Goal: Task Accomplishment & Management: Use online tool/utility

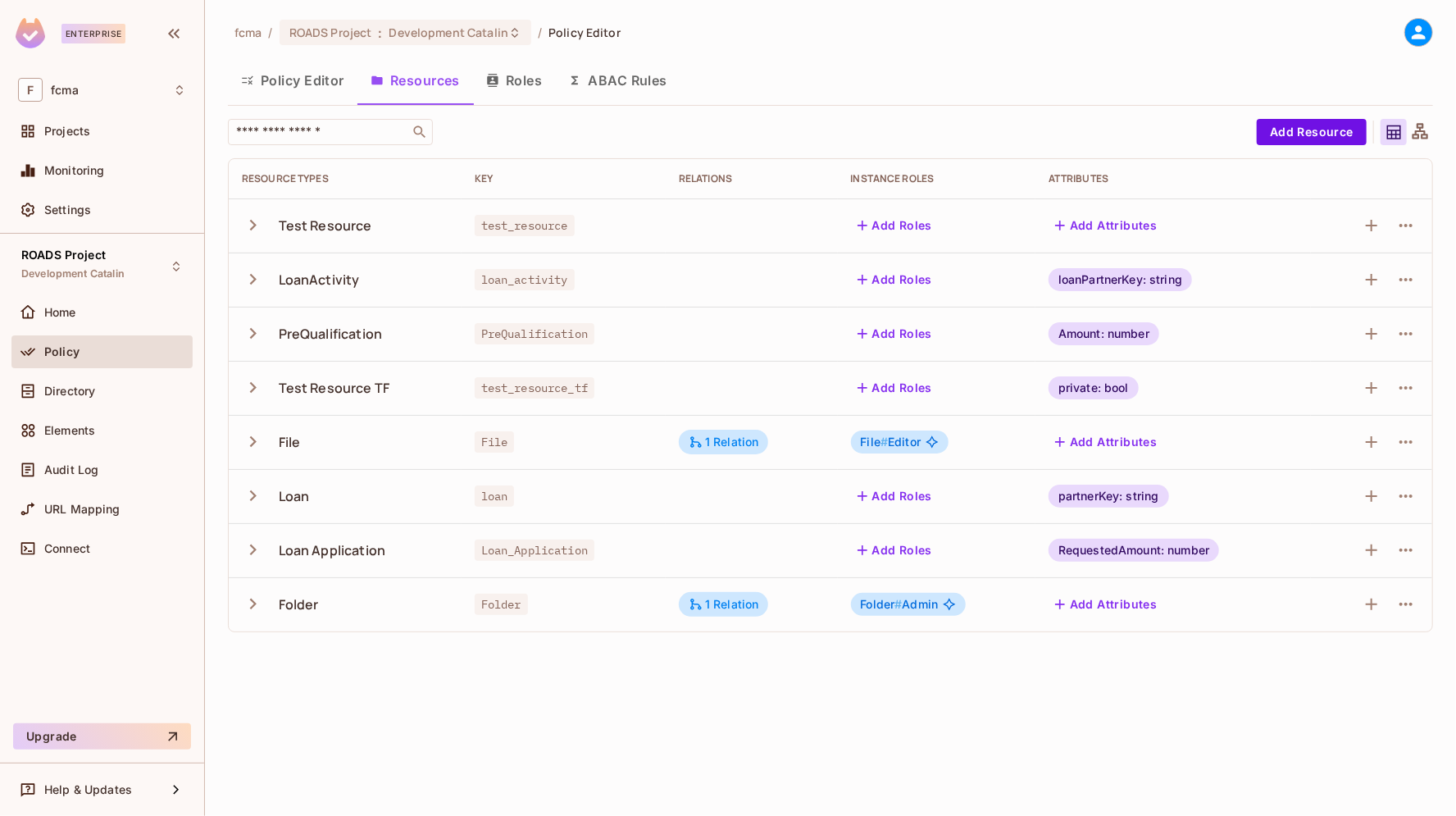
click at [520, 728] on div "fcma / ROADS Project : Development Catalin / Policy Editor Policy Editor Resour…" at bounding box center [830, 408] width 1251 height 816
click at [1072, 699] on div "fcma / ROADS Project : Development Catalin / Policy Editor Policy Editor Resour…" at bounding box center [830, 408] width 1251 height 816
click at [1015, 707] on div "fcma / ROADS Project : Development Catalin / Policy Editor Policy Editor Resour…" at bounding box center [830, 408] width 1251 height 816
click at [685, 694] on div "fcma / ROADS Project : Development Catalin / Policy Editor Policy Editor Resour…" at bounding box center [830, 408] width 1251 height 816
click at [899, 30] on div "fcma / ROADS Project : Development Catalin / Policy Editor" at bounding box center [830, 33] width 1205 height 29
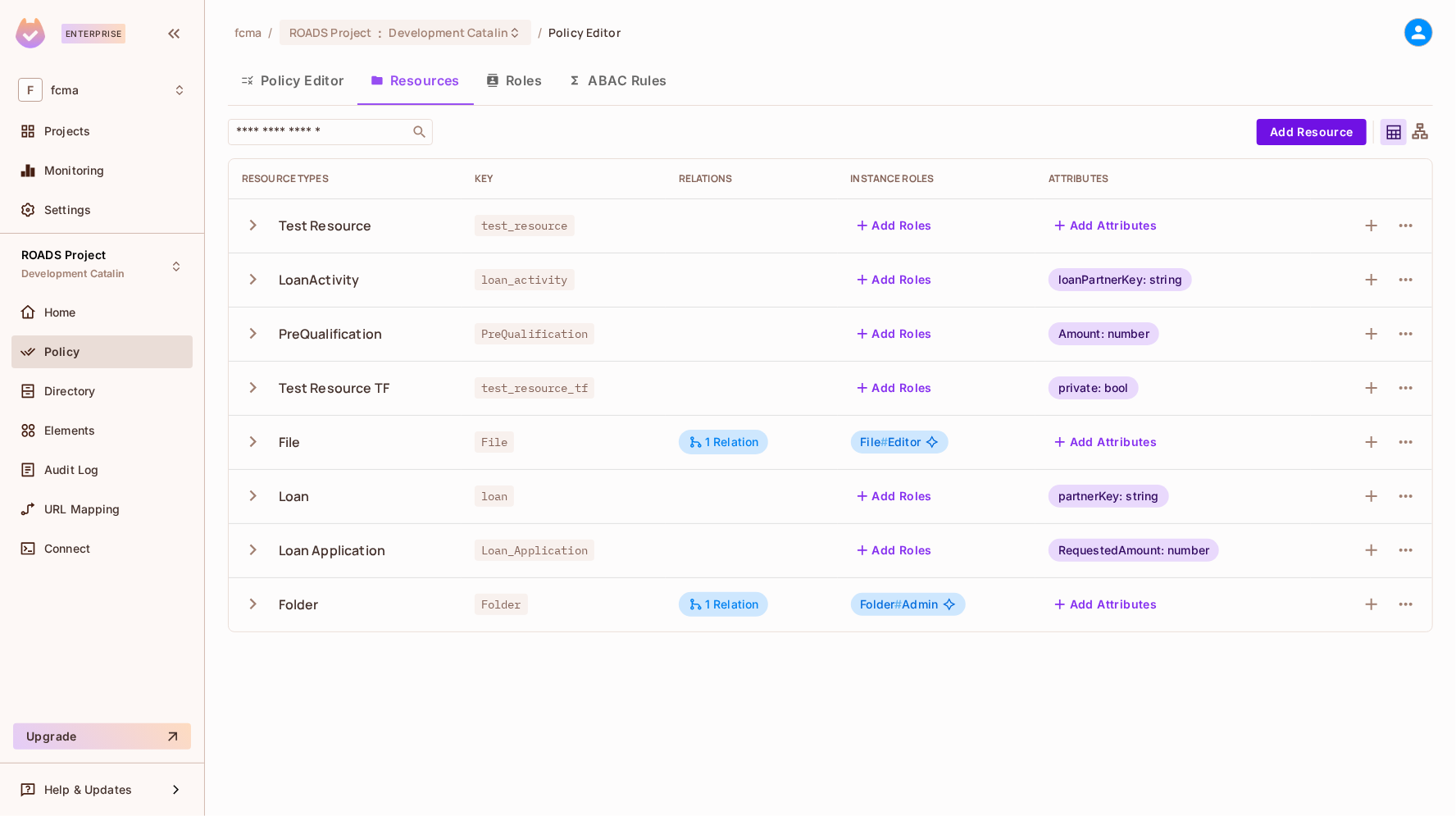
click at [614, 668] on div "fcma / ROADS Project : Development Catalin / Policy Editor Policy Editor Resour…" at bounding box center [830, 408] width 1251 height 816
click at [252, 391] on icon "button" at bounding box center [253, 387] width 7 height 11
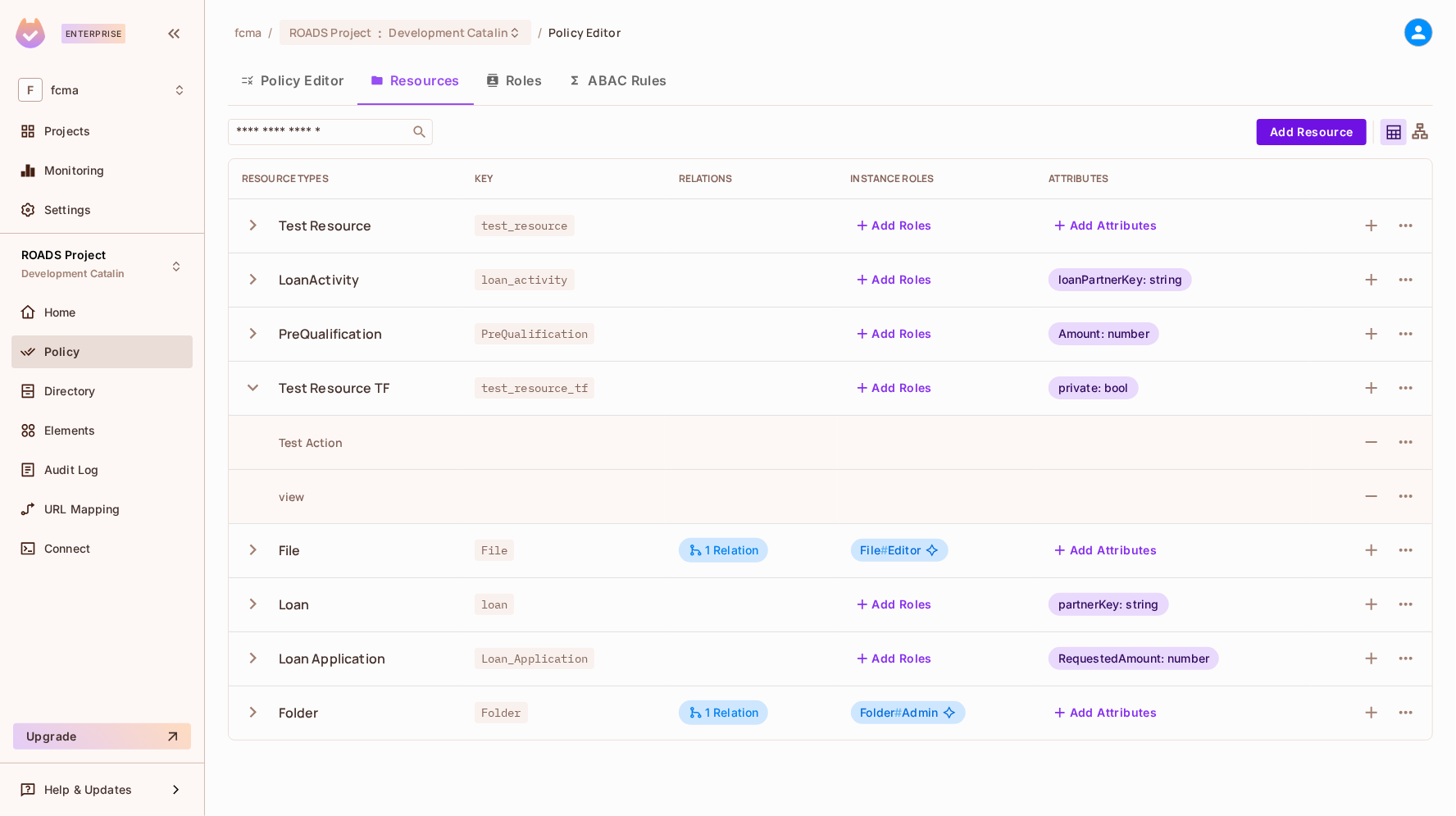
click at [251, 391] on icon "button" at bounding box center [253, 387] width 22 height 22
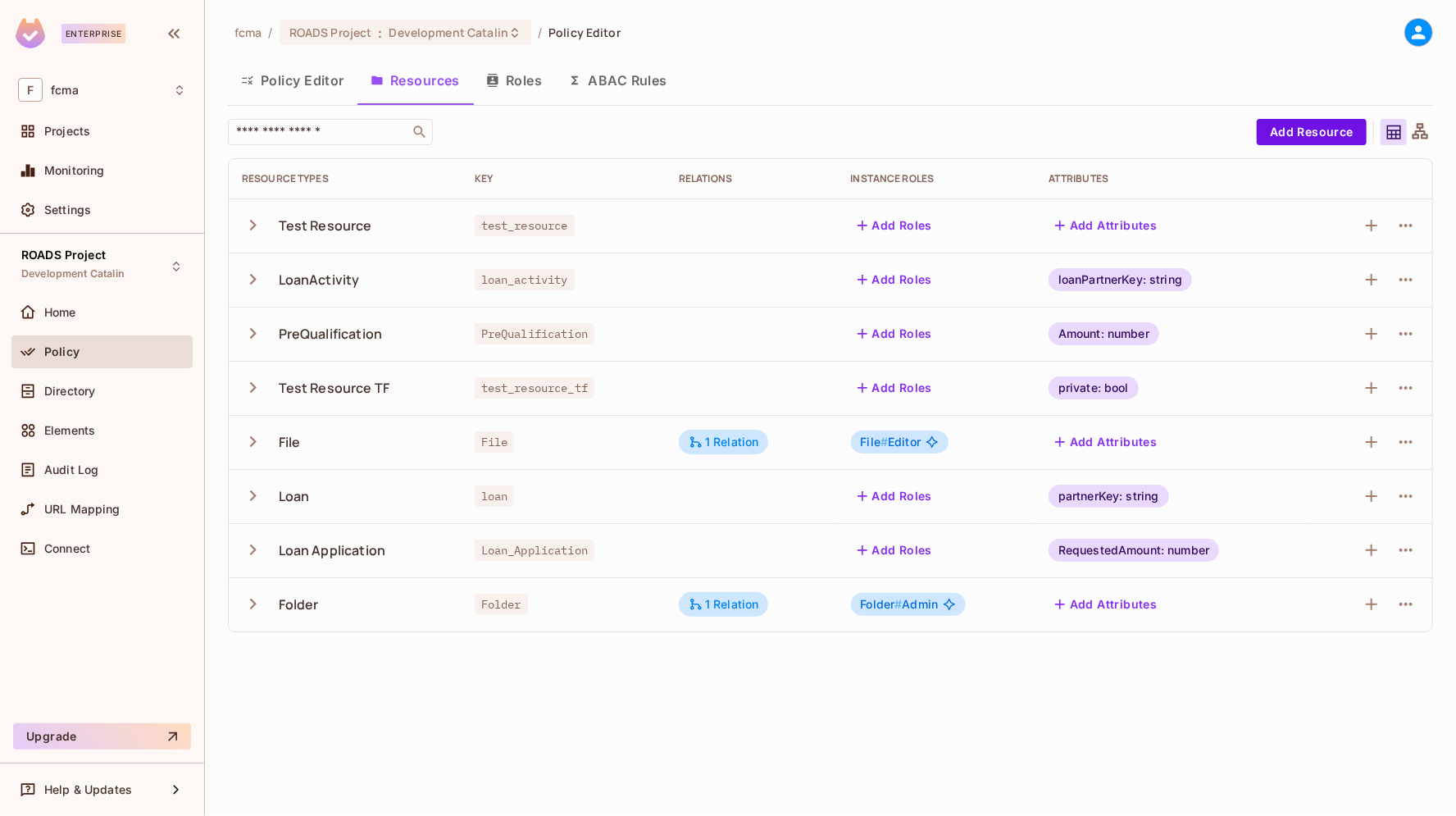
click at [525, 83] on button "Roles" at bounding box center [514, 81] width 82 height 41
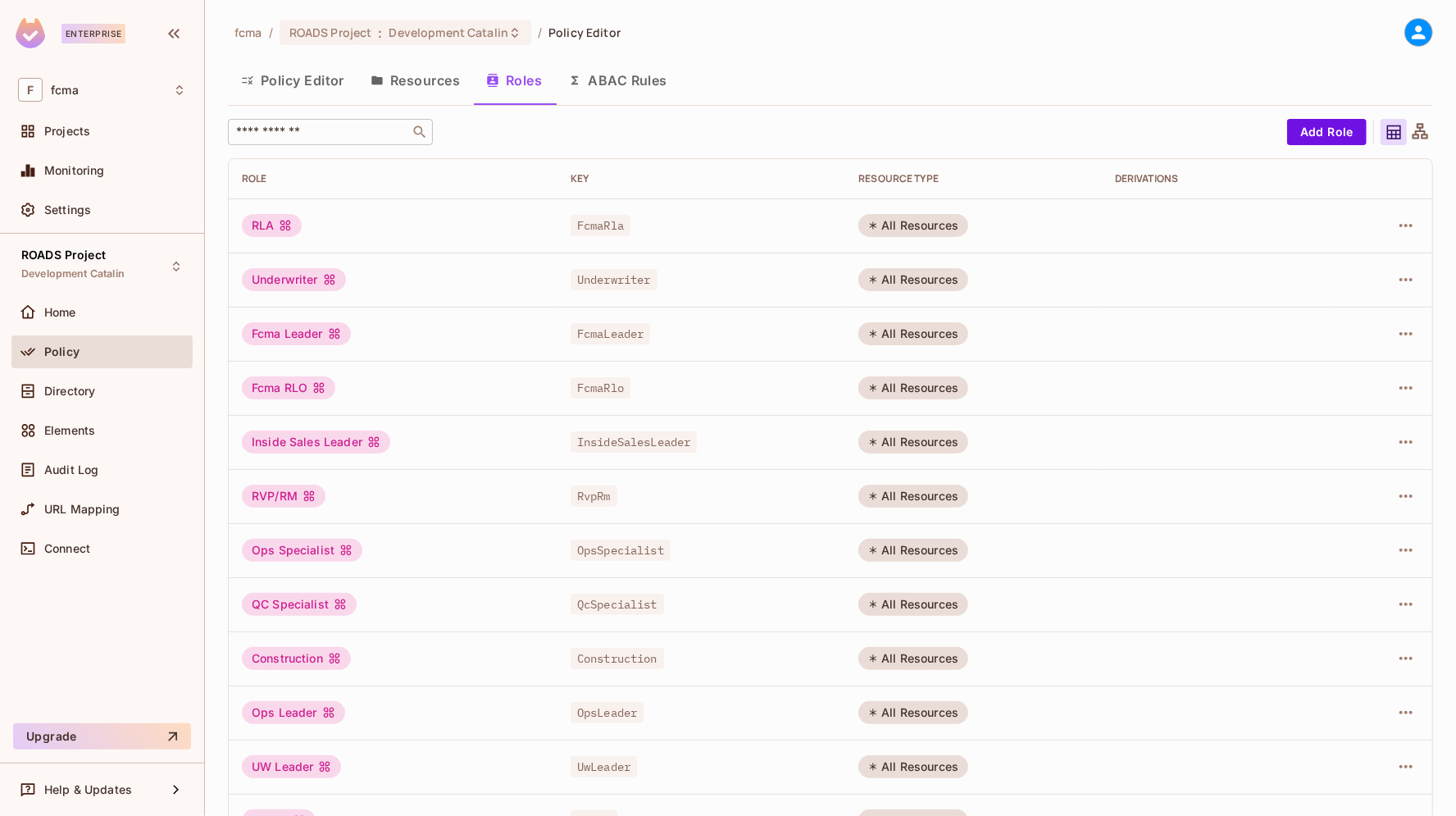
click at [345, 129] on input "text" at bounding box center [319, 131] width 172 height 17
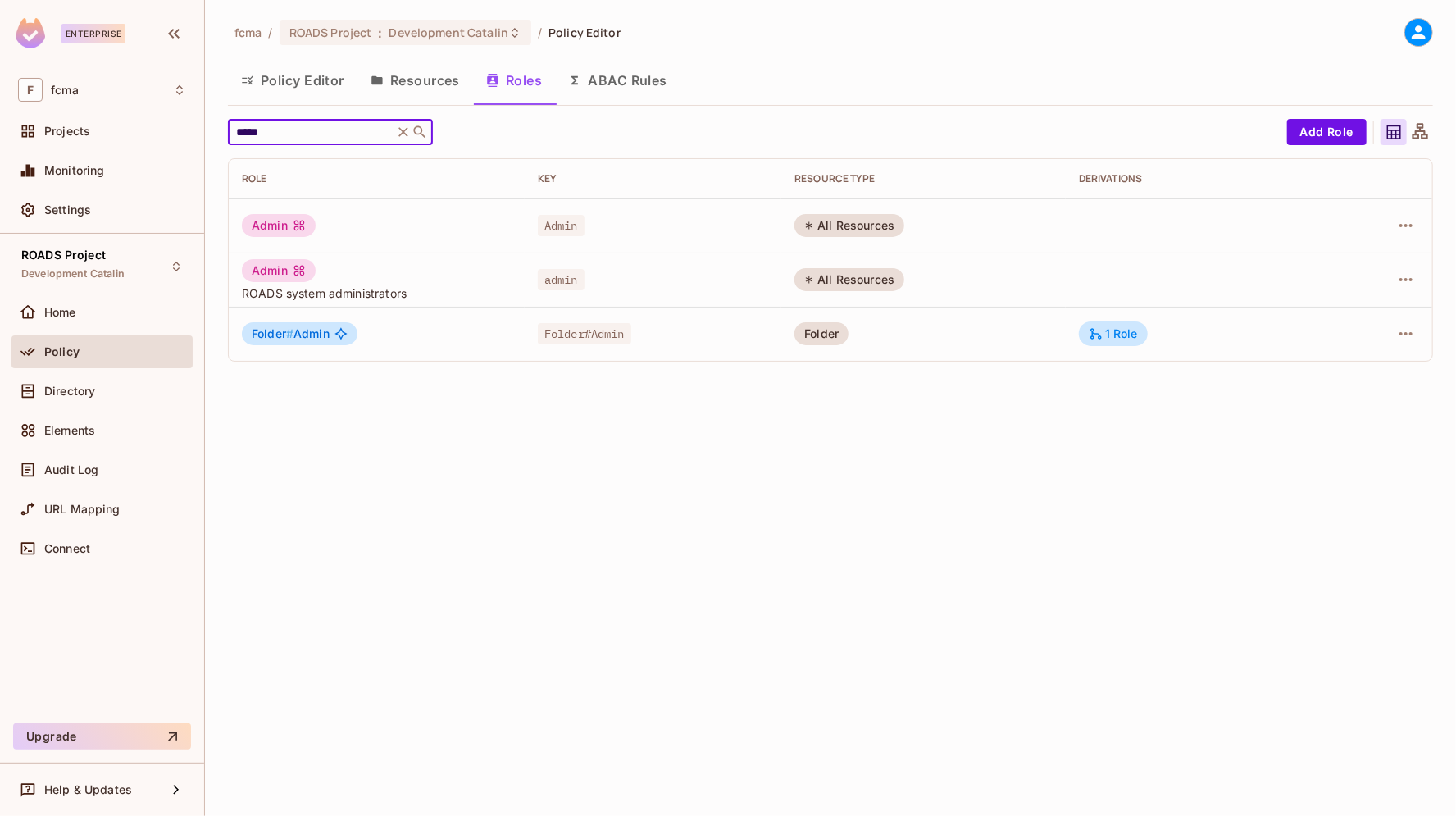
type input "*****"
click at [565, 226] on span "Admin" at bounding box center [561, 225] width 47 height 21
click at [566, 276] on span "admin" at bounding box center [561, 280] width 47 height 21
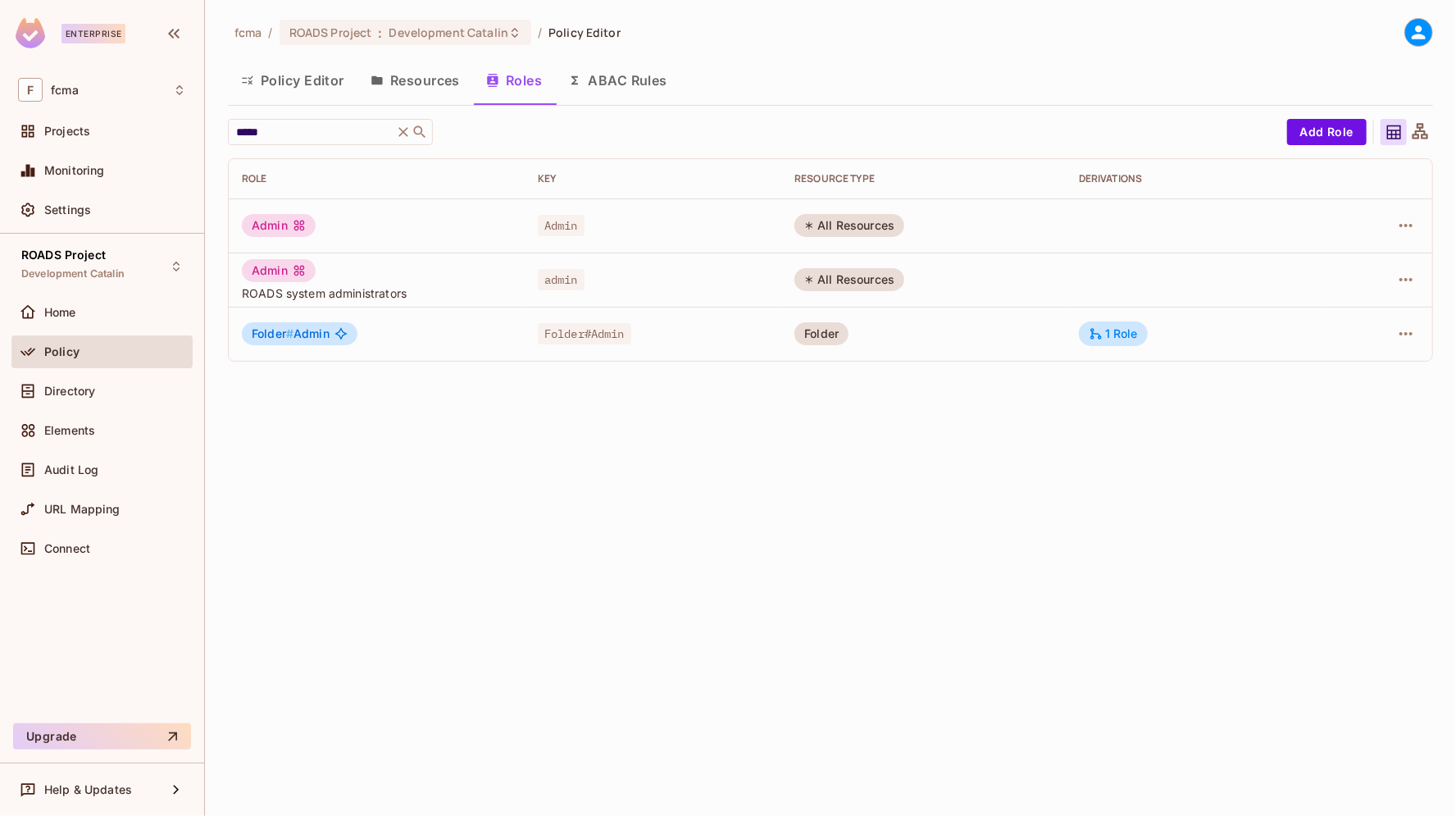
click at [531, 501] on div "fcma / ROADS Project : Development Catalin / Policy Editor Policy Editor Resour…" at bounding box center [830, 408] width 1251 height 816
click at [456, 434] on div "fcma / ROADS Project : Development Catalin / Policy Editor Policy Editor Resour…" at bounding box center [830, 408] width 1251 height 816
click at [1048, 467] on div "fcma / ROADS Project : Development Catalin / Policy Editor Policy Editor Resour…" at bounding box center [830, 408] width 1251 height 816
click at [1126, 334] on div "1 Role" at bounding box center [1113, 333] width 50 height 15
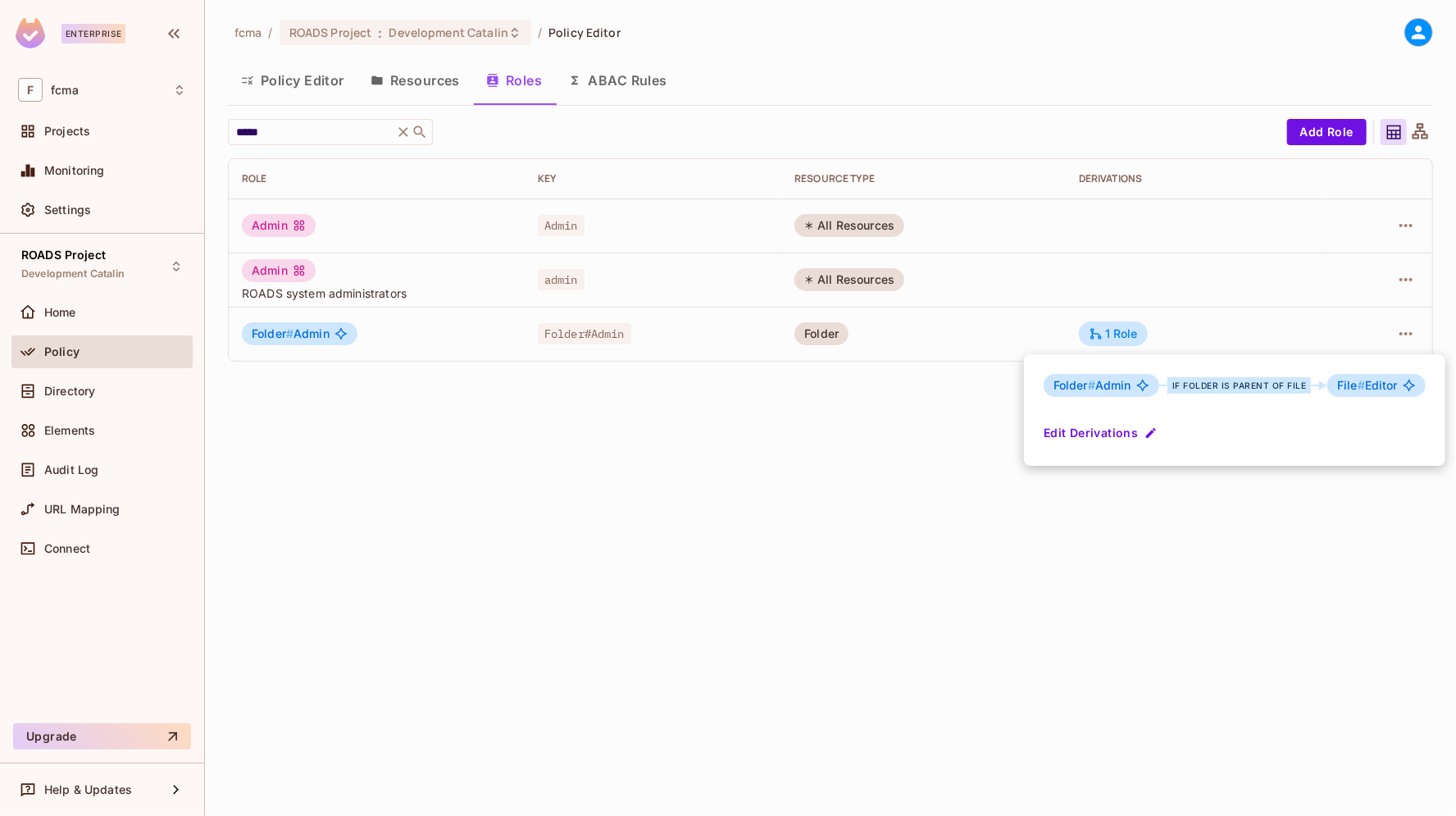
click at [1107, 433] on button "Edit Derivations" at bounding box center [1102, 432] width 118 height 26
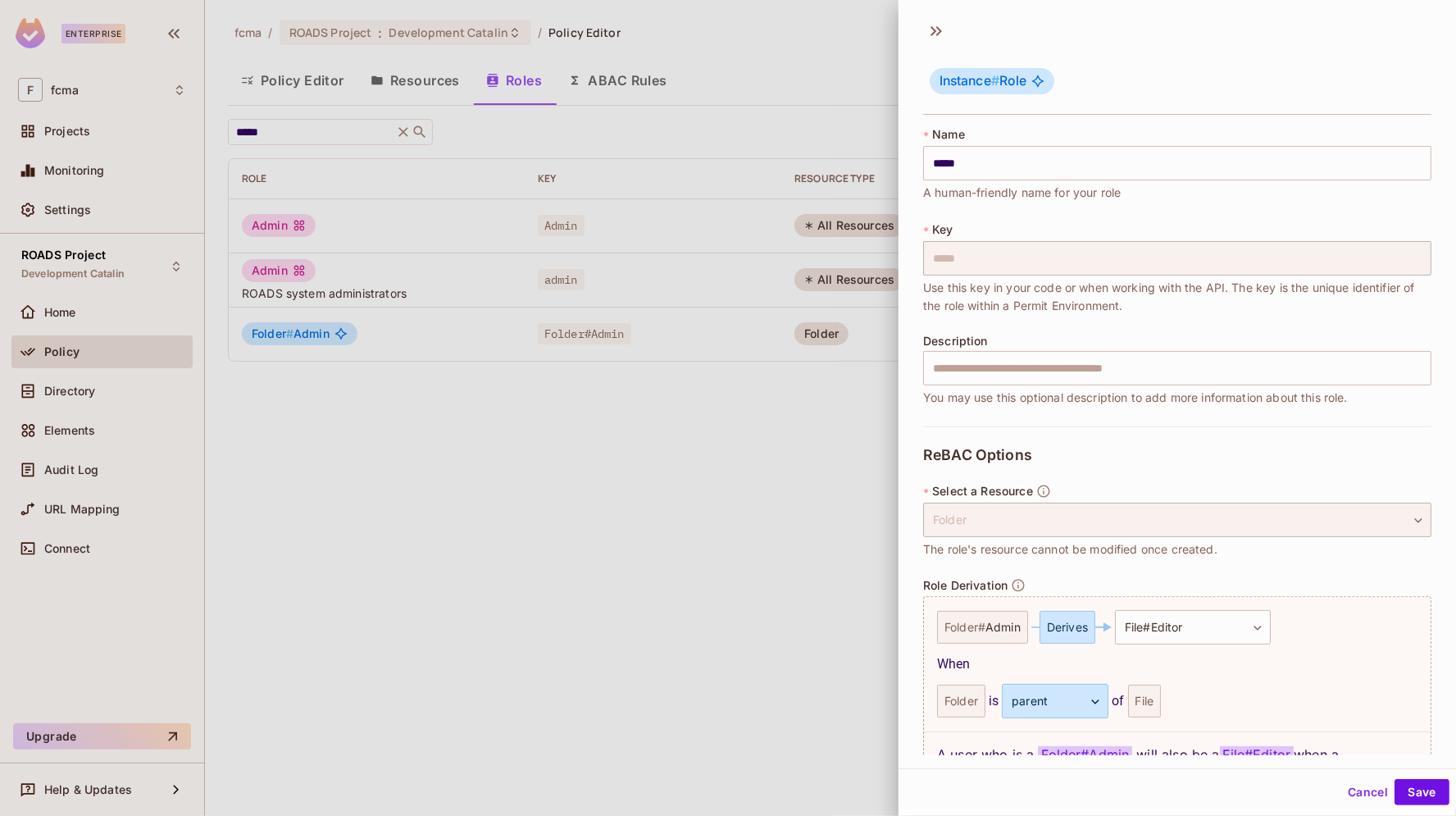
scroll to position [100, 0]
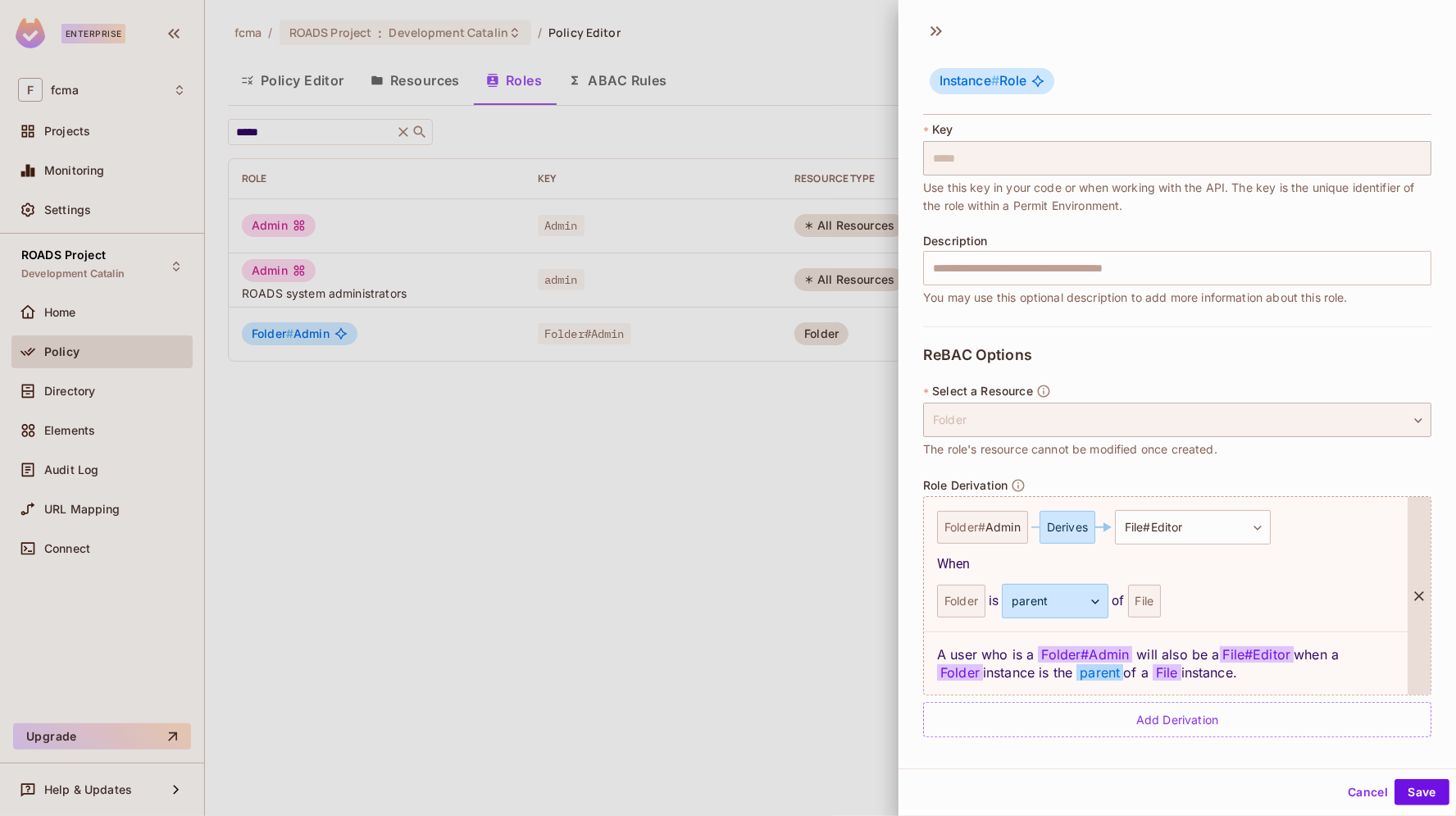
drag, startPoint x: 1253, startPoint y: 673, endPoint x: 934, endPoint y: 646, distance: 320.1
click at [934, 646] on div "A user who is a Folder # Admin will also be a File#Editor when a Folder instanc…" at bounding box center [1166, 663] width 484 height 63
click at [1222, 788] on div "Cancel Save" at bounding box center [1177, 792] width 558 height 40
drag, startPoint x: 1255, startPoint y: 669, endPoint x: 935, endPoint y: 639, distance: 321.4
click at [935, 639] on div "A user who is a Folder # Admin will also be a File#Editor when a Folder instanc…" at bounding box center [1166, 663] width 484 height 63
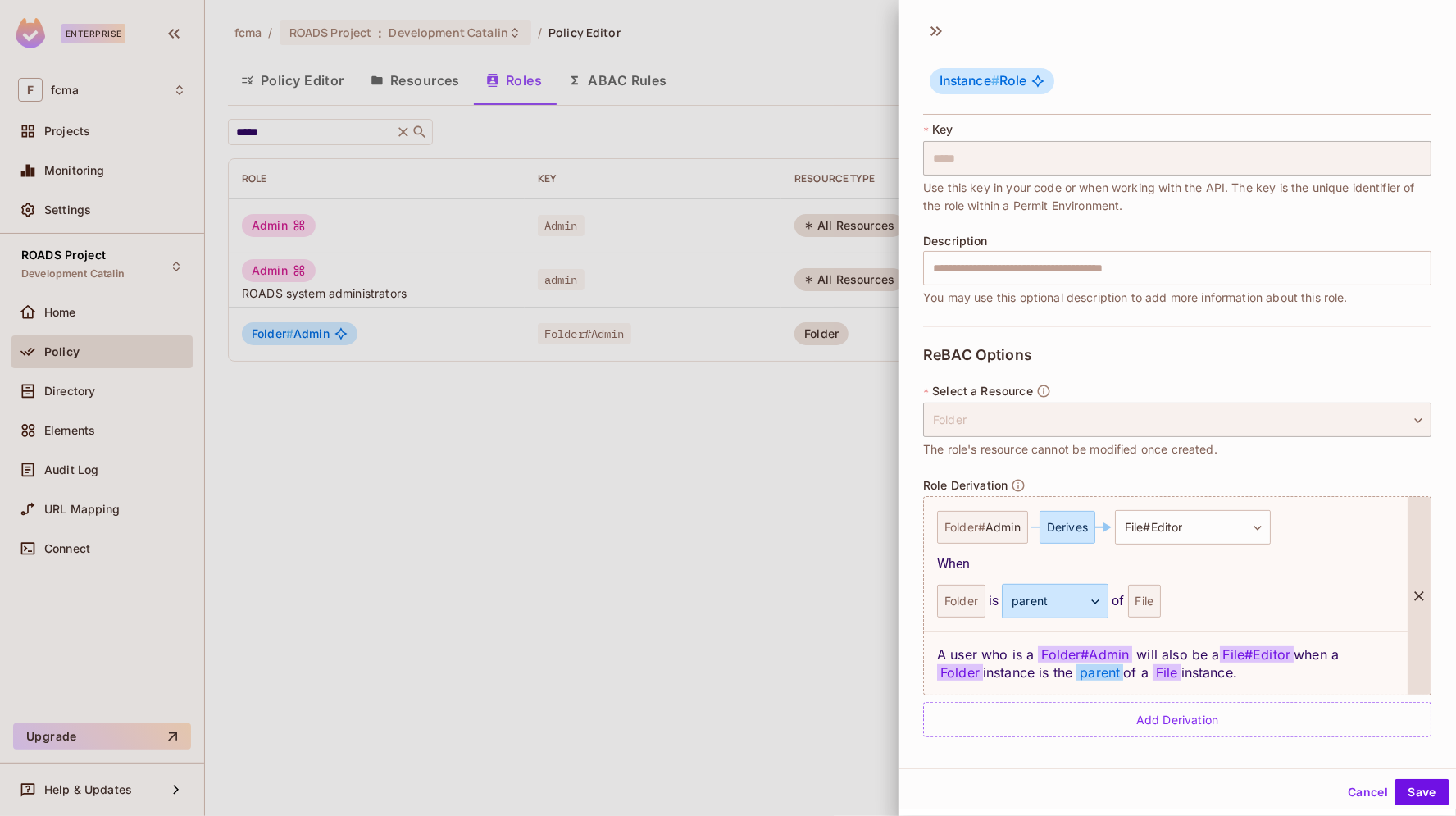
copy div "A user who is a Folder # Admin will also be a File#Editor when a Folder instanc…"
click at [1355, 791] on button "Cancel" at bounding box center [1368, 792] width 53 height 26
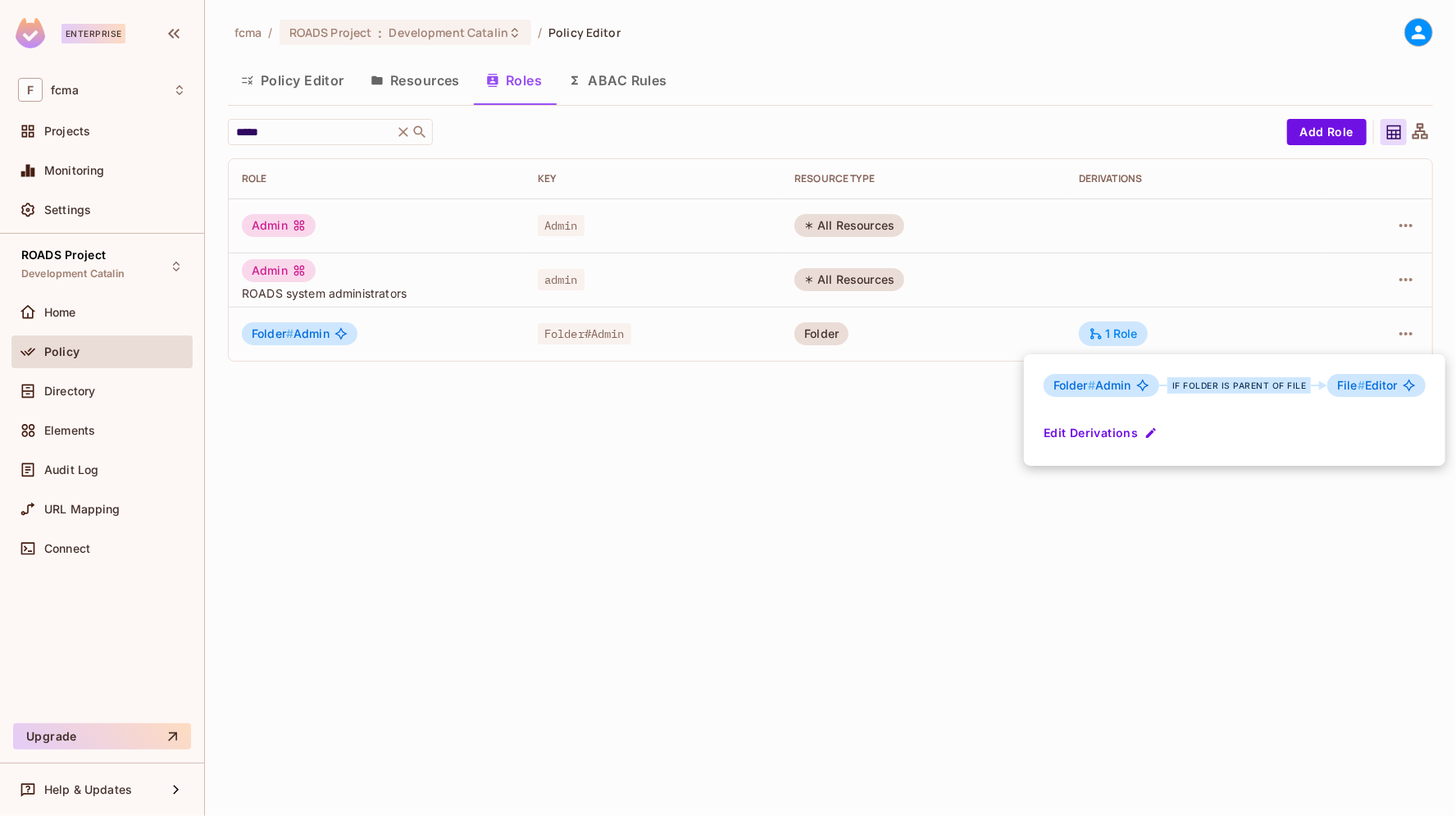
click at [433, 82] on div at bounding box center [728, 408] width 1456 height 816
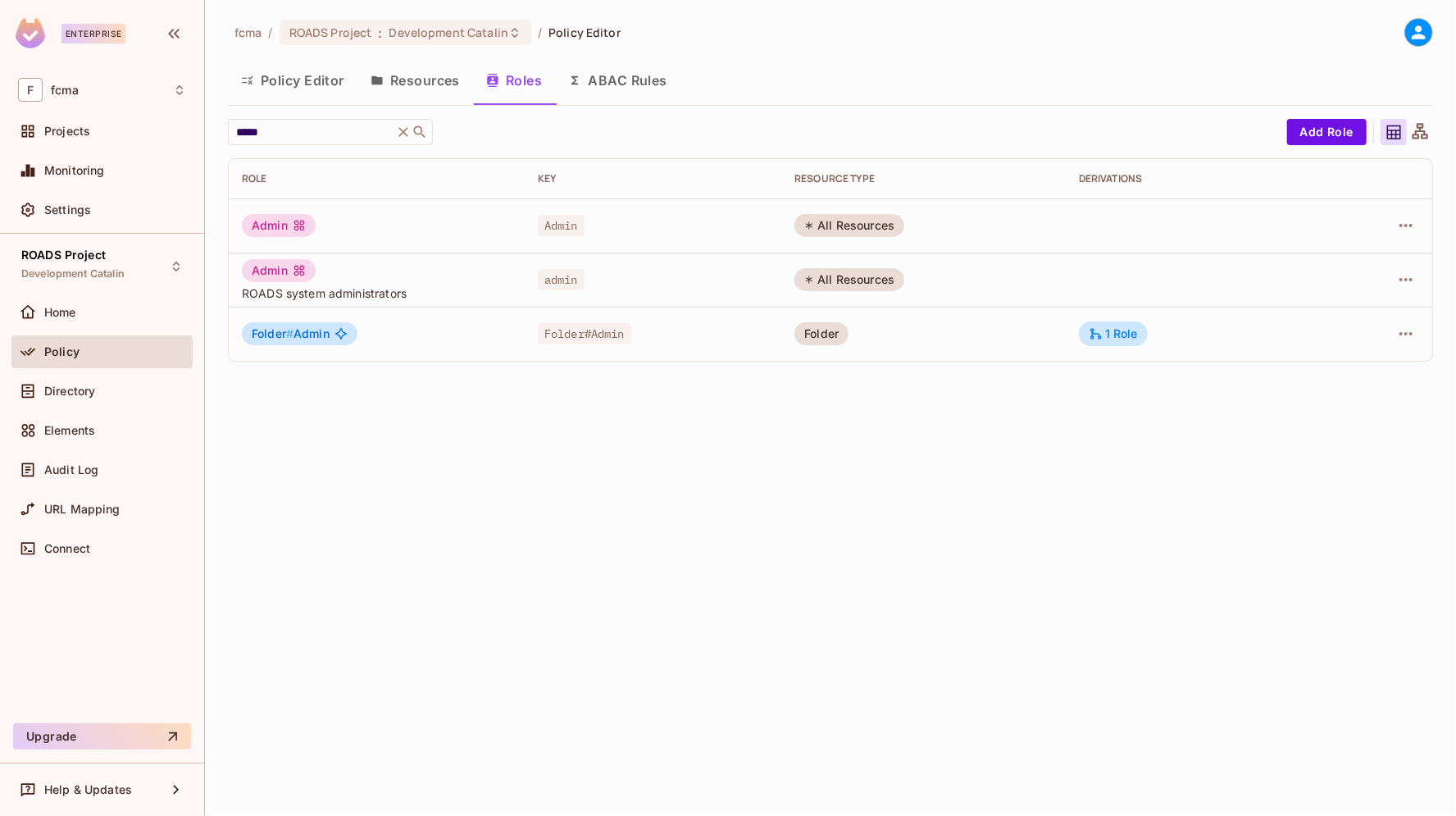
click at [433, 82] on button "Resources" at bounding box center [415, 81] width 116 height 41
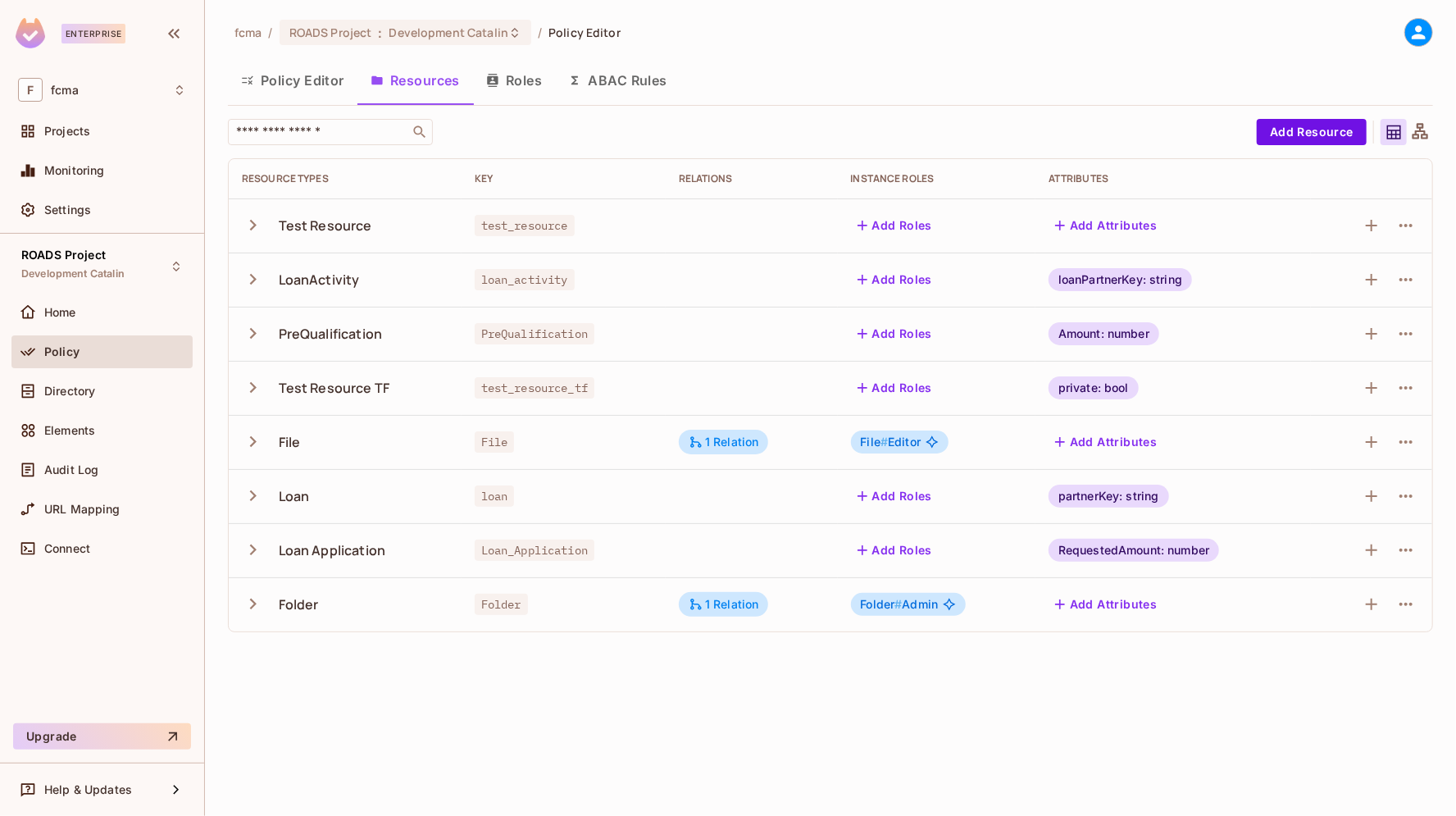
click at [309, 82] on button "Policy Editor" at bounding box center [292, 81] width 129 height 41
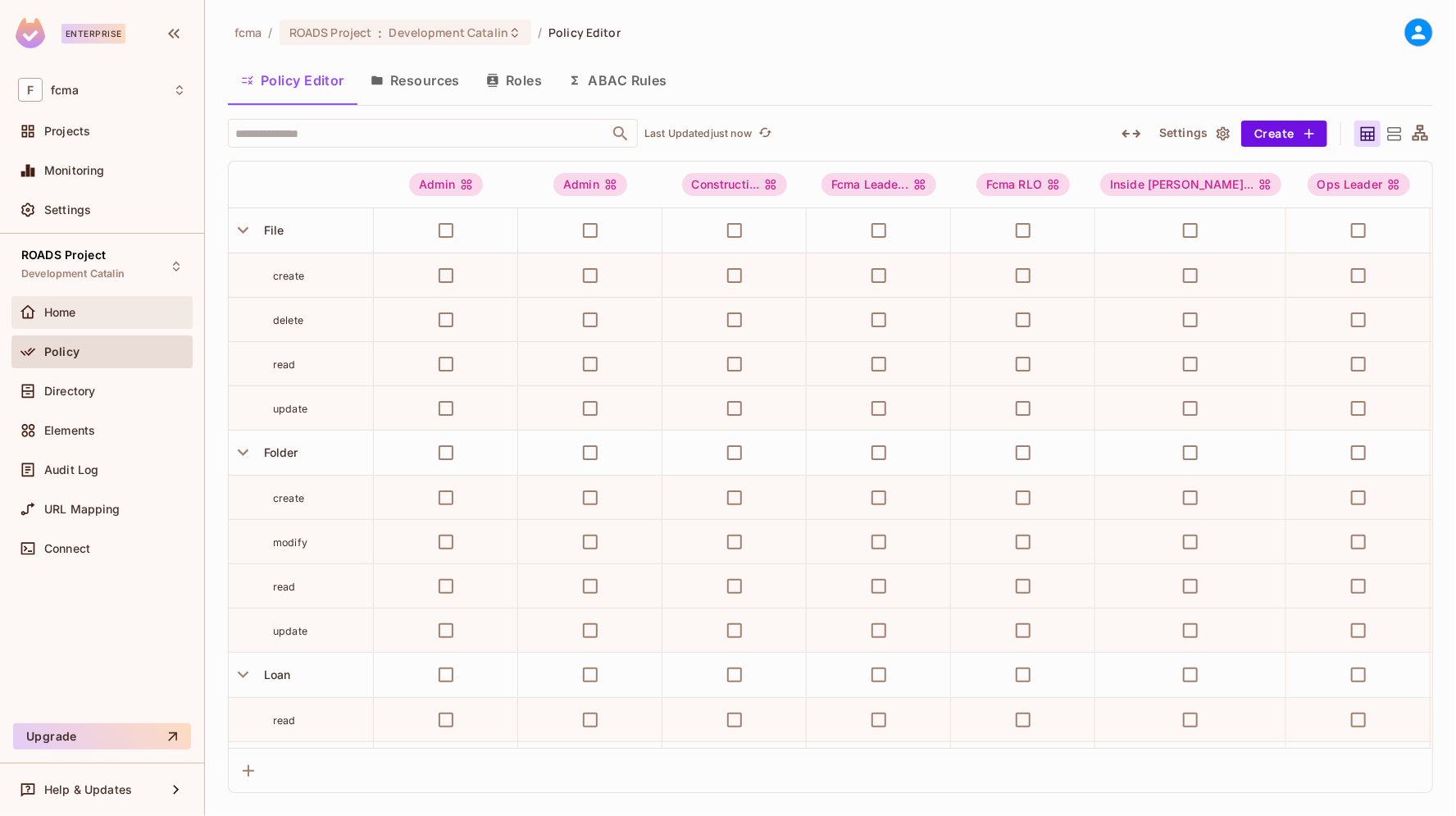
click at [67, 309] on span "Home" at bounding box center [60, 313] width 32 height 14
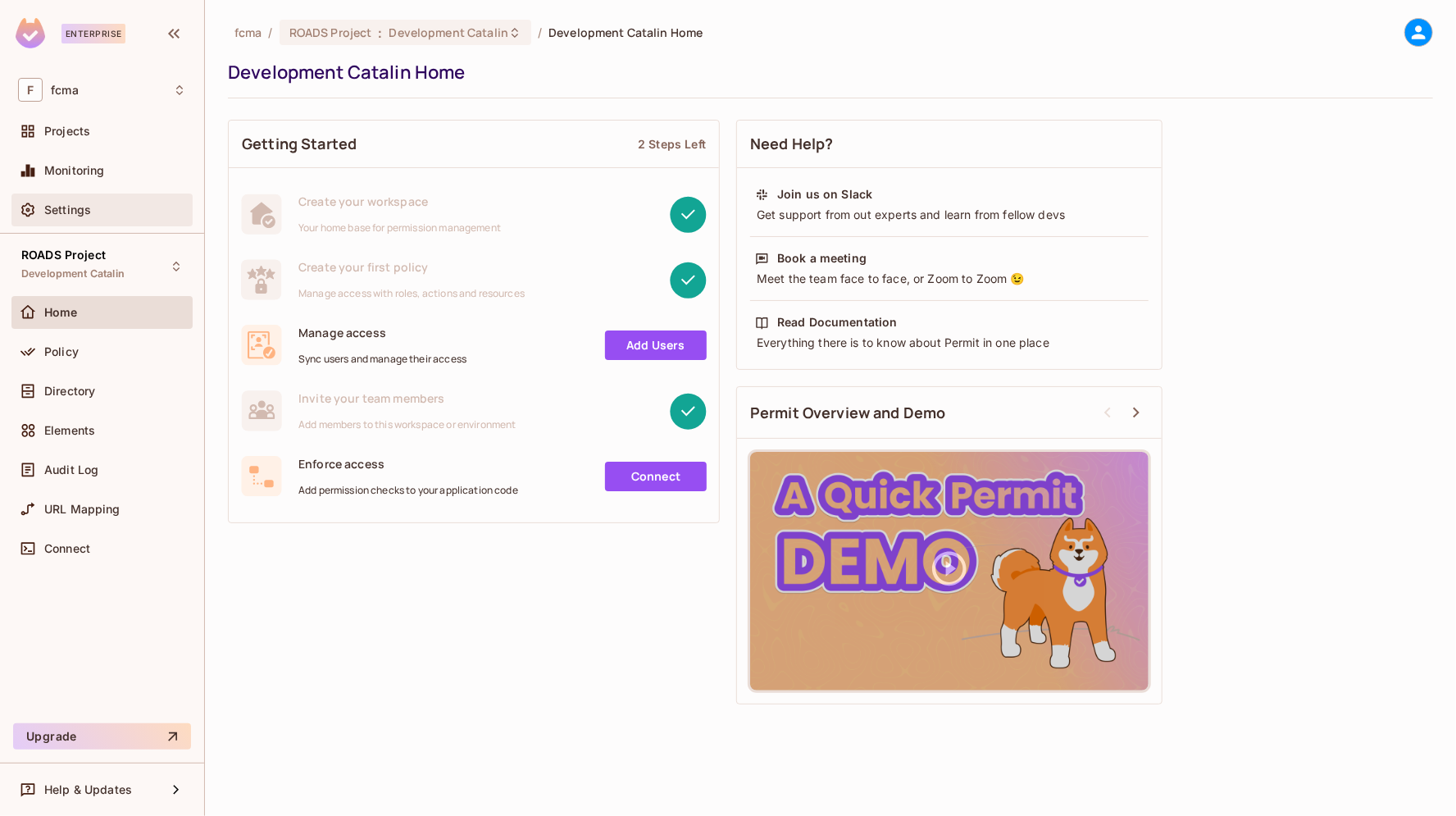
click at [76, 209] on span "Settings" at bounding box center [68, 210] width 47 height 14
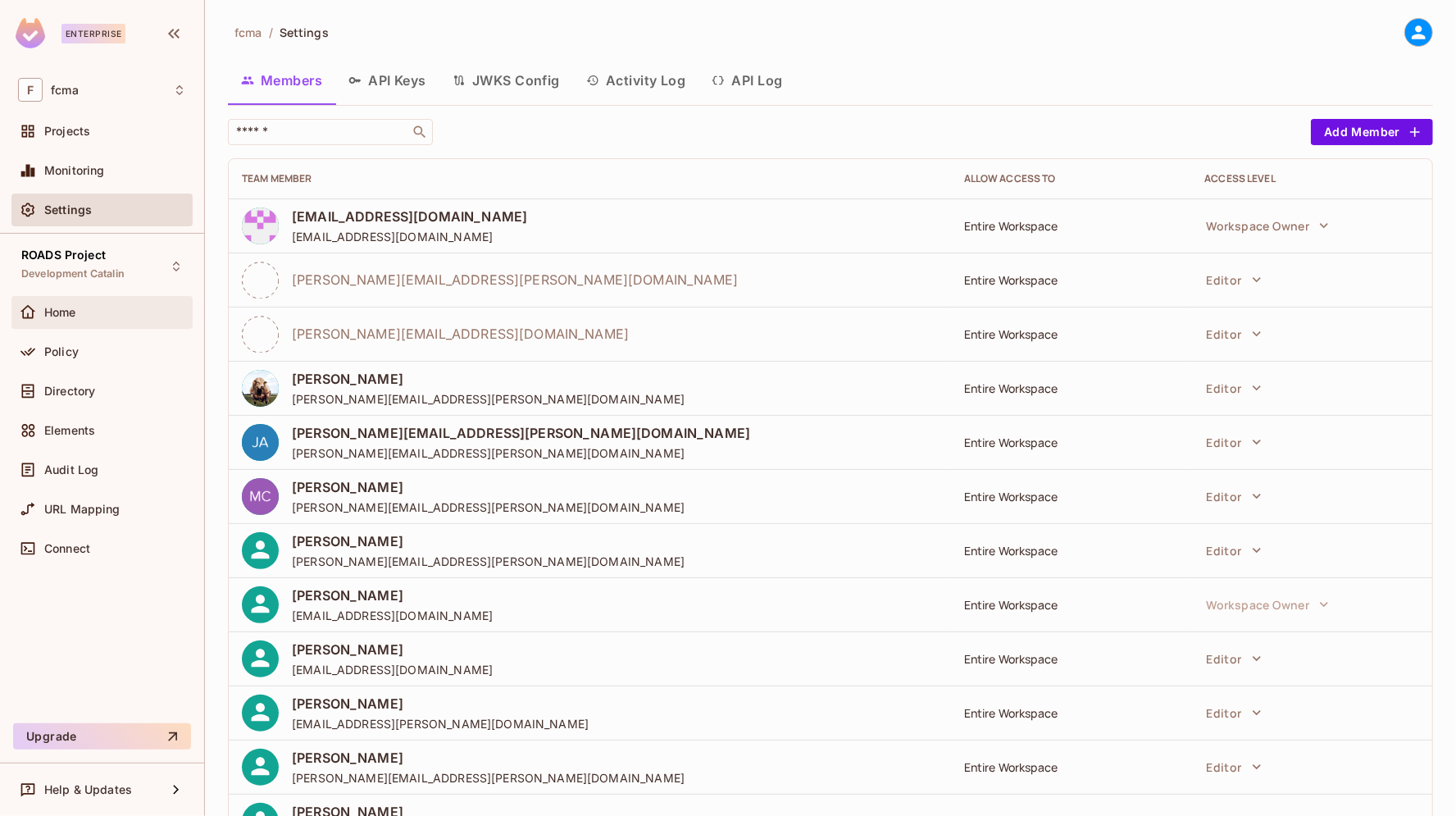
click at [70, 313] on span "Home" at bounding box center [60, 313] width 32 height 14
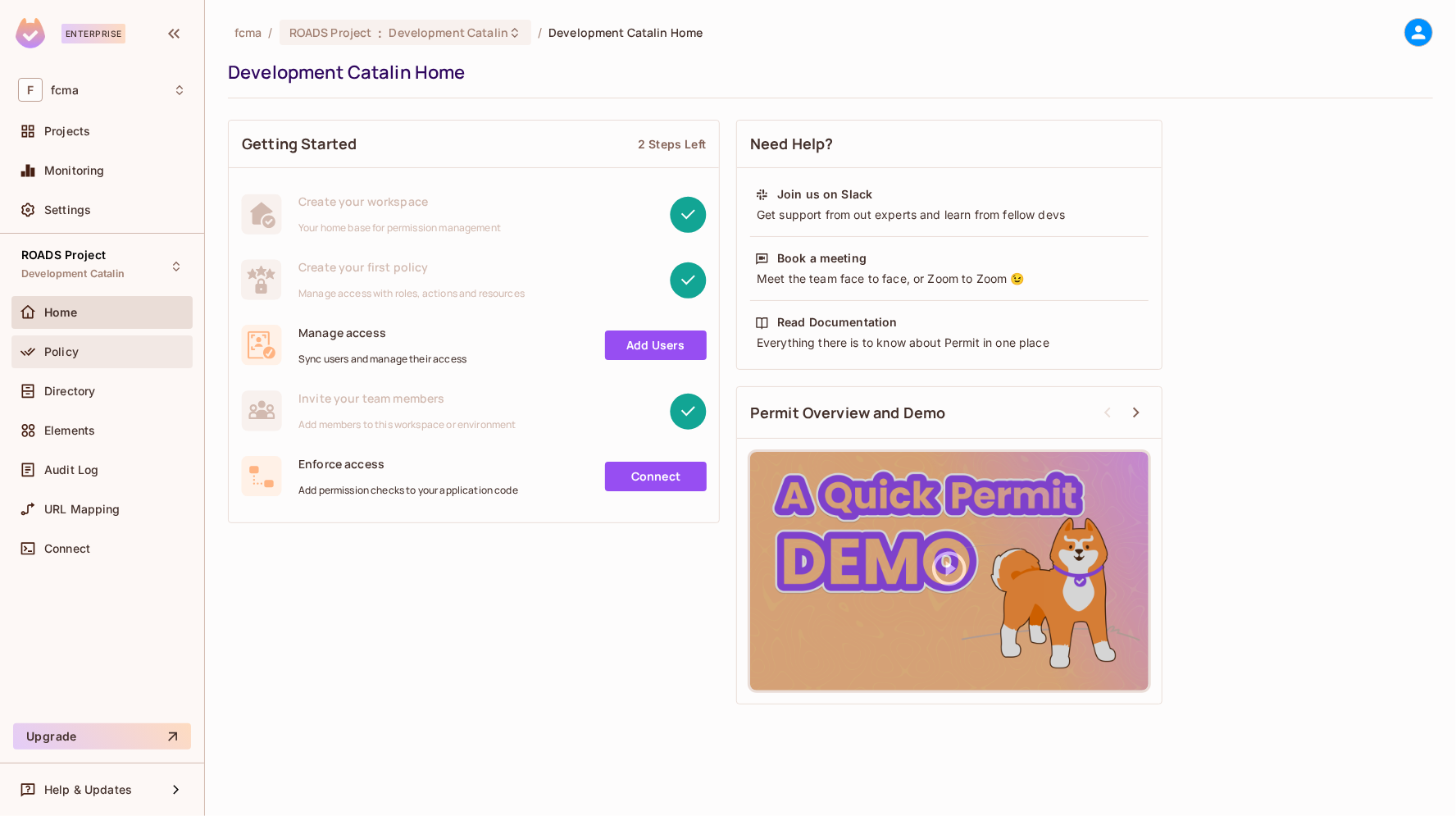
click at [70, 352] on span "Policy" at bounding box center [61, 352] width 34 height 14
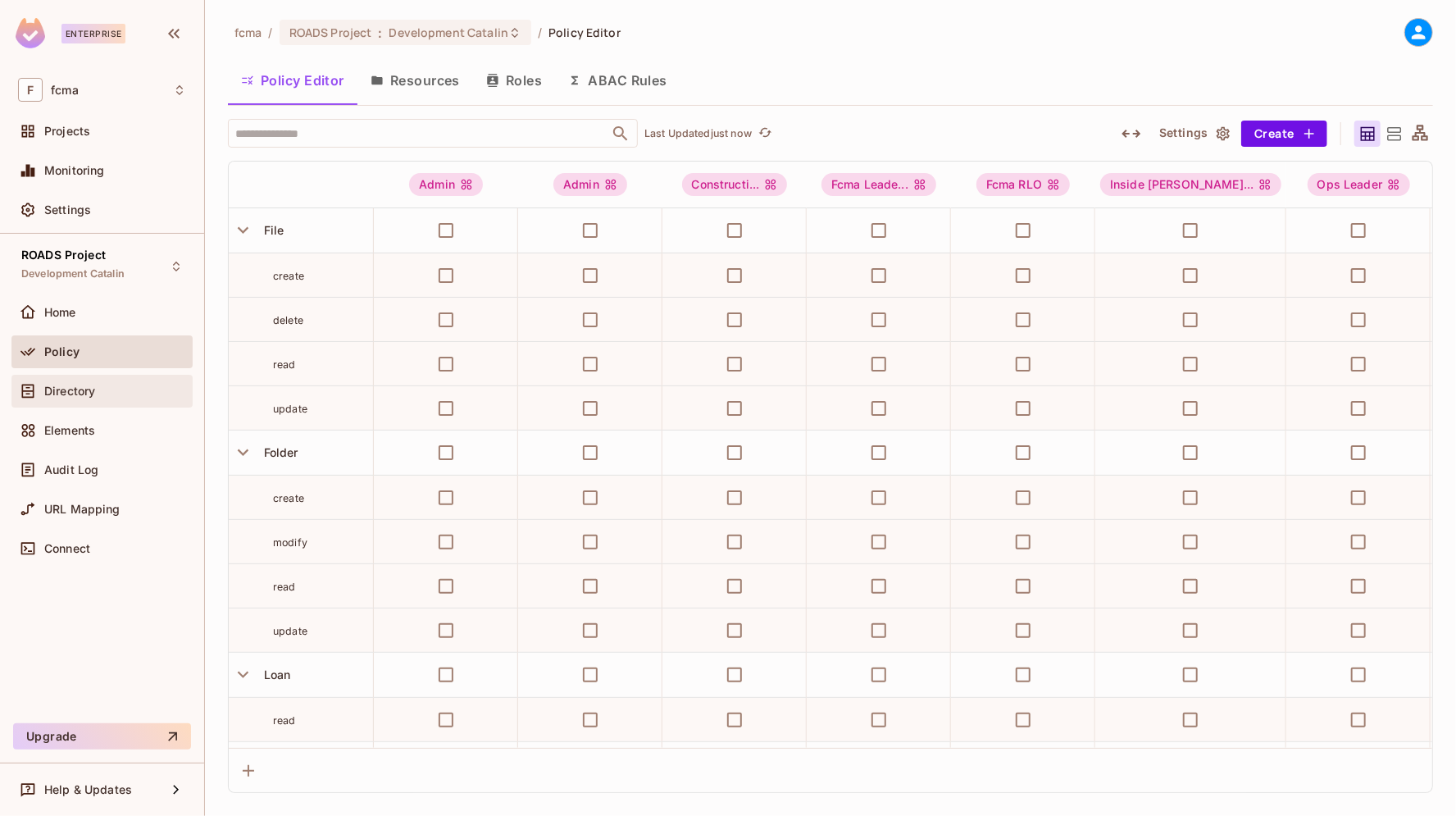
click at [71, 386] on span "Directory" at bounding box center [70, 391] width 51 height 14
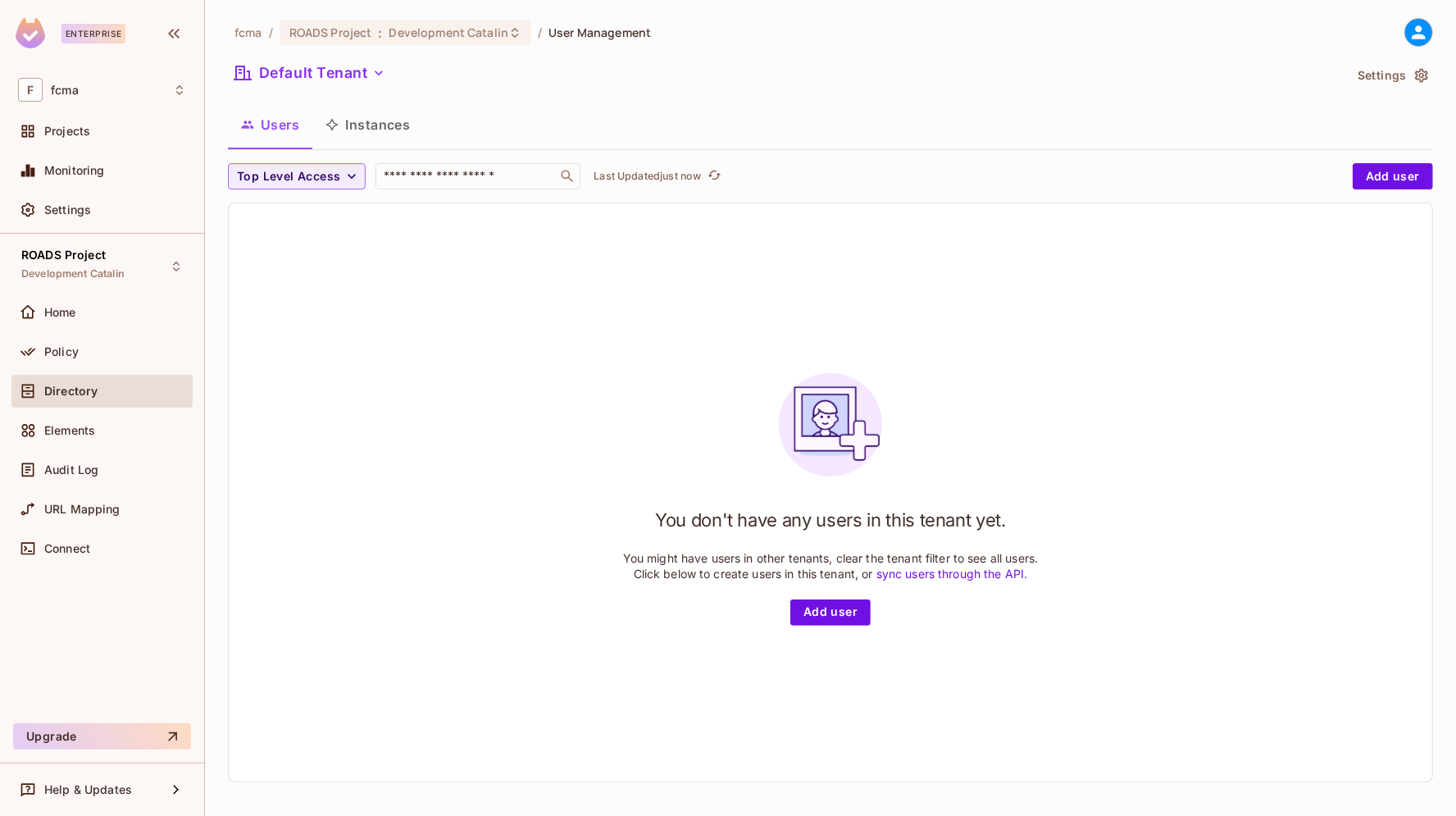
click at [381, 120] on button "Instances" at bounding box center [368, 124] width 111 height 41
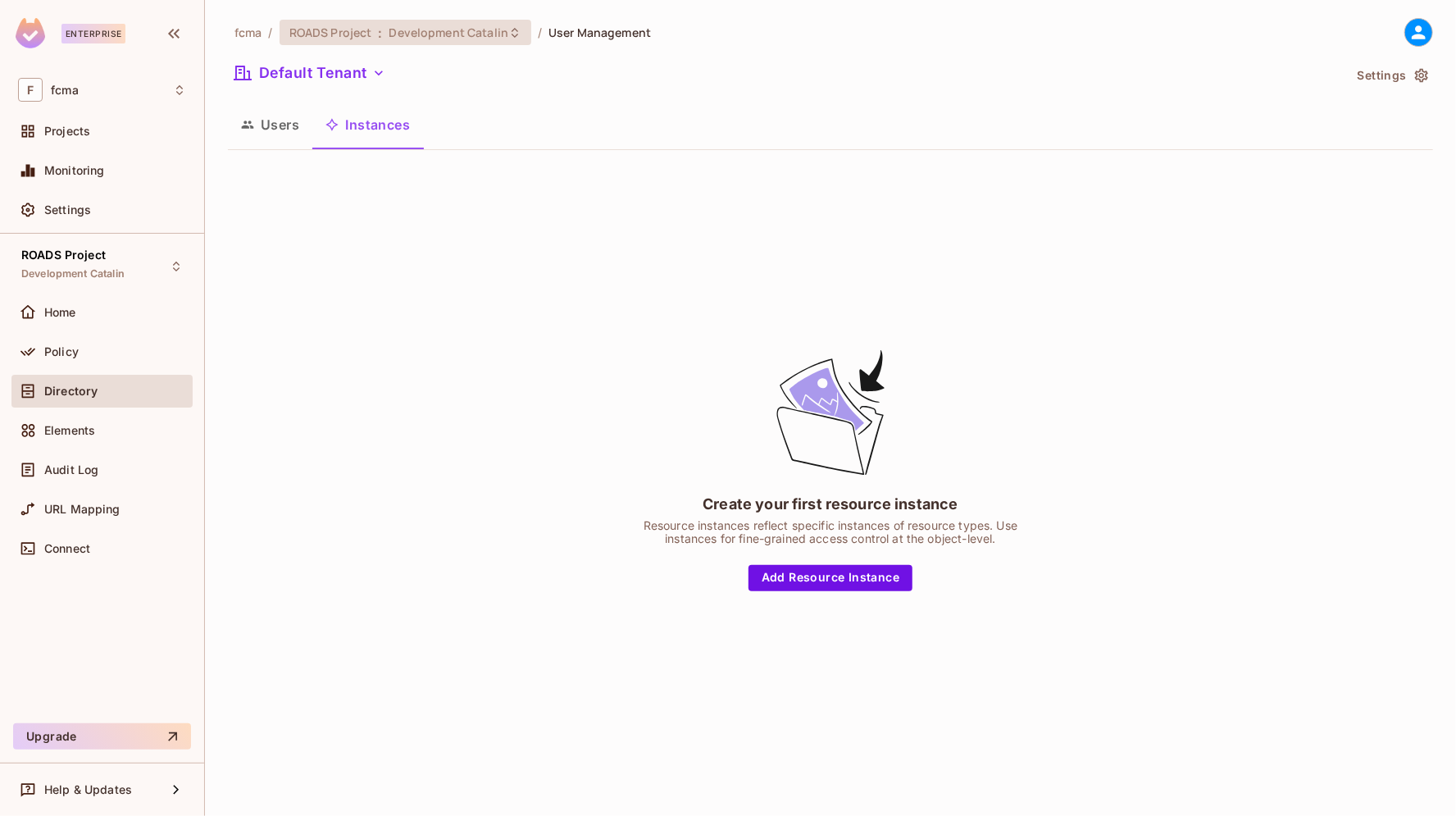
click at [501, 28] on span "Development Catalin" at bounding box center [449, 32] width 119 height 16
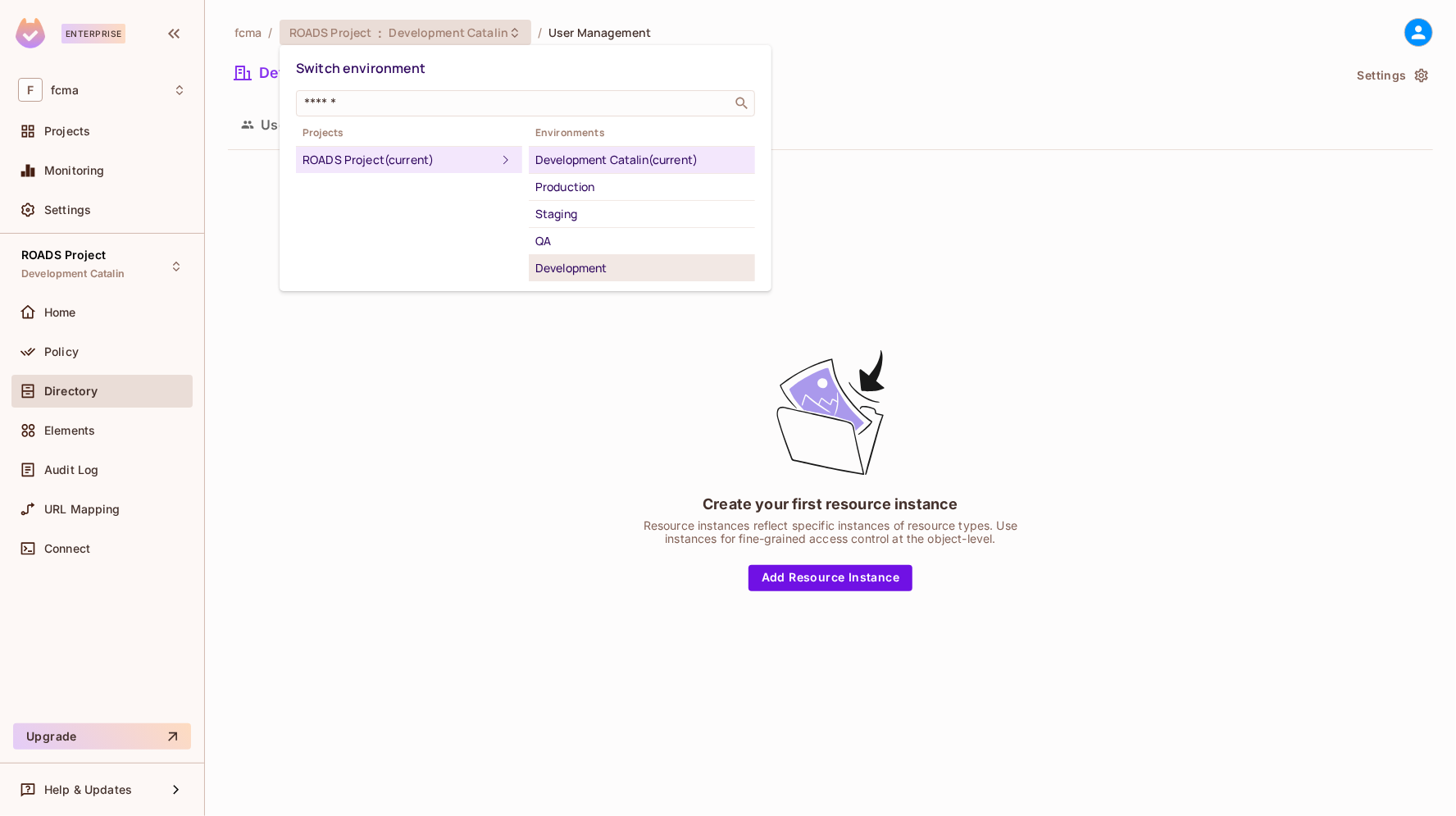
click at [577, 262] on div "Development" at bounding box center [641, 268] width 213 height 19
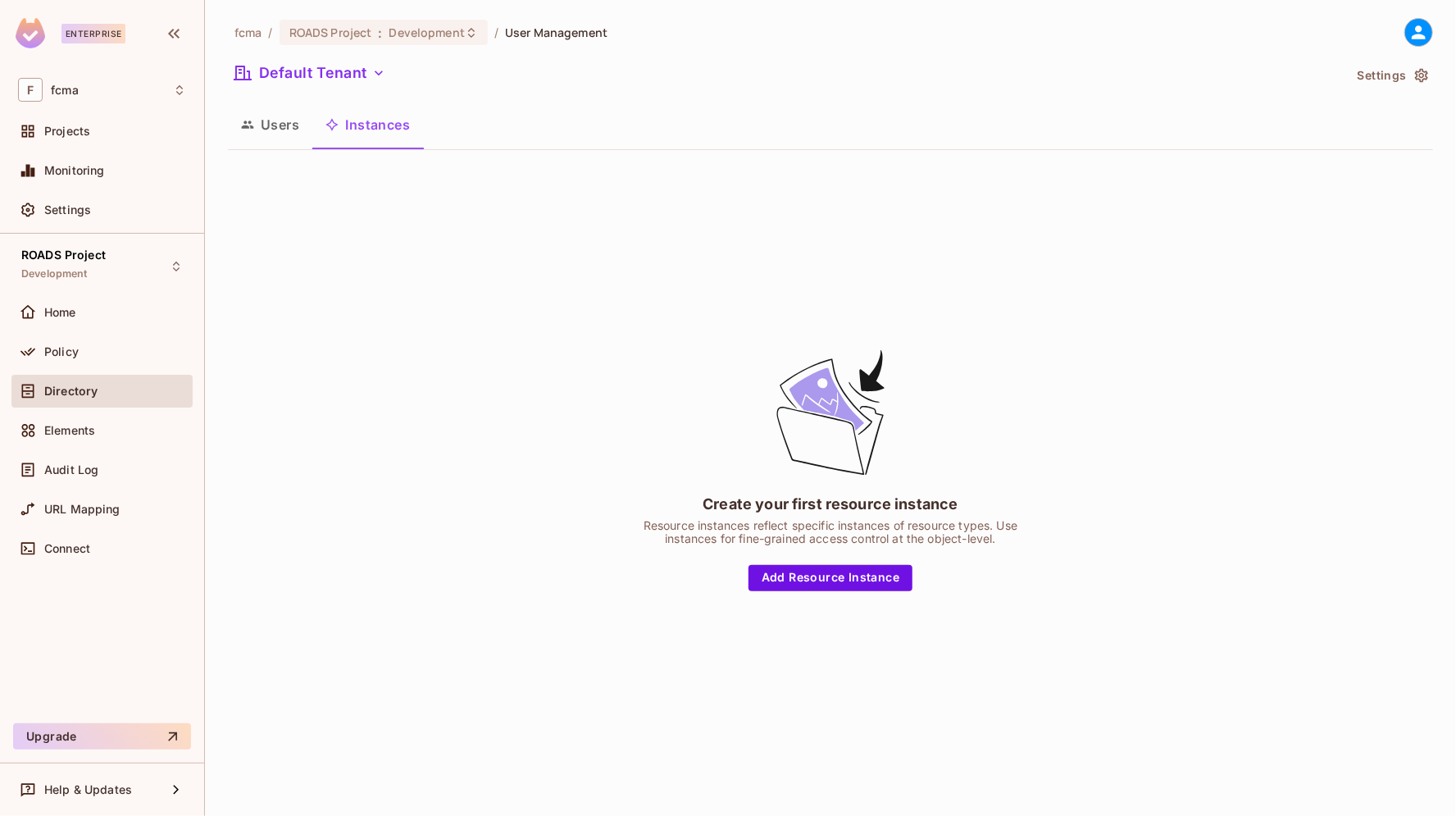
click at [276, 124] on button "Users" at bounding box center [270, 124] width 85 height 41
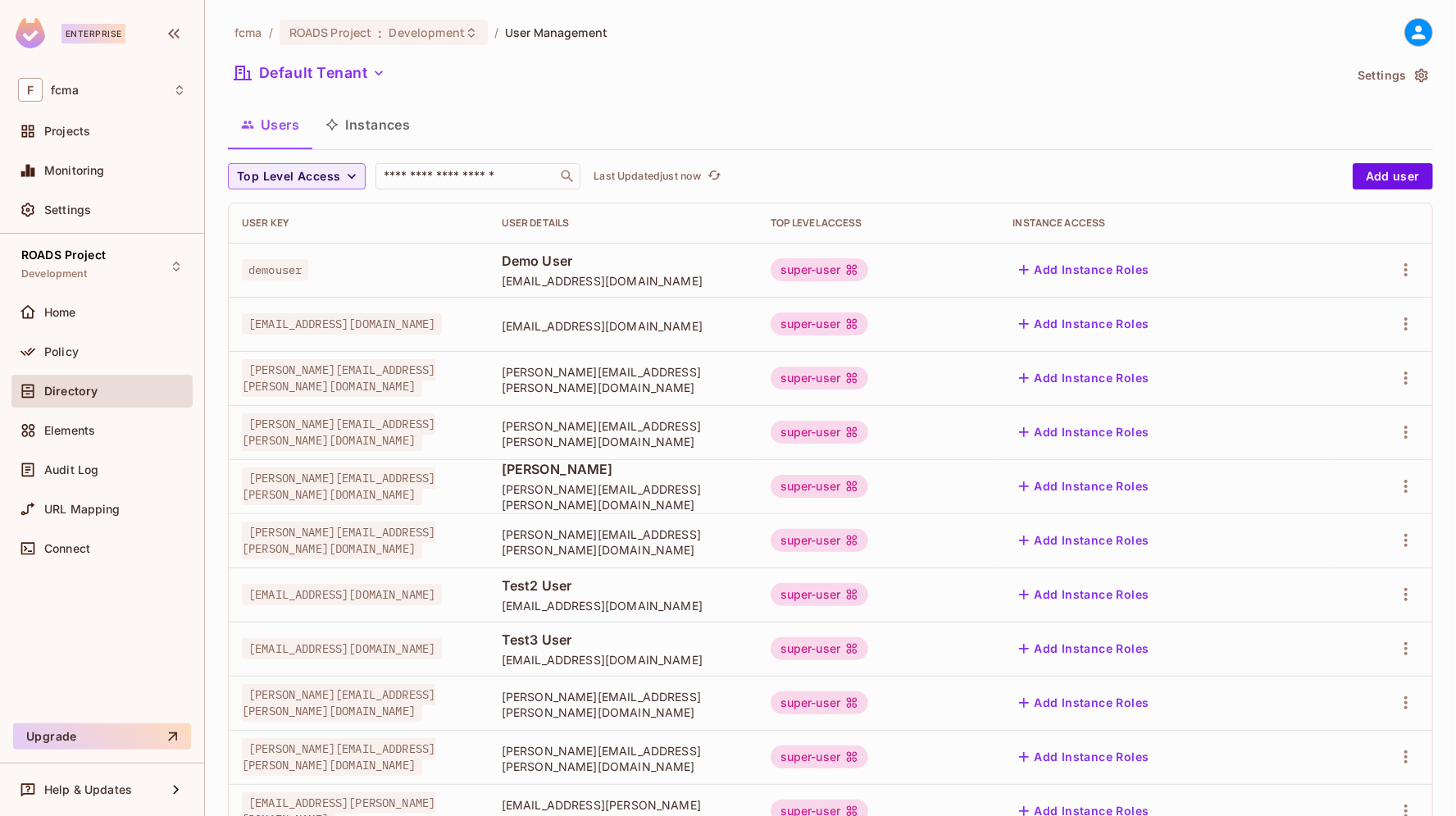
click at [391, 126] on button "Instances" at bounding box center [368, 124] width 111 height 41
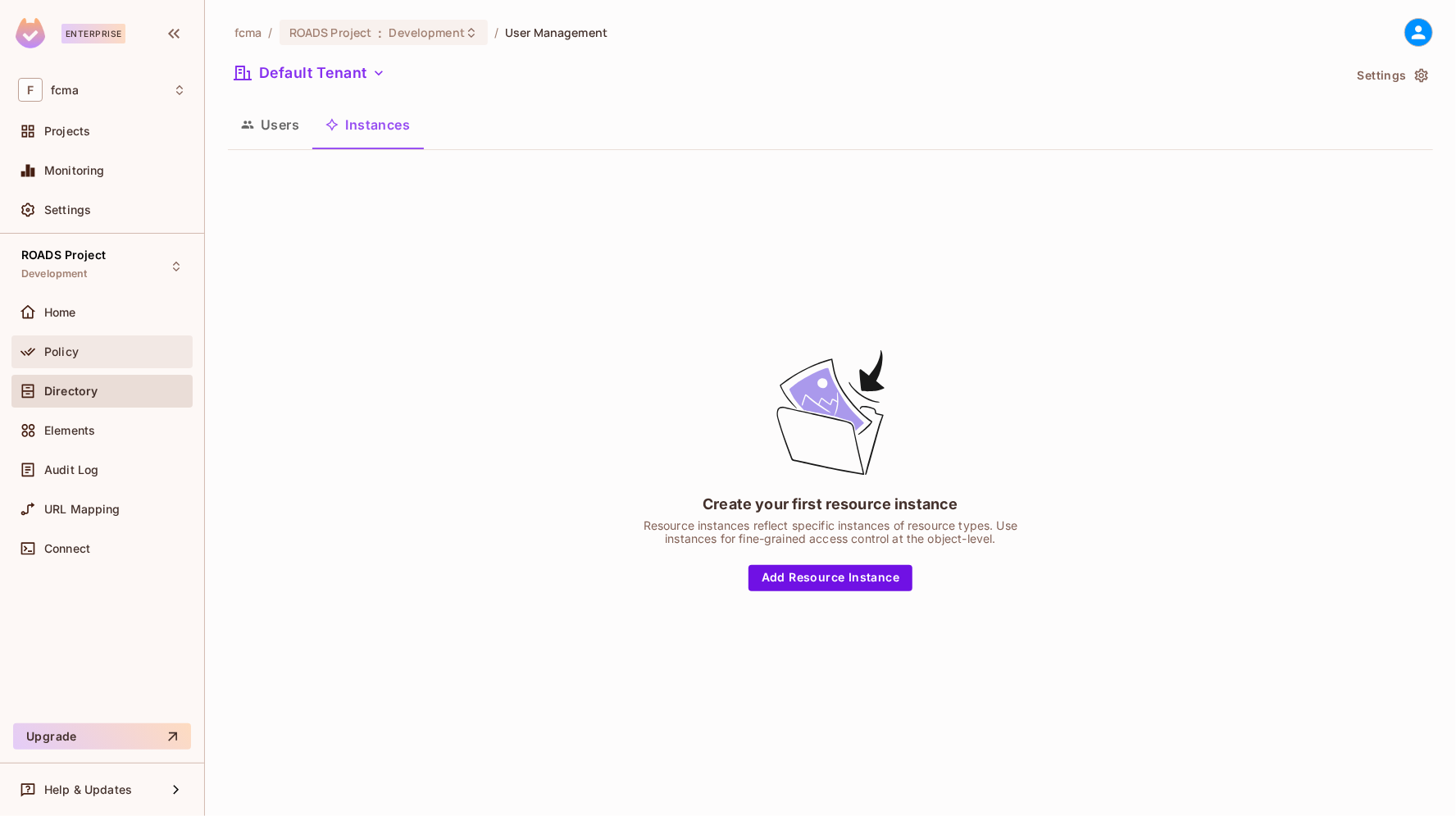
click at [62, 349] on span "Policy" at bounding box center [61, 352] width 34 height 14
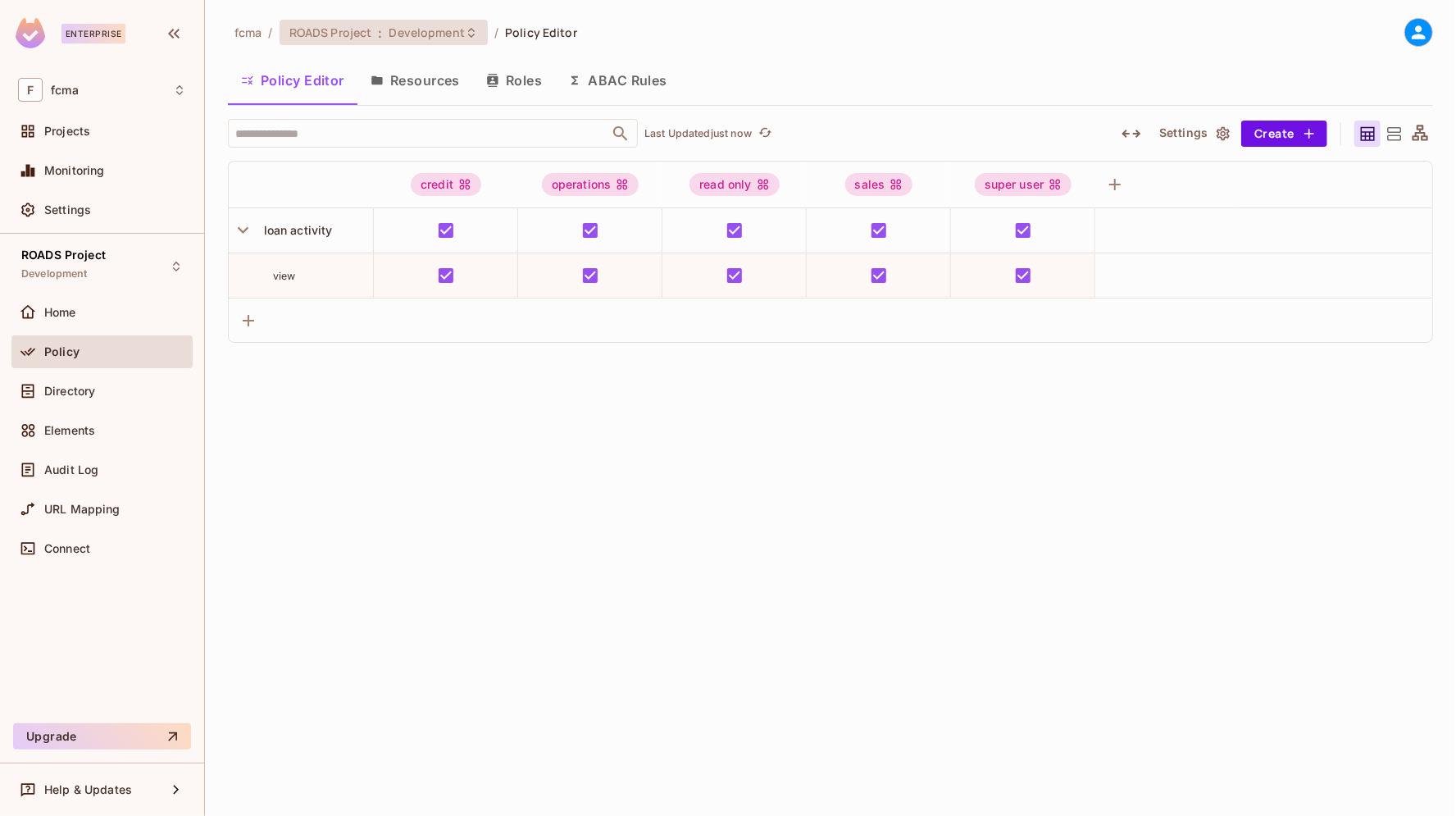
click at [465, 34] on icon at bounding box center [472, 33] width 14 height 14
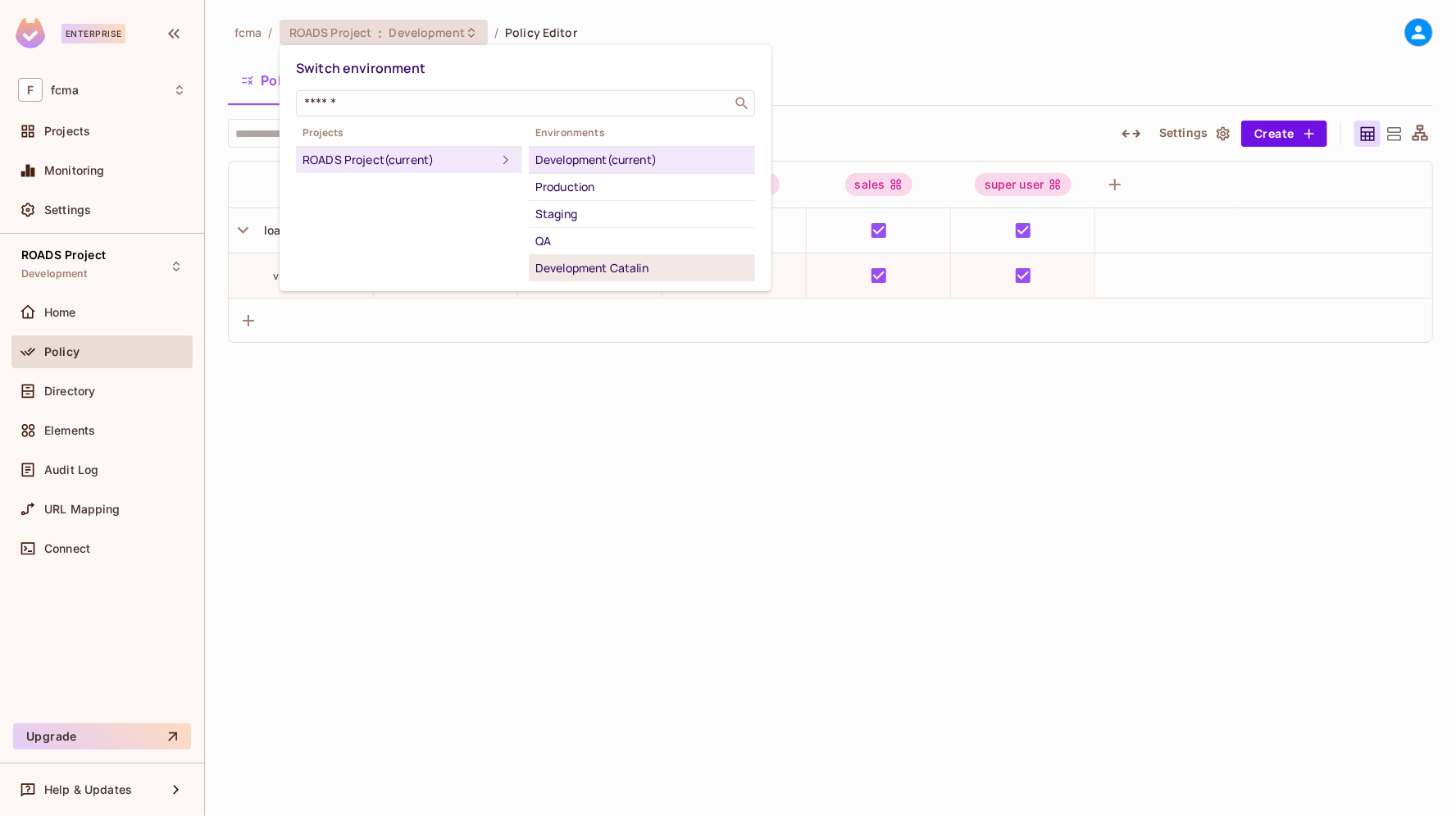
click at [577, 270] on div "Development Catalin" at bounding box center [641, 268] width 213 height 19
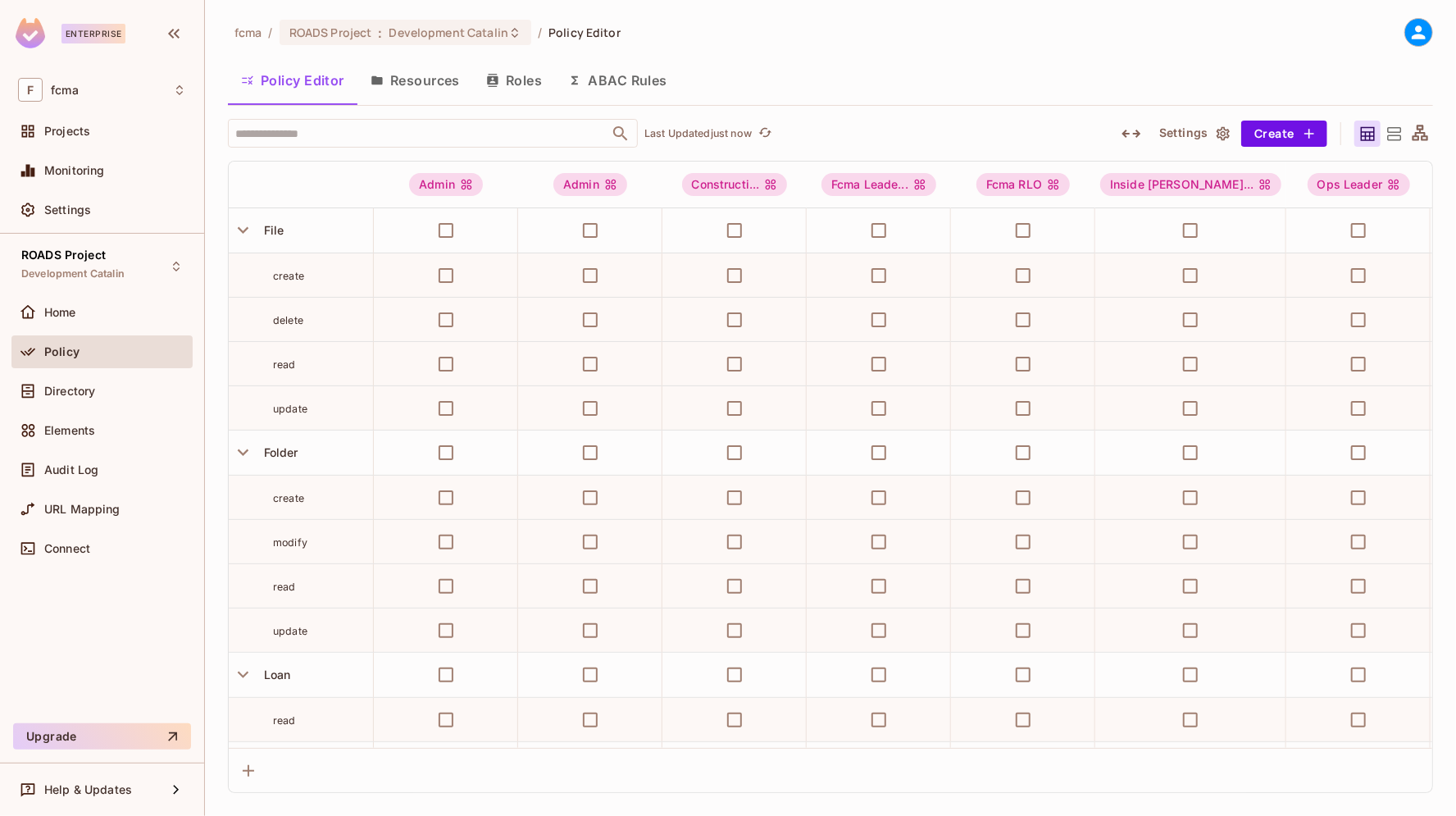
click at [442, 81] on button "Resources" at bounding box center [415, 81] width 116 height 41
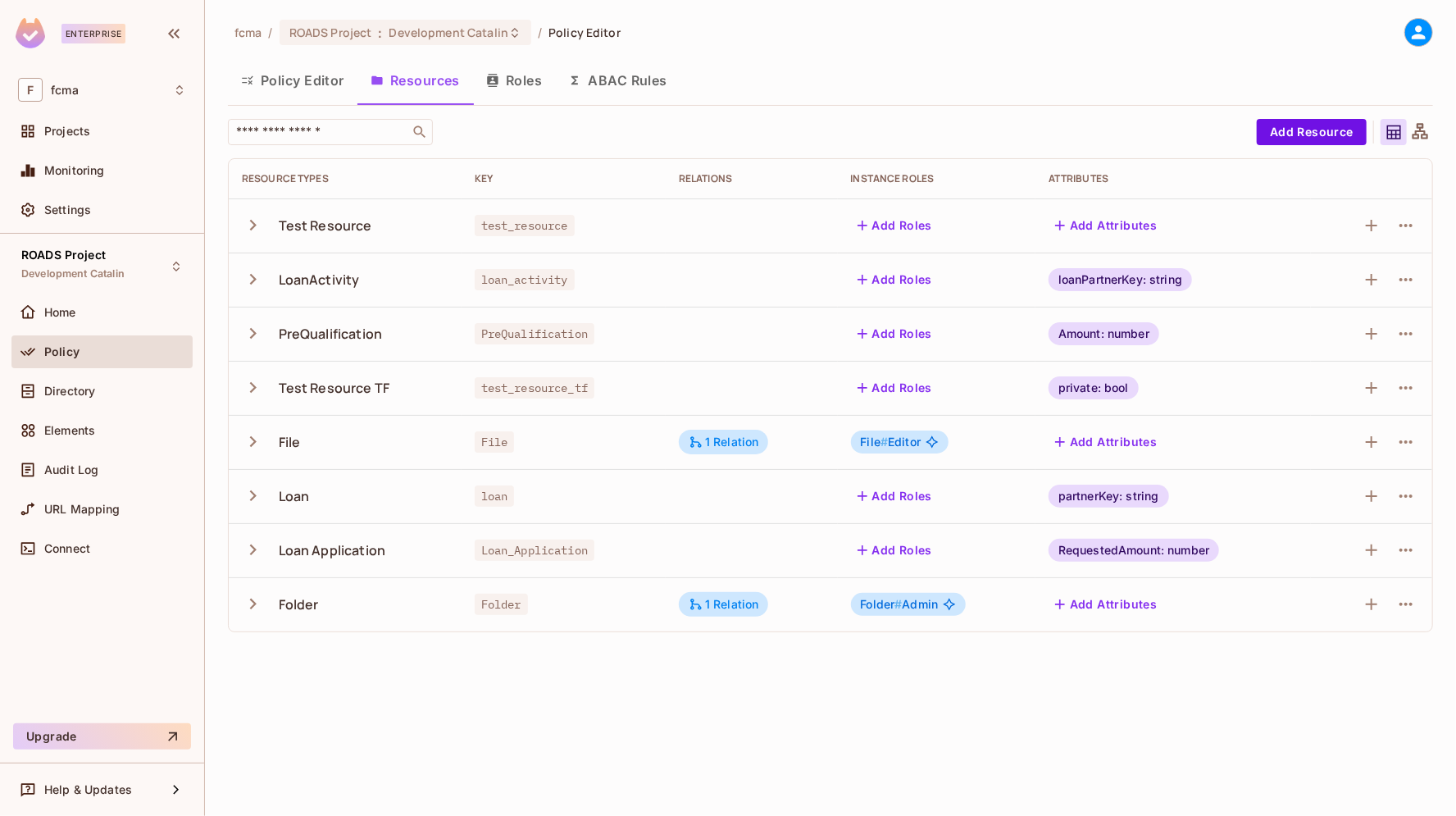
click at [250, 441] on icon "button" at bounding box center [253, 441] width 22 height 22
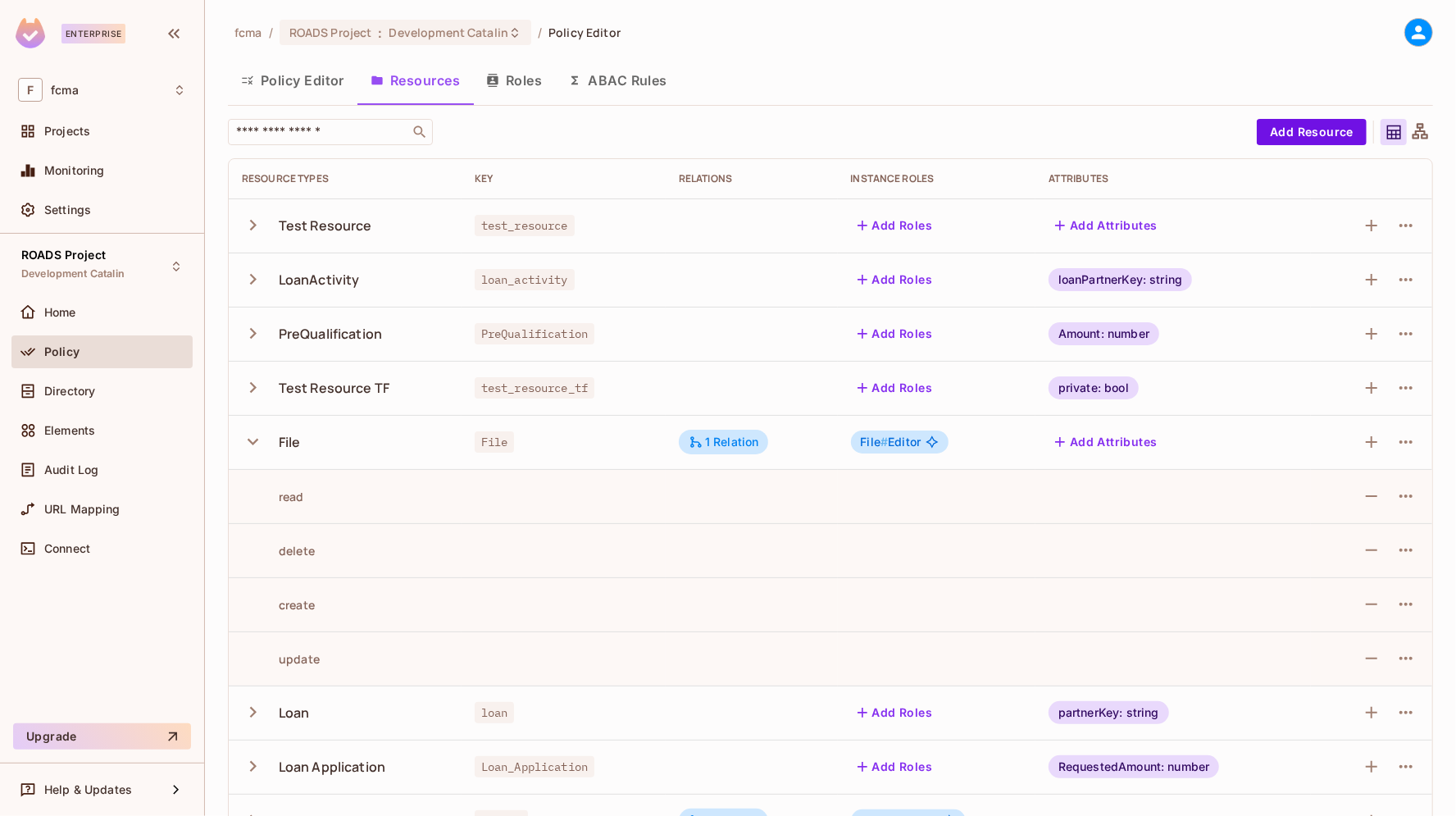
click at [250, 441] on icon "button" at bounding box center [253, 442] width 11 height 7
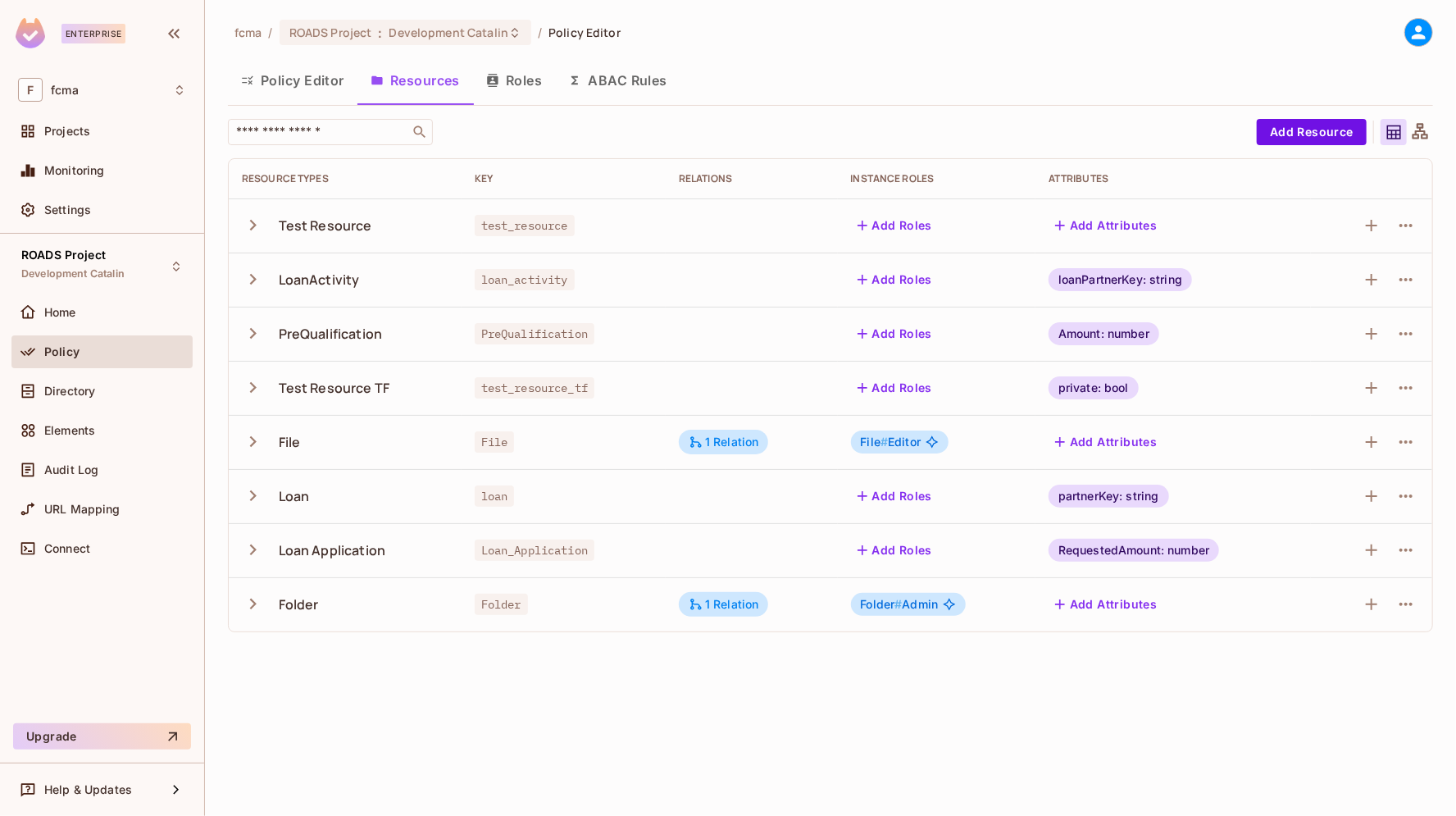
click at [248, 605] on icon "button" at bounding box center [253, 603] width 22 height 22
click at [249, 604] on icon "button" at bounding box center [253, 603] width 22 height 22
click at [81, 392] on span "Directory" at bounding box center [70, 391] width 51 height 14
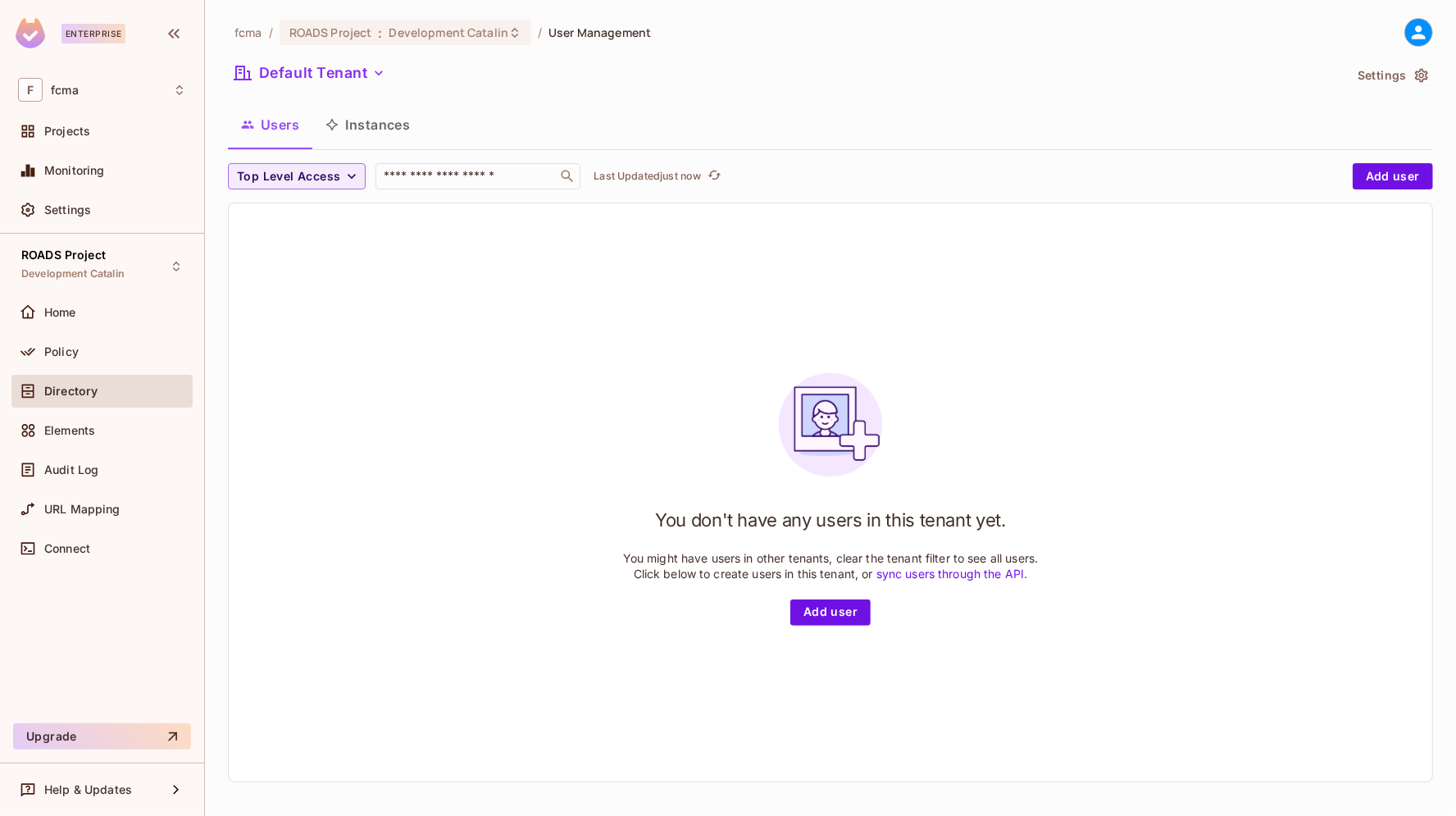
click at [386, 122] on button "Instances" at bounding box center [368, 124] width 111 height 41
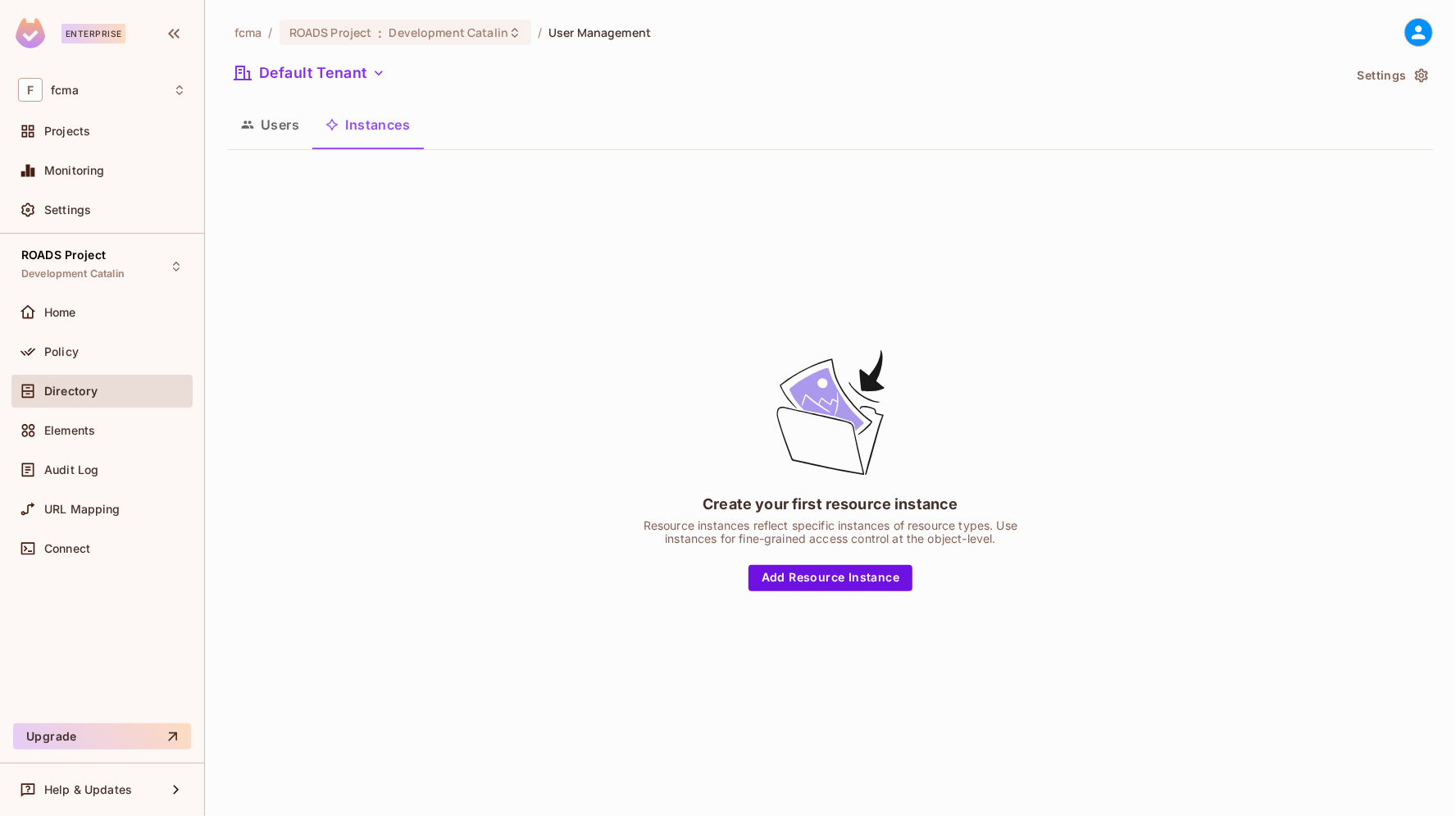
click at [284, 124] on button "Users" at bounding box center [270, 124] width 85 height 41
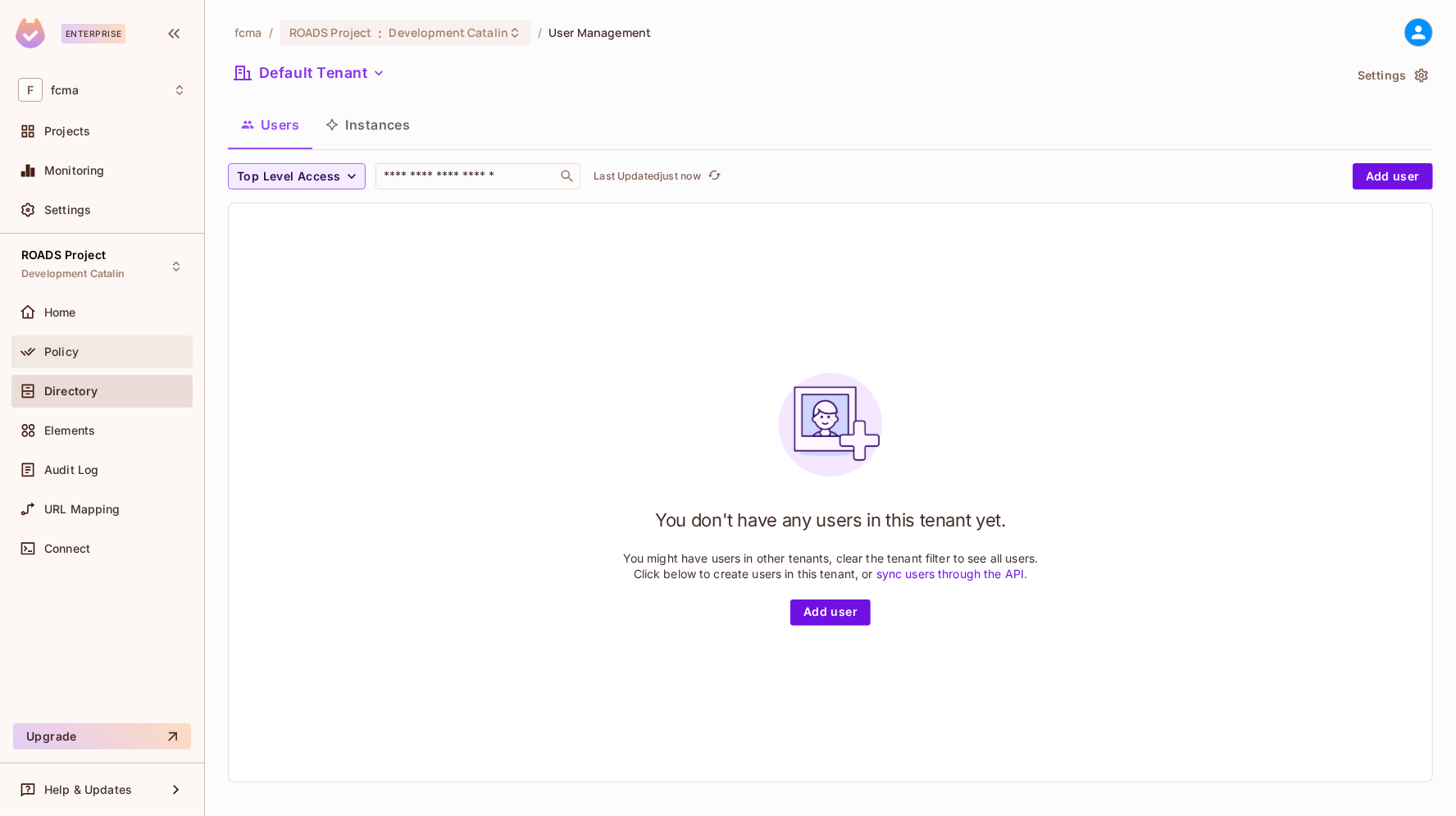
click at [72, 347] on span "Policy" at bounding box center [61, 352] width 34 height 14
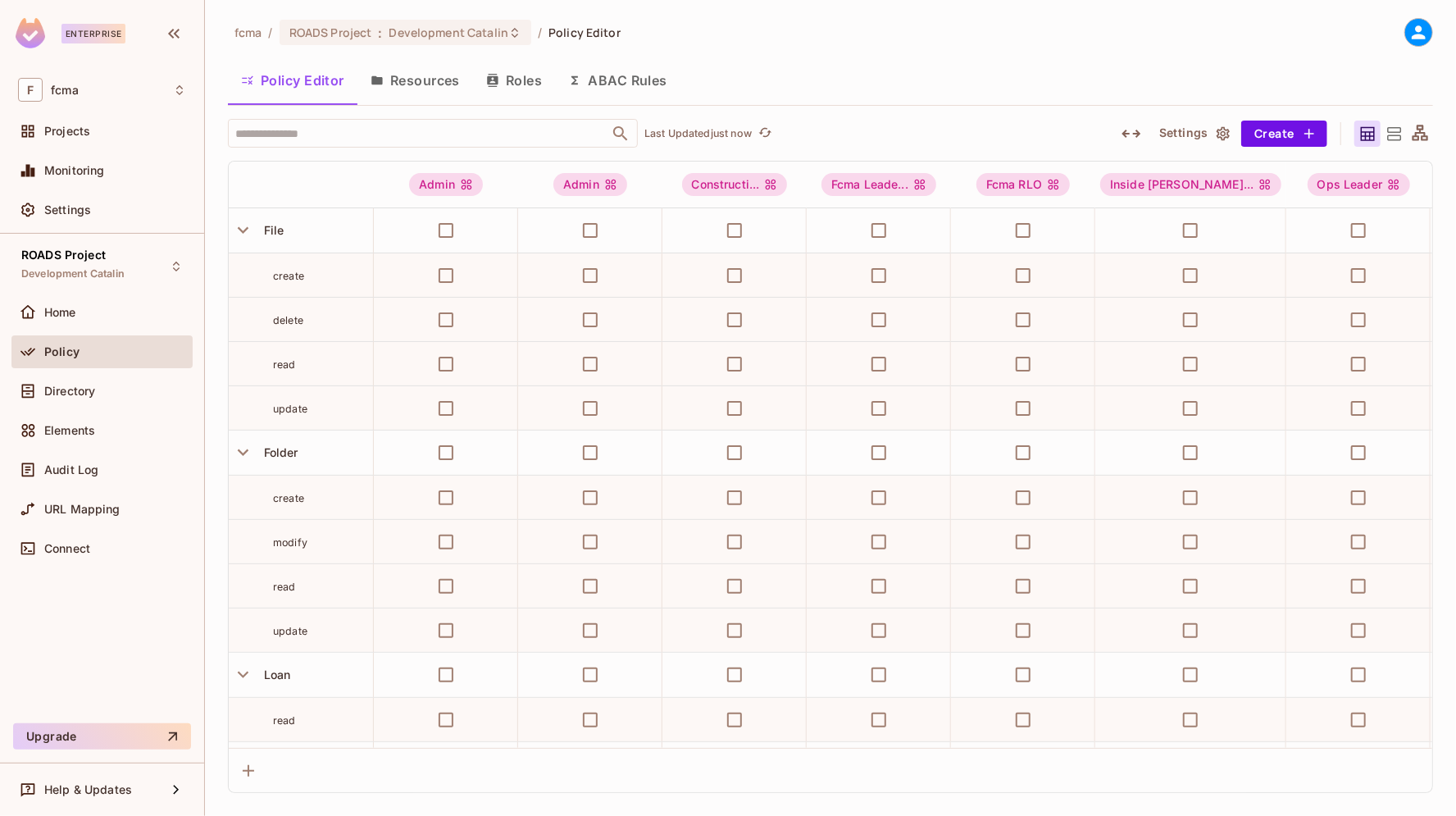
click at [536, 82] on button "Roles" at bounding box center [514, 81] width 82 height 41
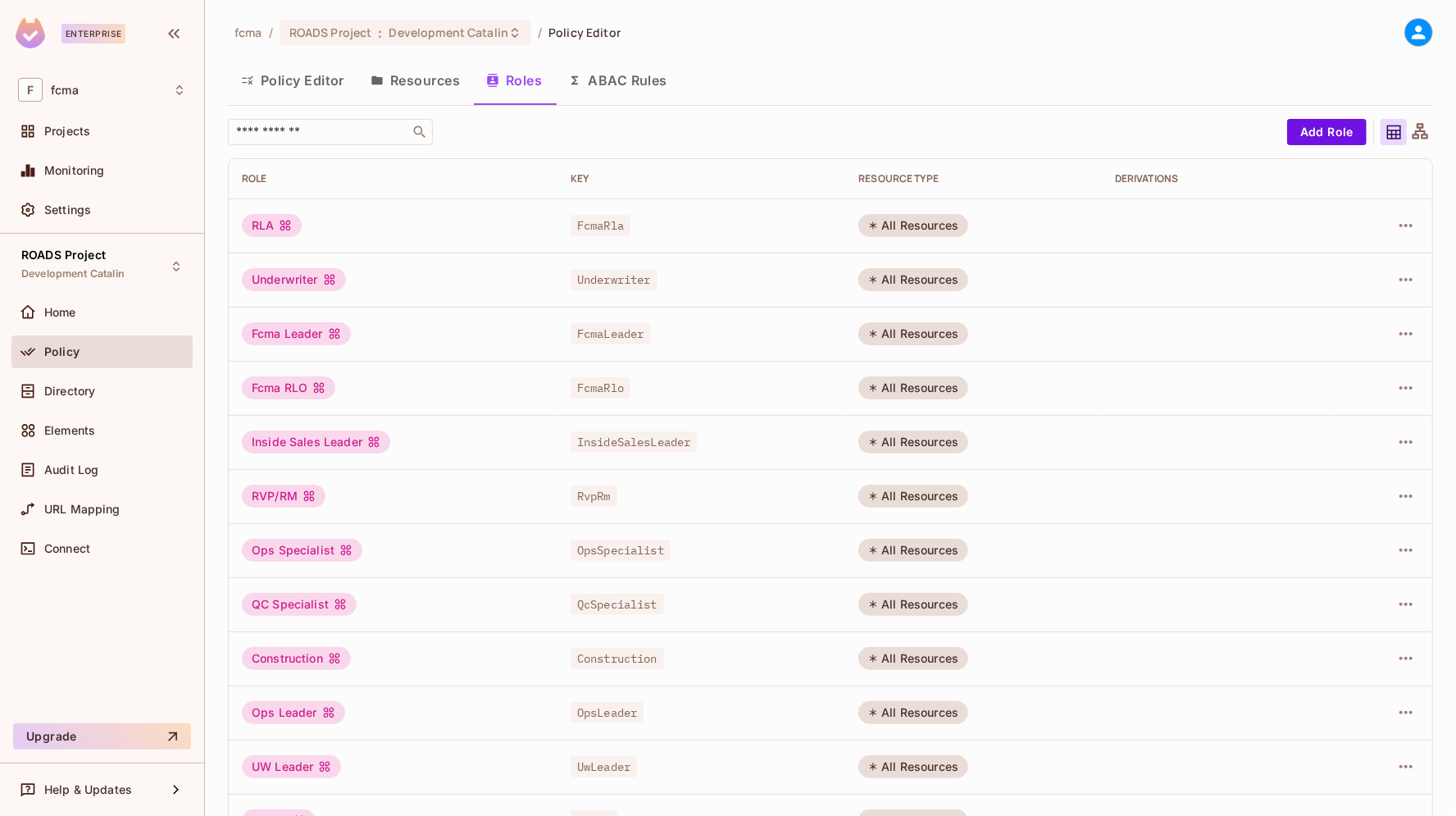
click at [323, 79] on button "Policy Editor" at bounding box center [292, 81] width 129 height 41
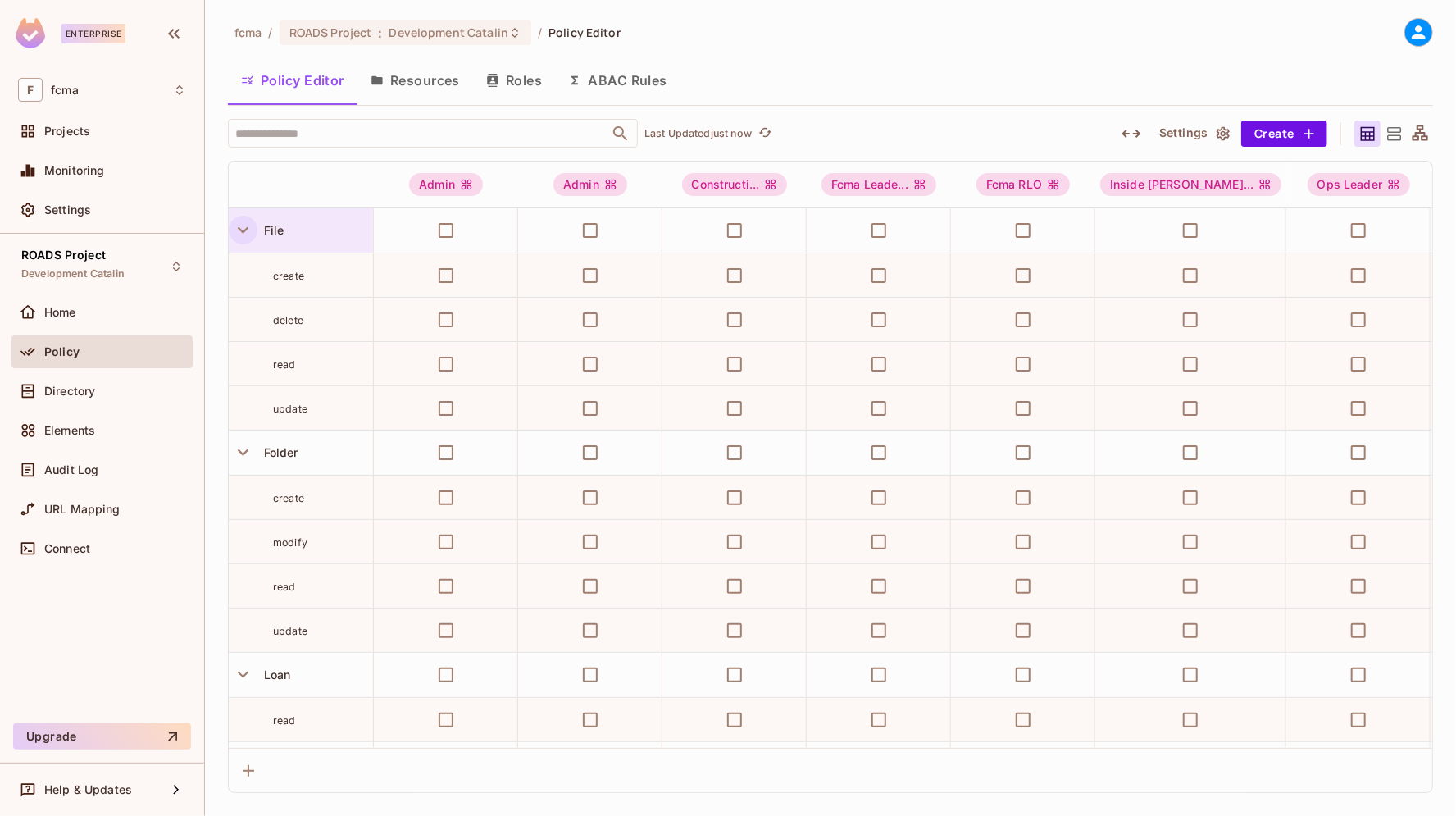
click at [245, 227] on icon "button" at bounding box center [243, 229] width 22 height 22
click at [1425, 132] on icon at bounding box center [1421, 132] width 16 height 16
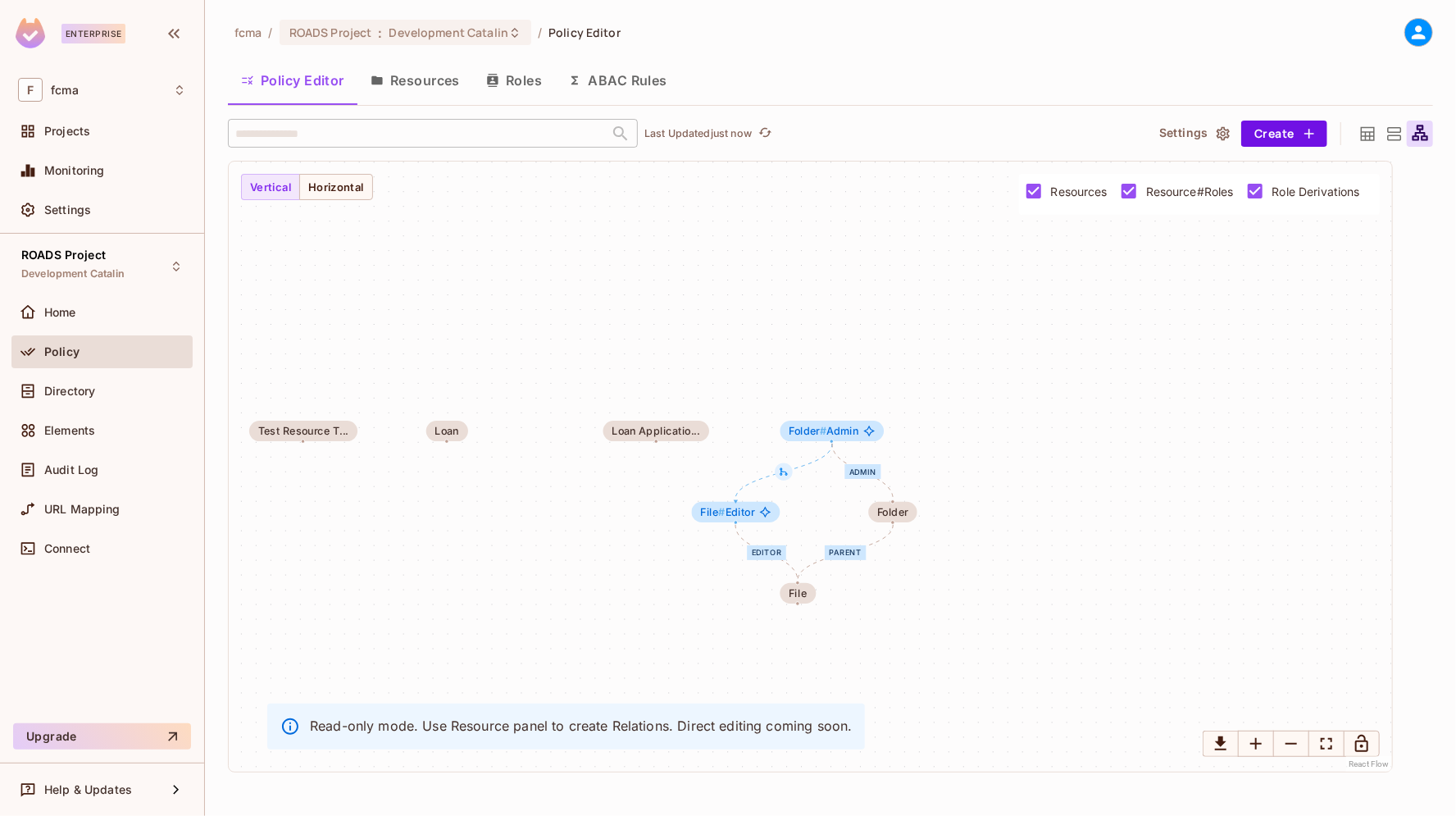
drag, startPoint x: 1045, startPoint y: 518, endPoint x: 600, endPoint y: 570, distance: 448.0
click at [571, 570] on div "Editor parent Admin Test Resource LoanActivity PreQualificatio... Test Resource…" at bounding box center [811, 466] width 1164 height 610
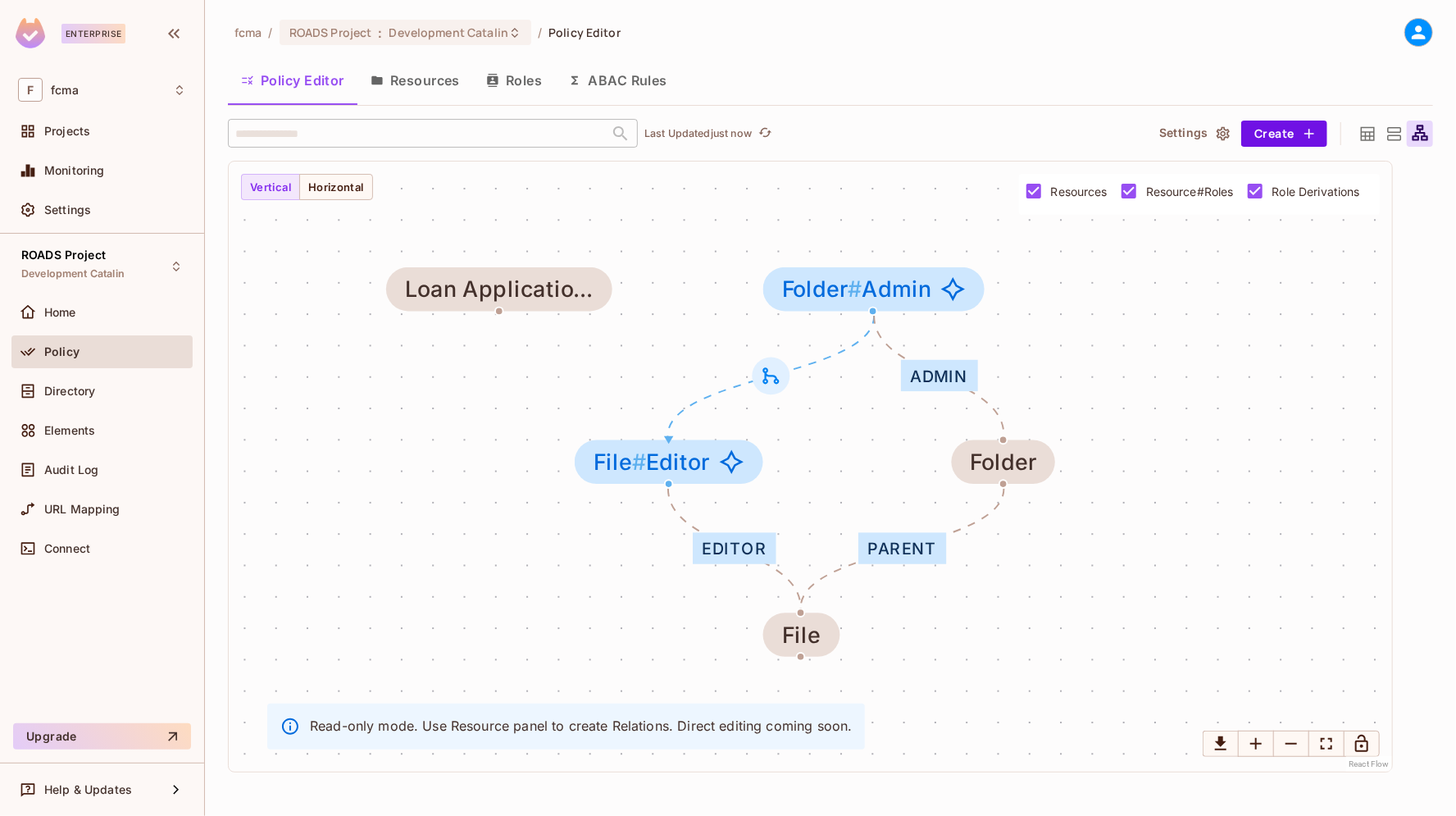
drag, startPoint x: 1185, startPoint y: 535, endPoint x: 1192, endPoint y: 508, distance: 27.9
click at [1192, 508] on div "Editor parent Admin Test Resource LoanActivity PreQualificatio... Test Resource…" at bounding box center [811, 466] width 1164 height 610
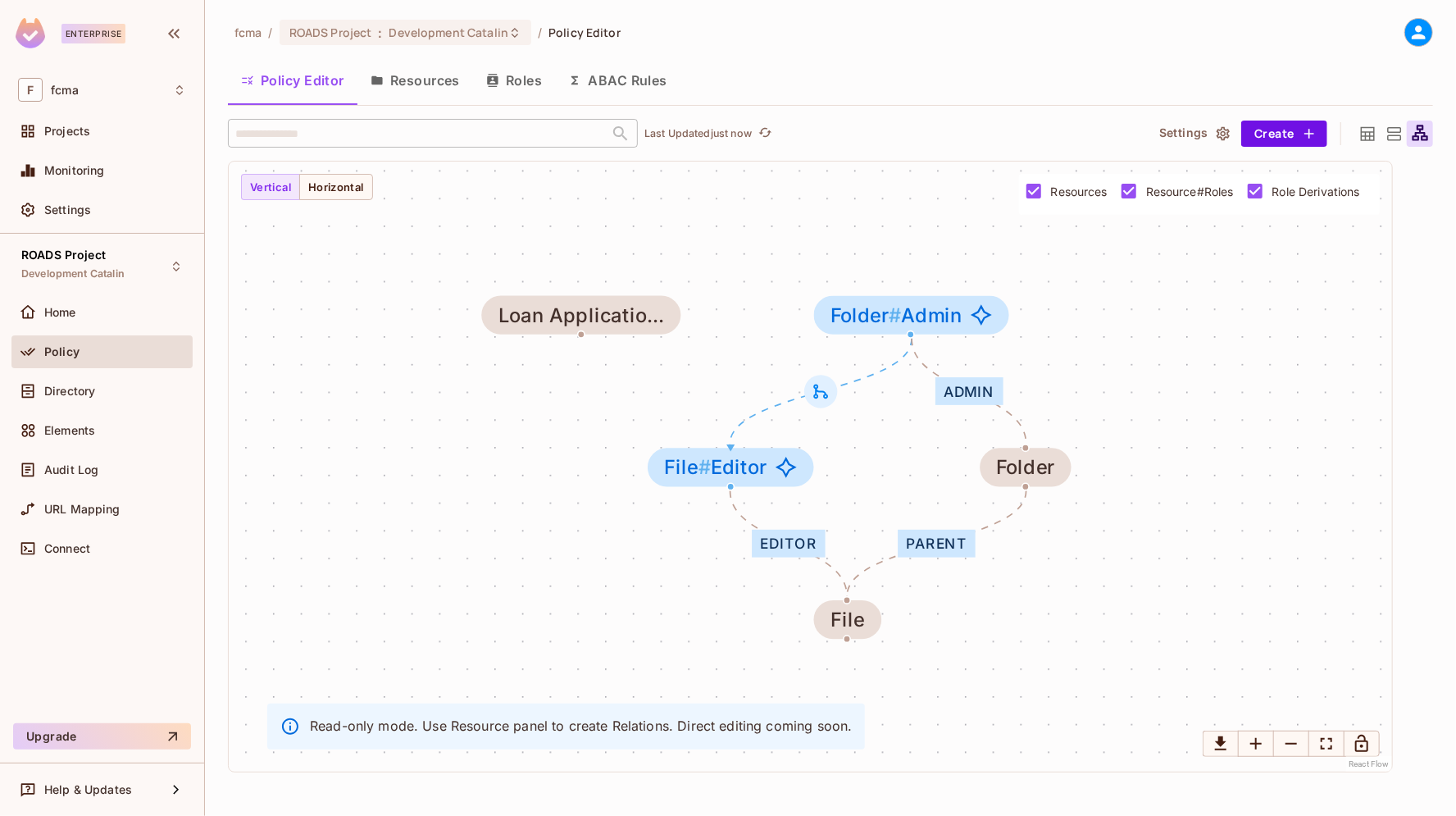
click at [1365, 132] on icon at bounding box center [1368, 133] width 20 height 20
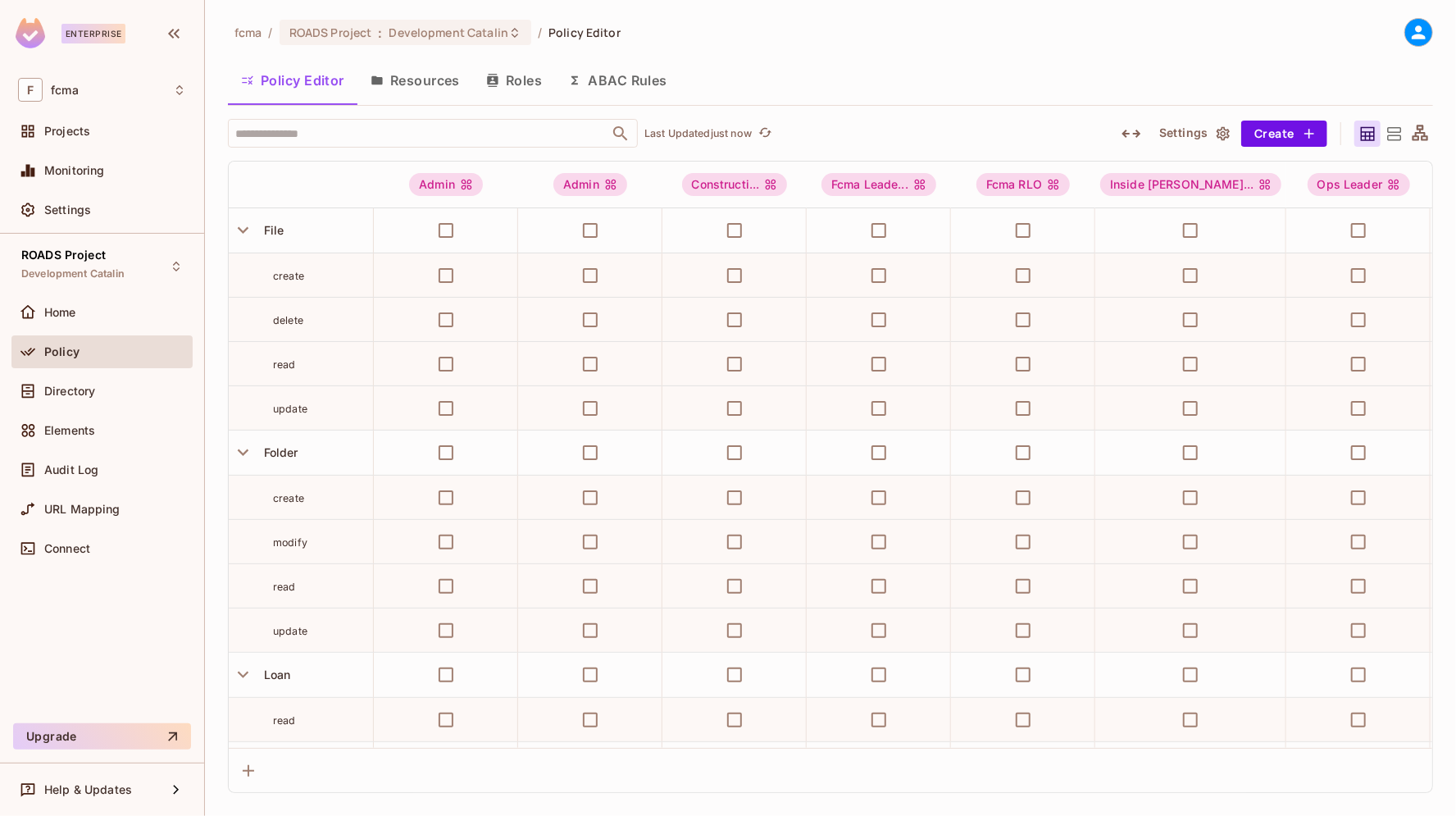
click at [1393, 135] on icon at bounding box center [1394, 133] width 20 height 20
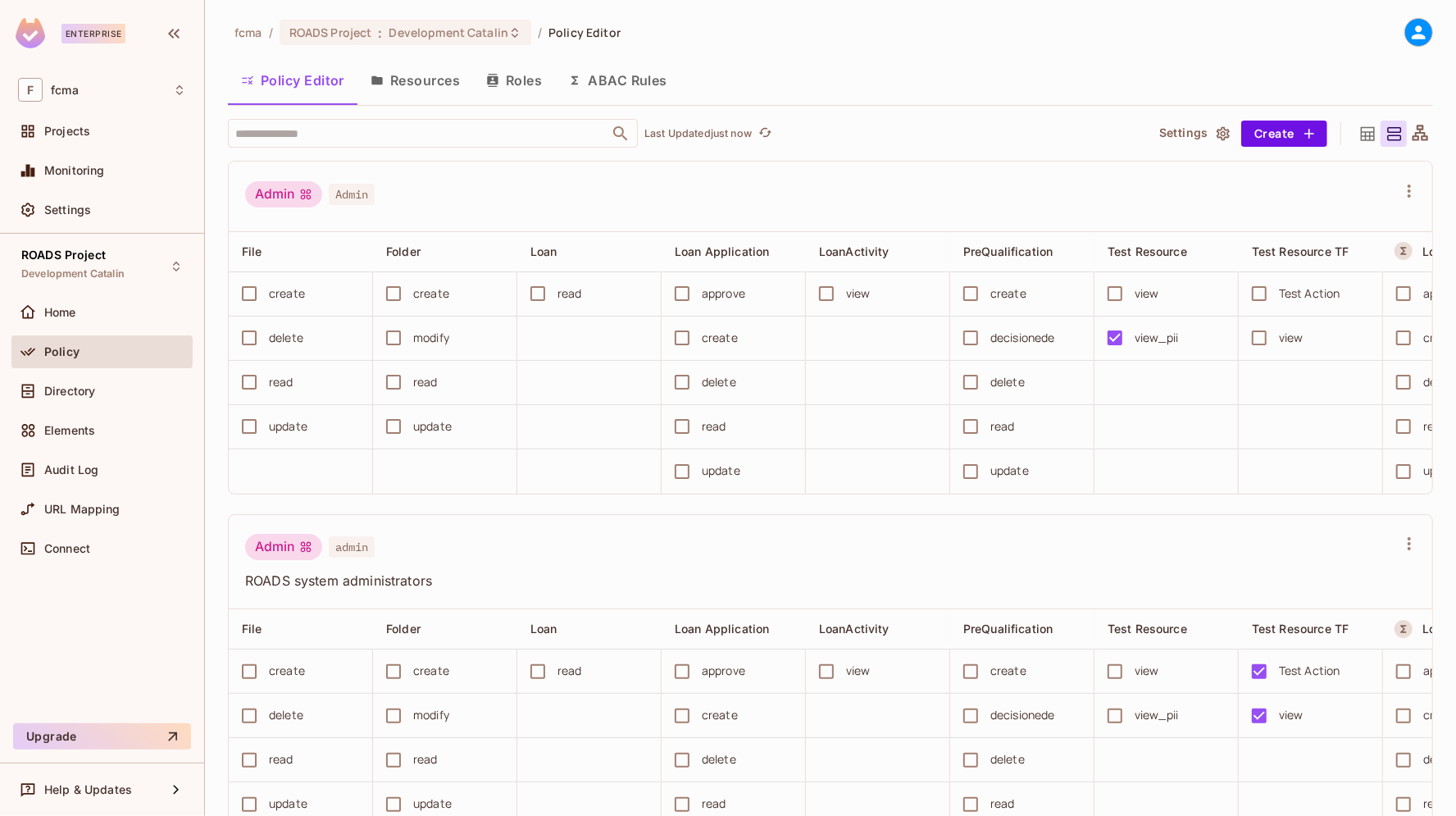
click at [1358, 129] on icon at bounding box center [1368, 133] width 20 height 20
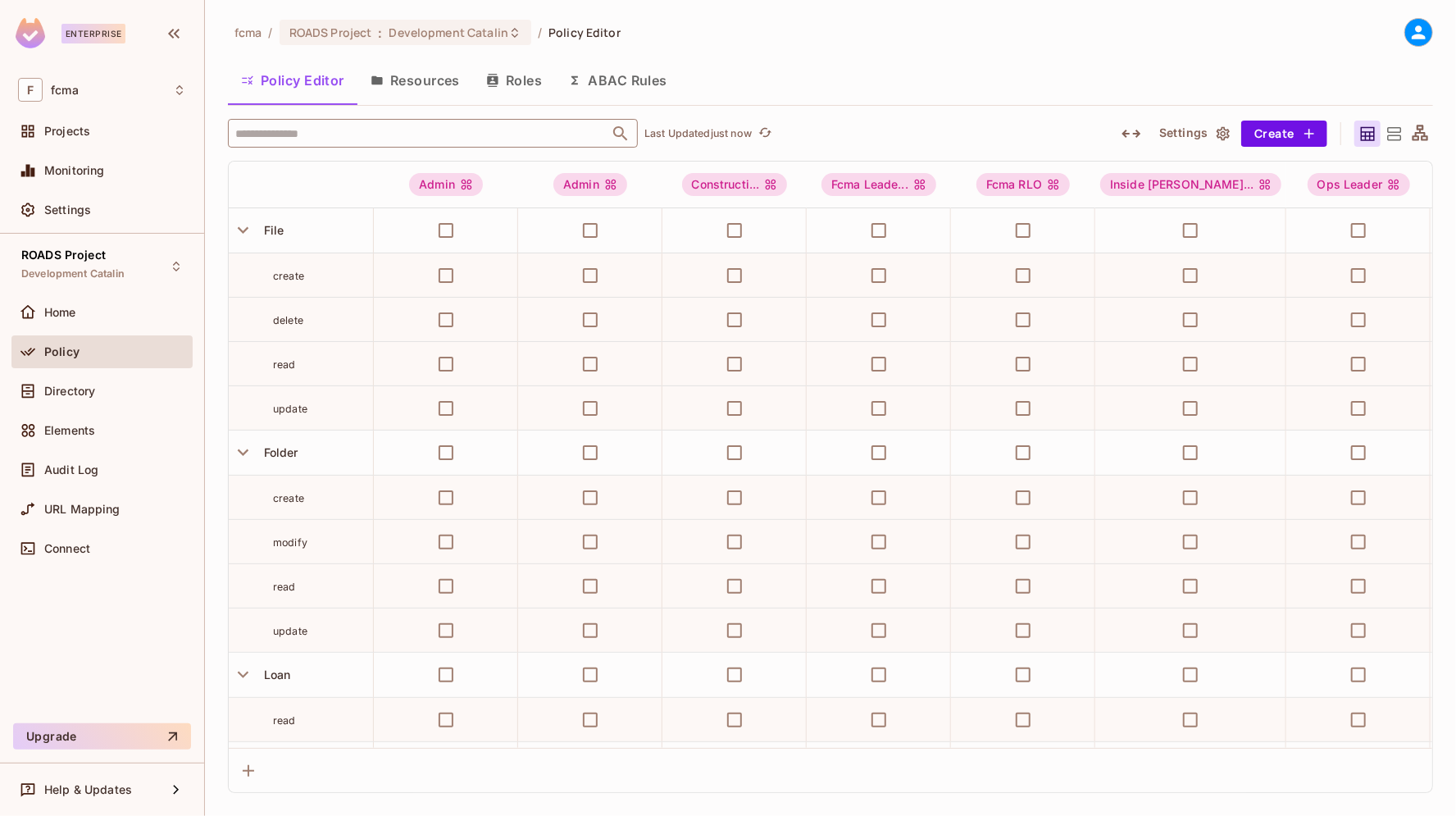
click at [465, 125] on input "text" at bounding box center [419, 133] width 375 height 29
type input "*******"
click at [276, 212] on div "Folder" at bounding box center [266, 215] width 37 height 19
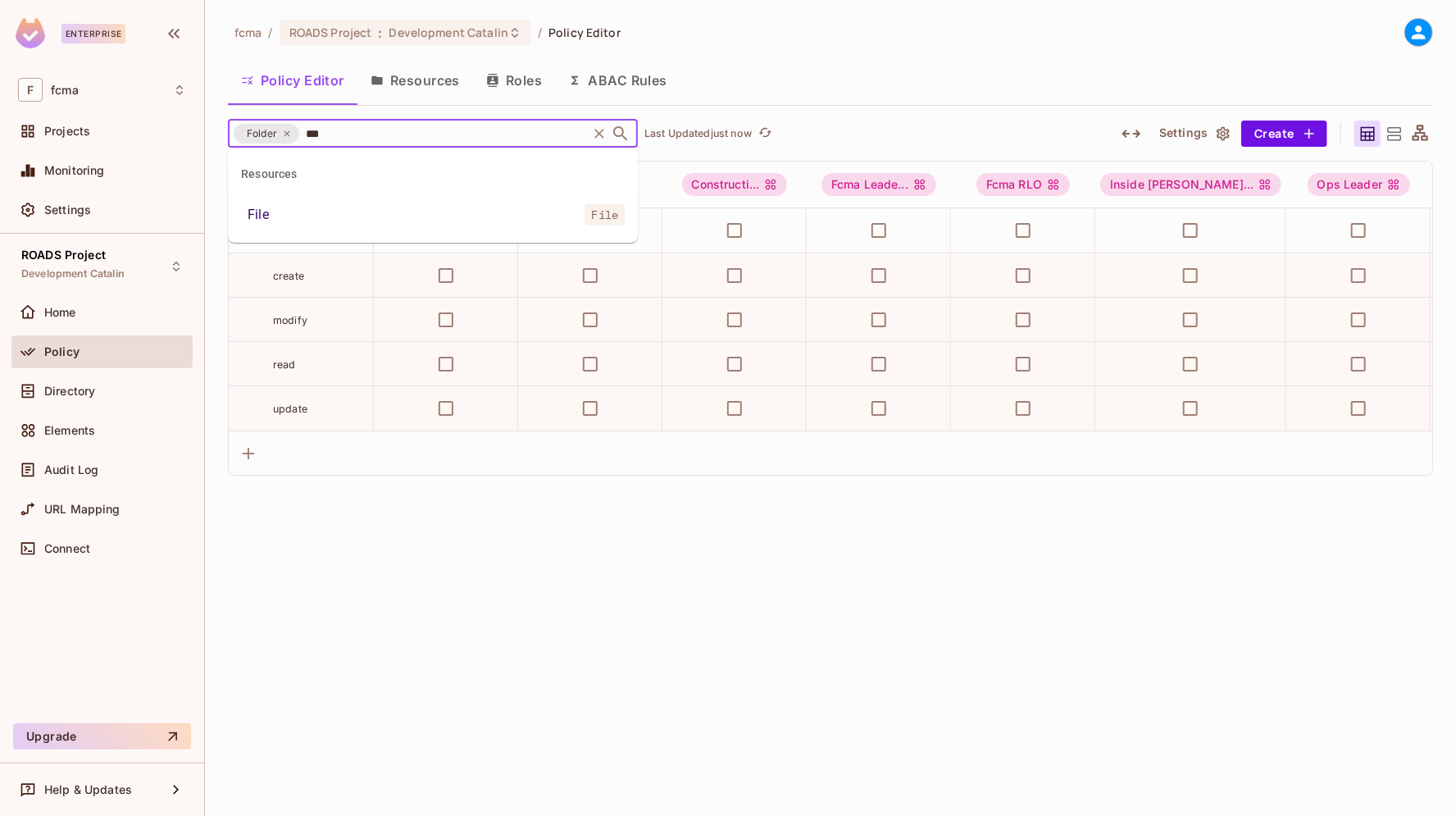
type input "****"
click at [258, 213] on div "File" at bounding box center [258, 215] width 21 height 19
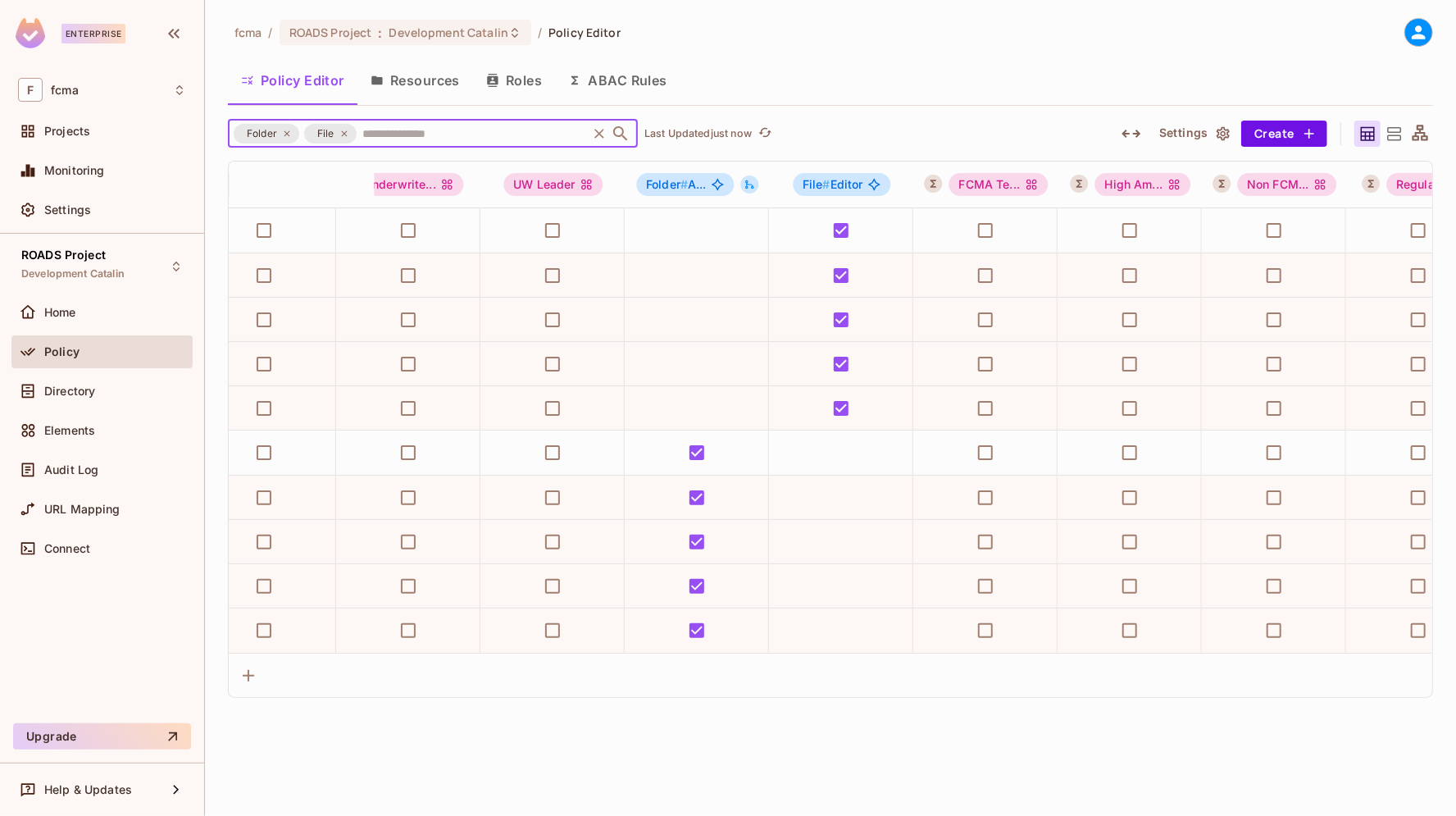
scroll to position [0, 2432]
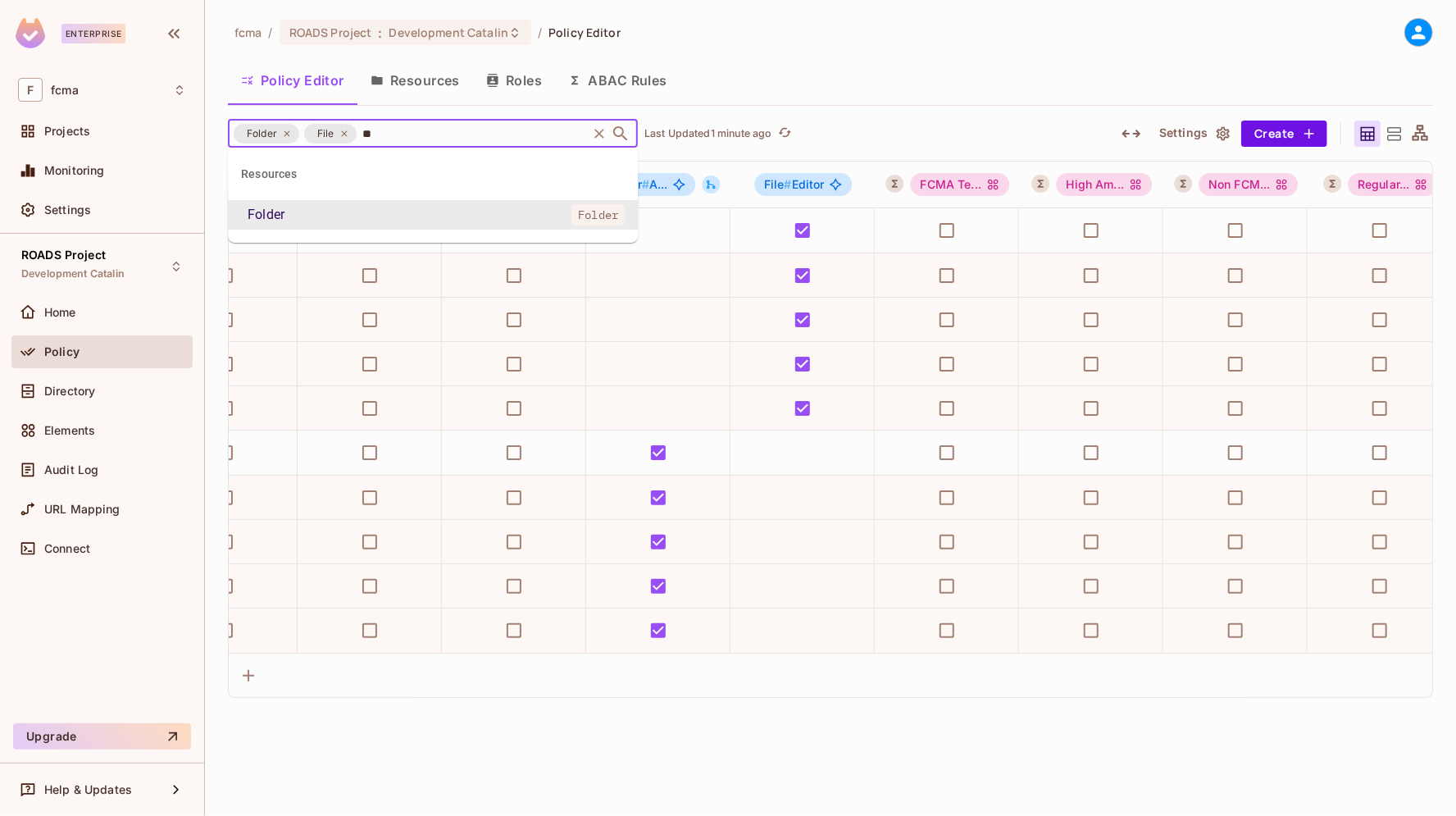
type input "*"
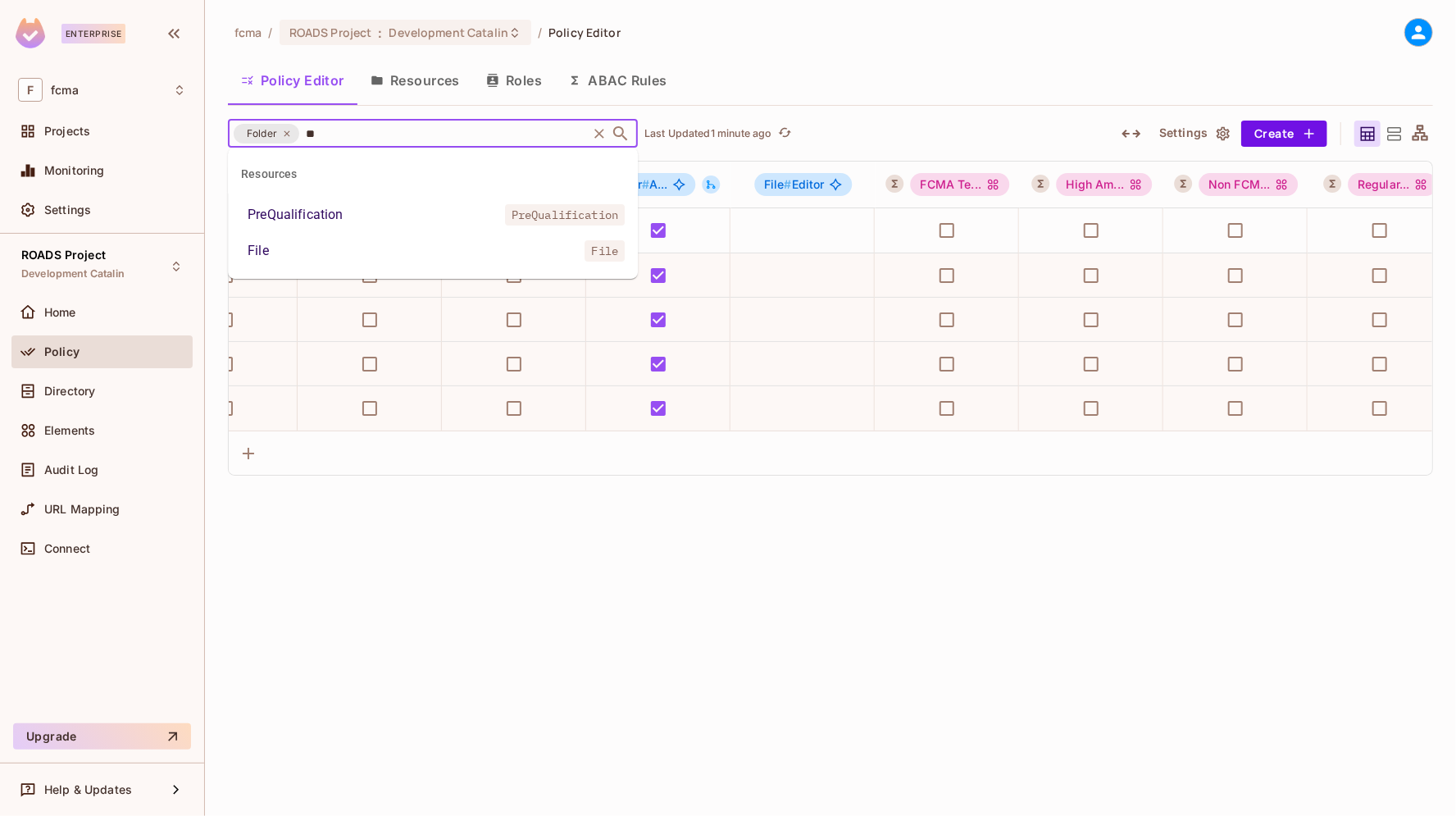
scroll to position [0, 0]
type input "****"
click at [260, 213] on div "File" at bounding box center [258, 215] width 21 height 19
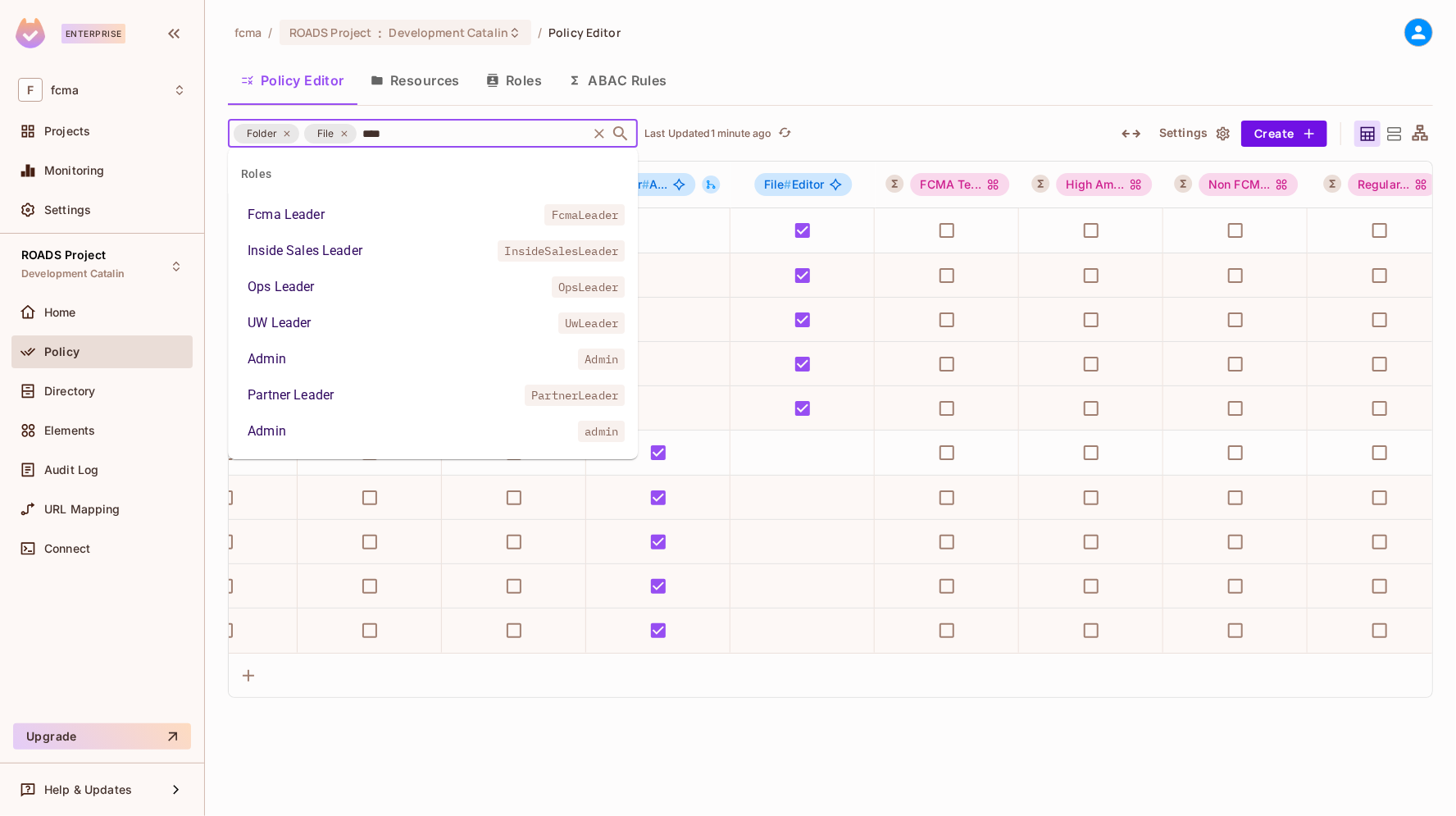
type input "*****"
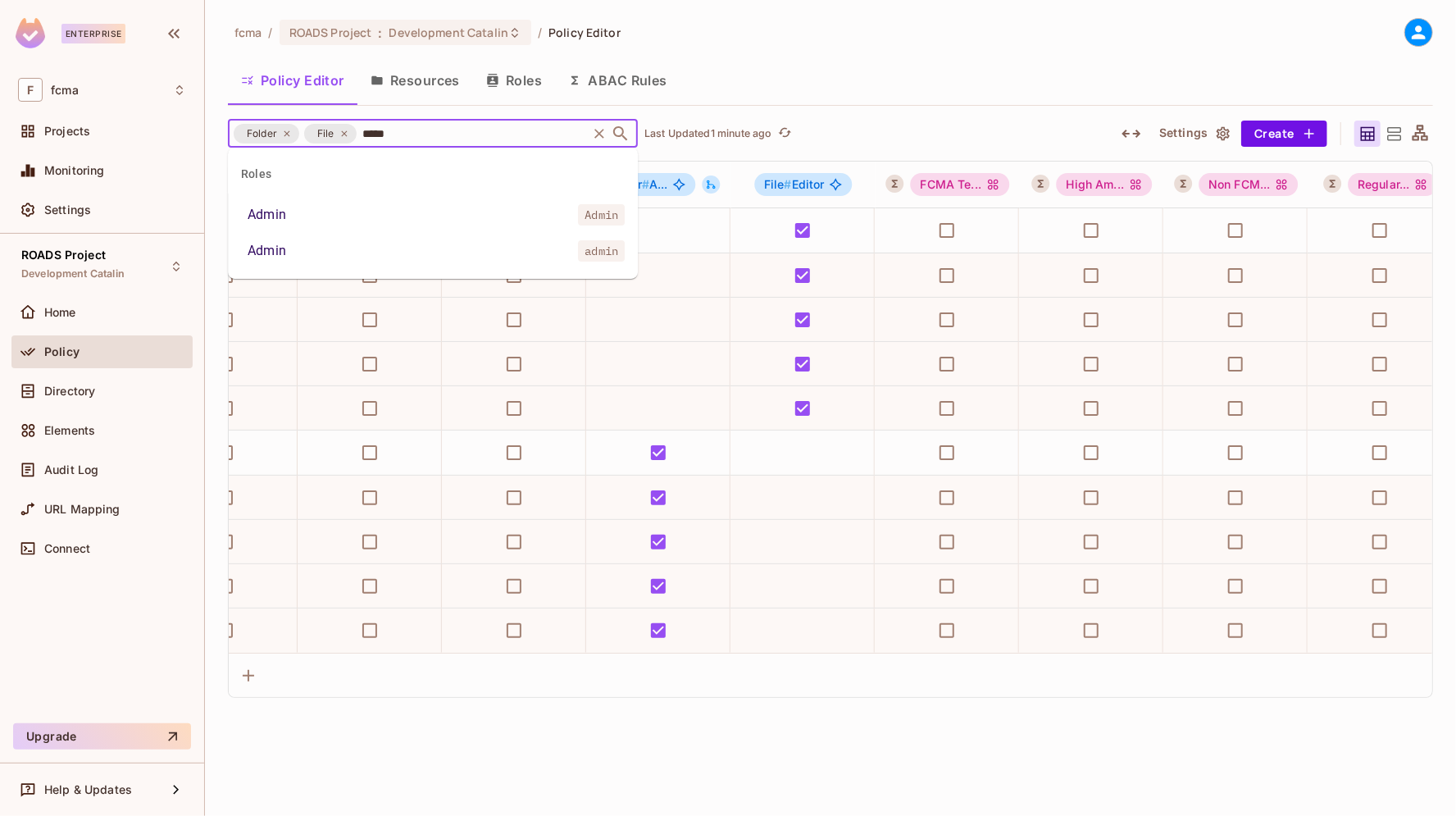
click at [271, 212] on div "Admin" at bounding box center [267, 215] width 39 height 19
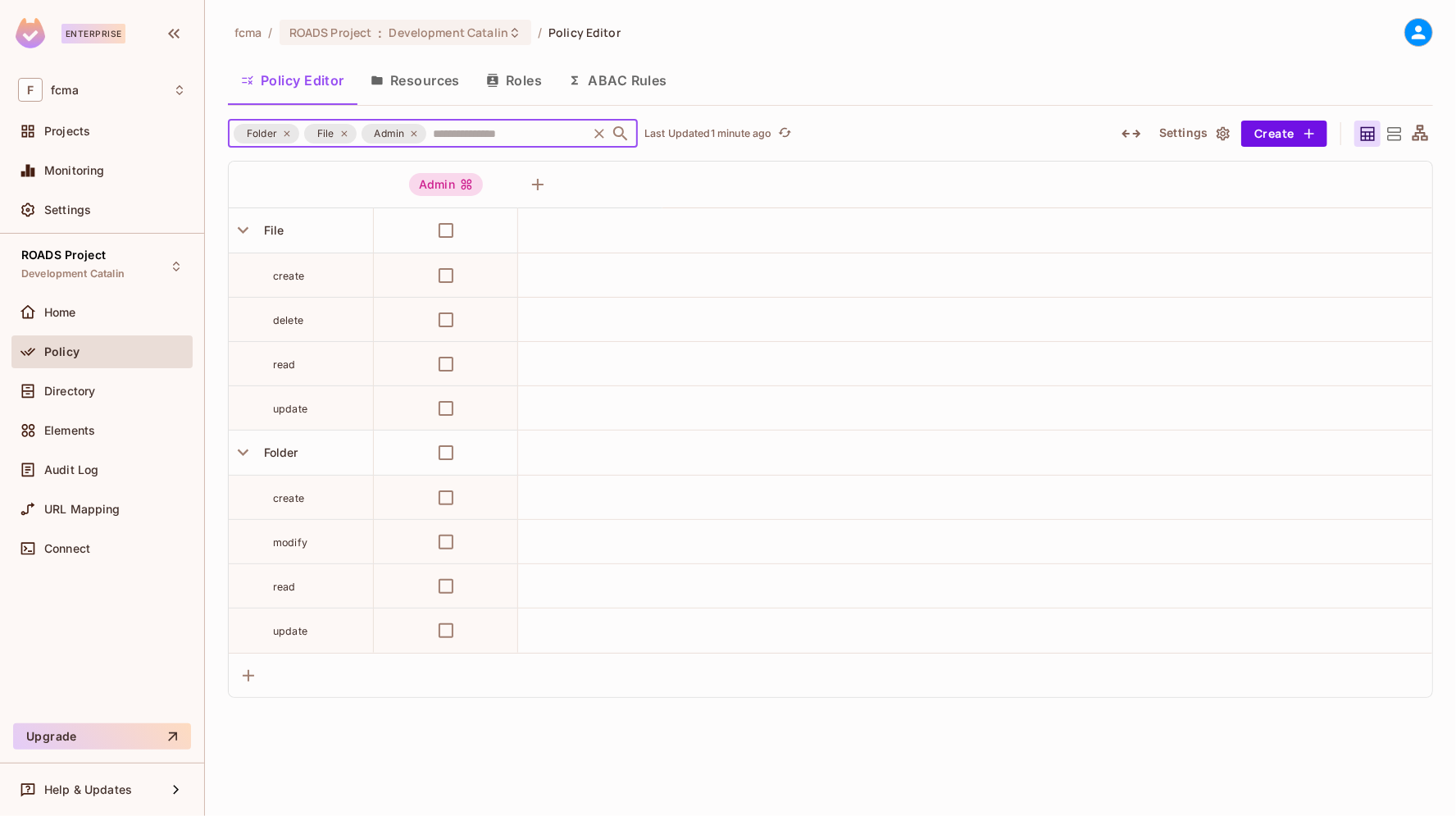
click at [412, 134] on icon at bounding box center [415, 133] width 6 height 6
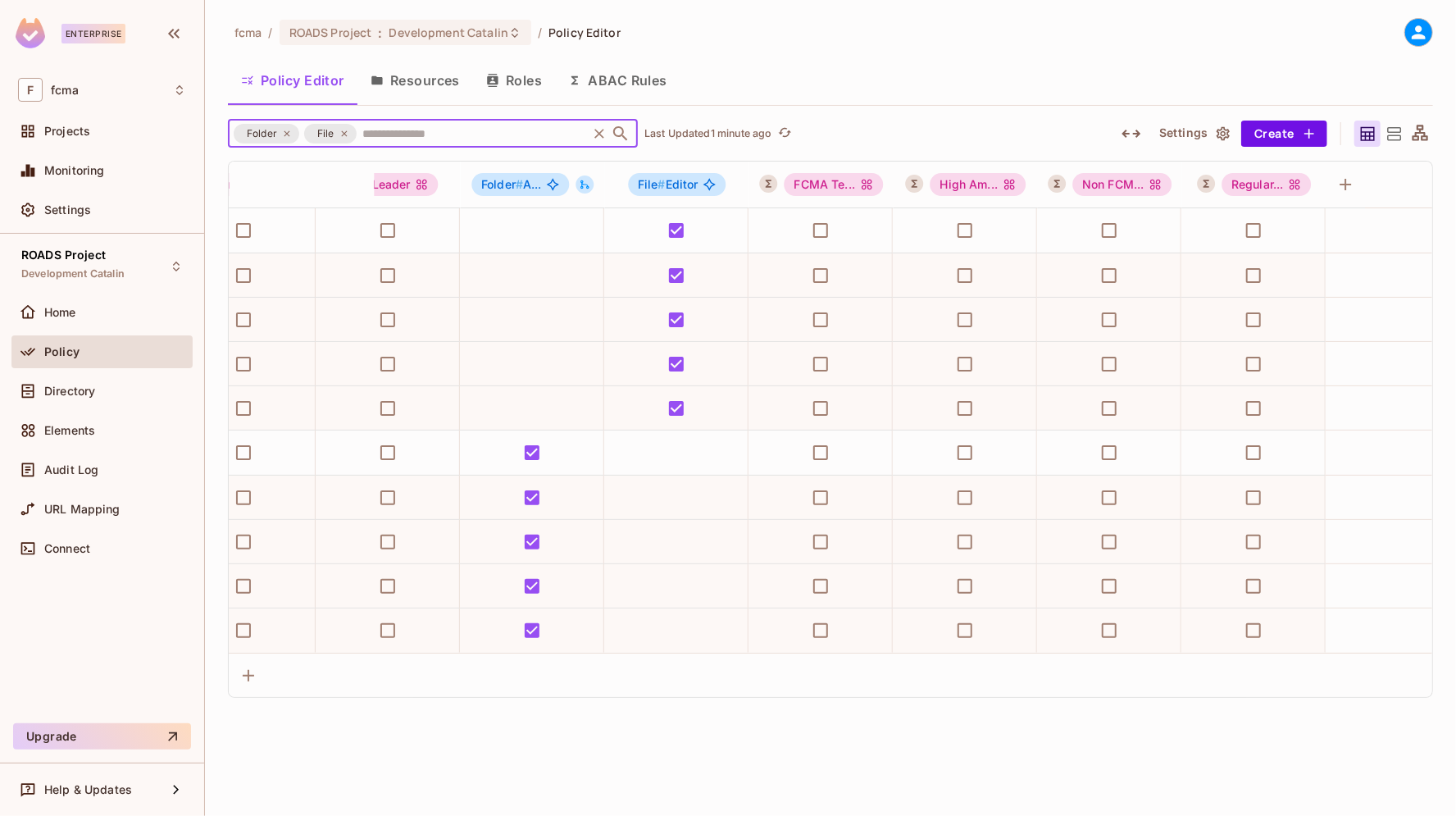
scroll to position [0, 2259]
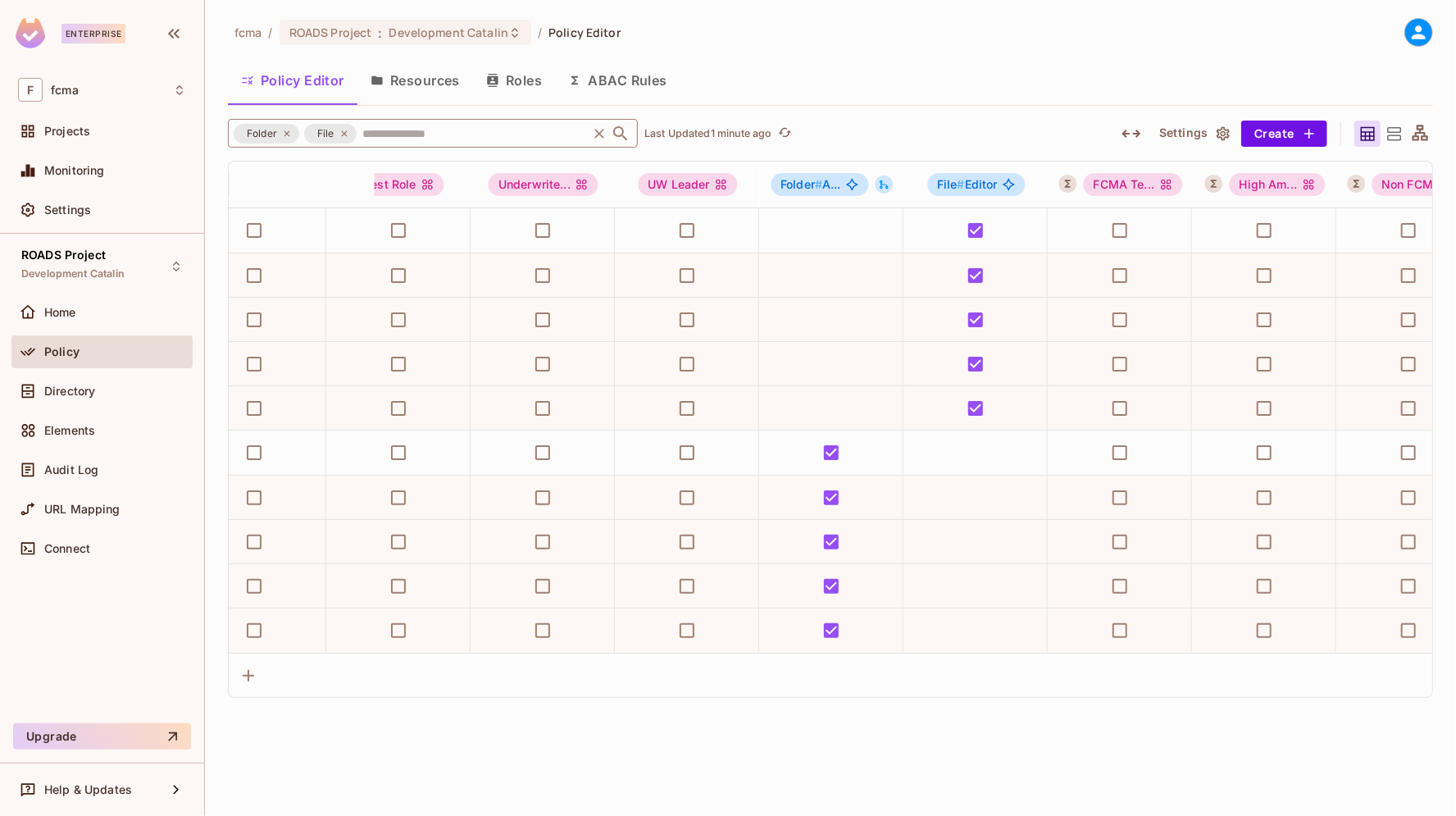
click at [981, 14] on div "fcma / ROADS Project : Development Catalin / Policy Editor Policy Editor Resour…" at bounding box center [830, 408] width 1251 height 816
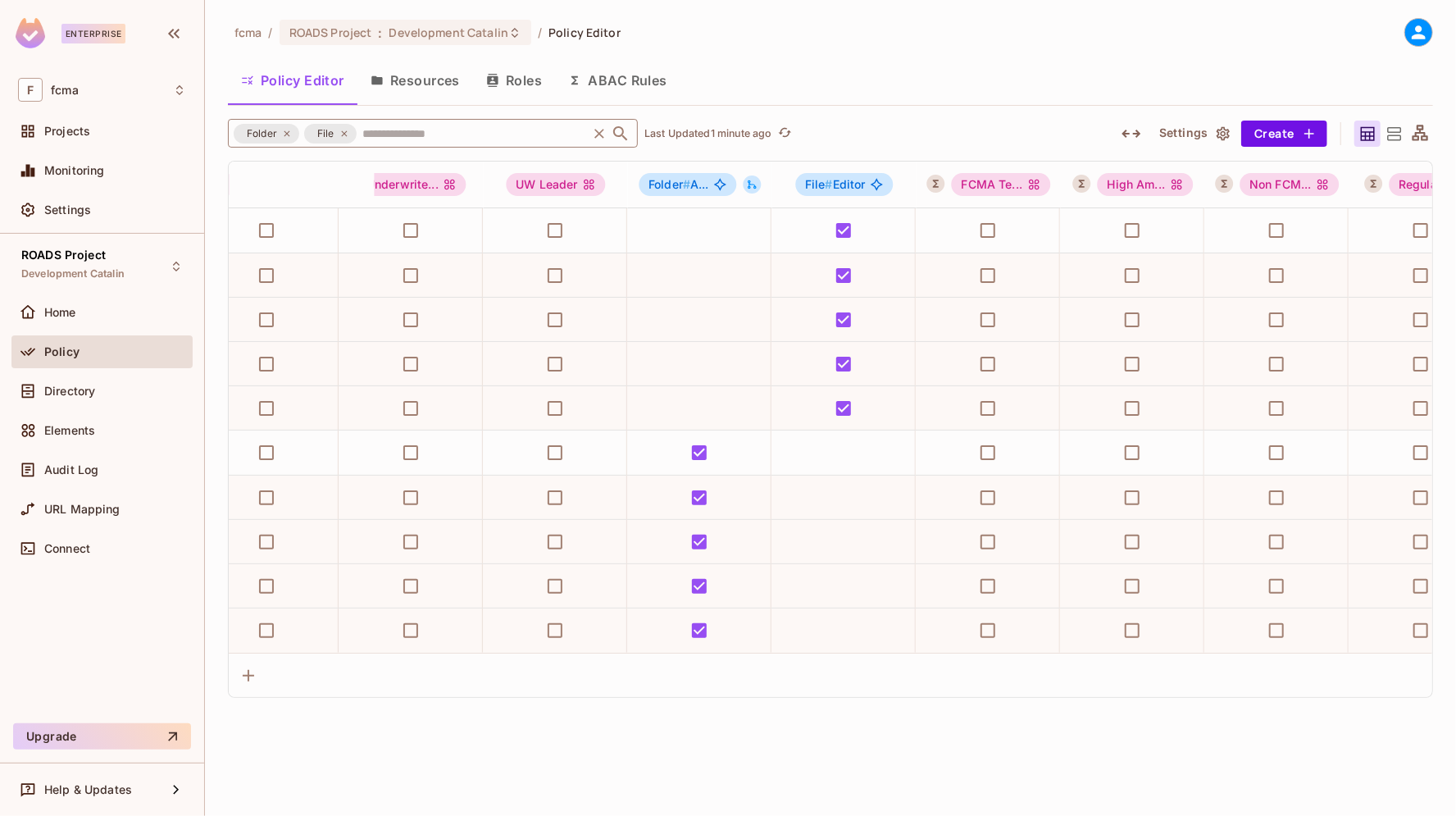
scroll to position [0, 2588]
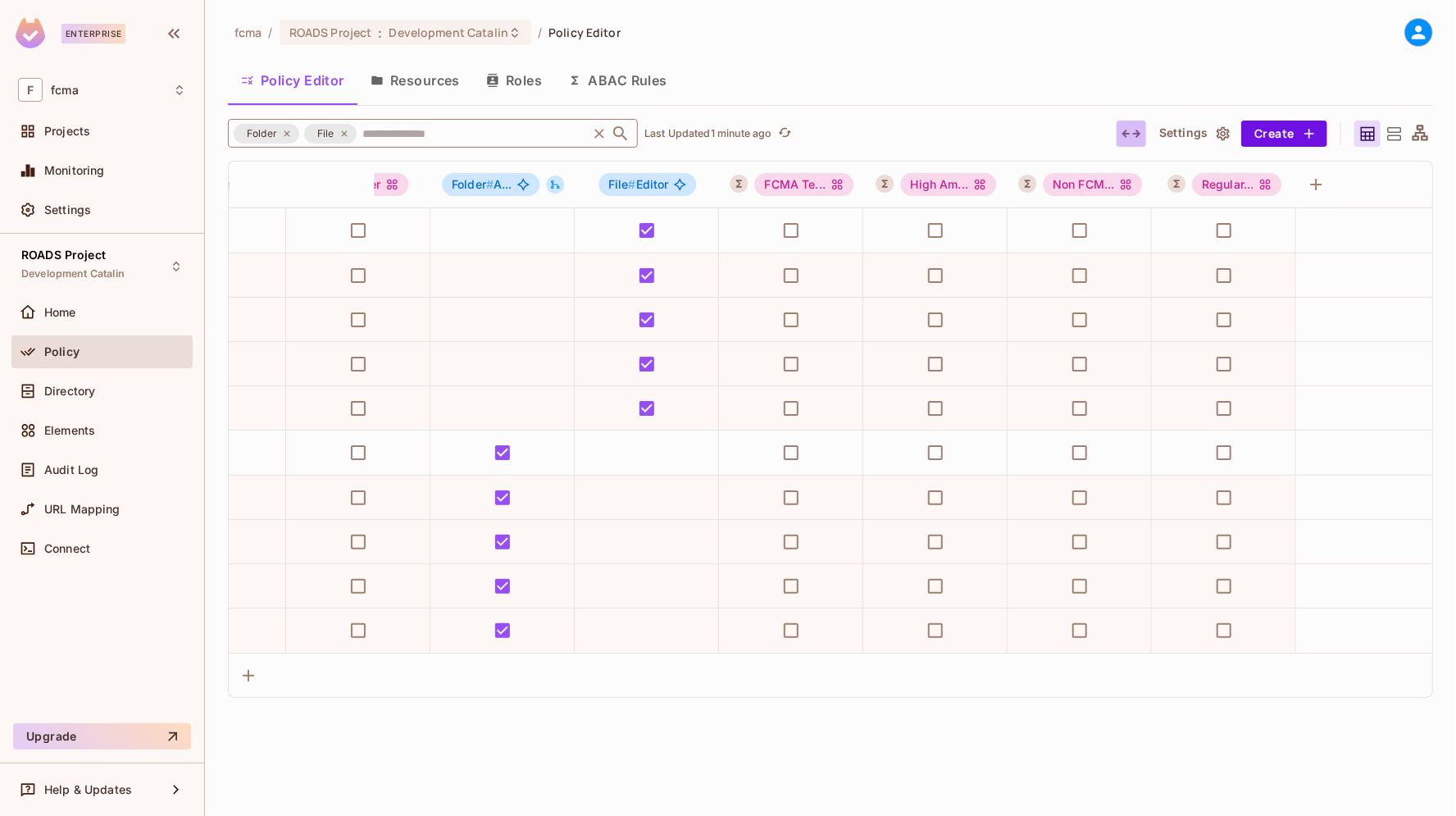
click at [1133, 131] on icon "button" at bounding box center [1132, 133] width 19 height 19
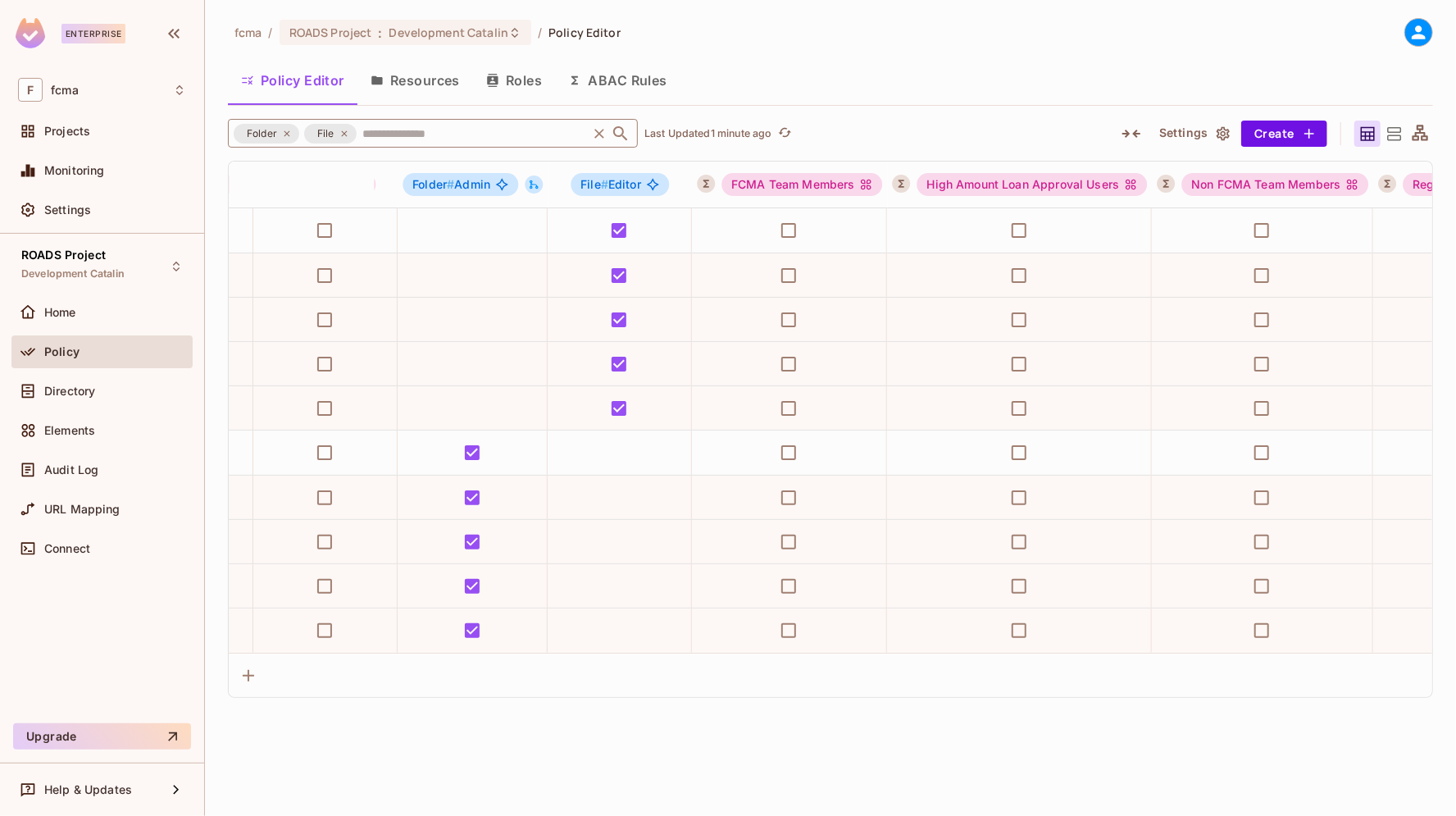
click at [1133, 131] on icon "button" at bounding box center [1132, 133] width 19 height 19
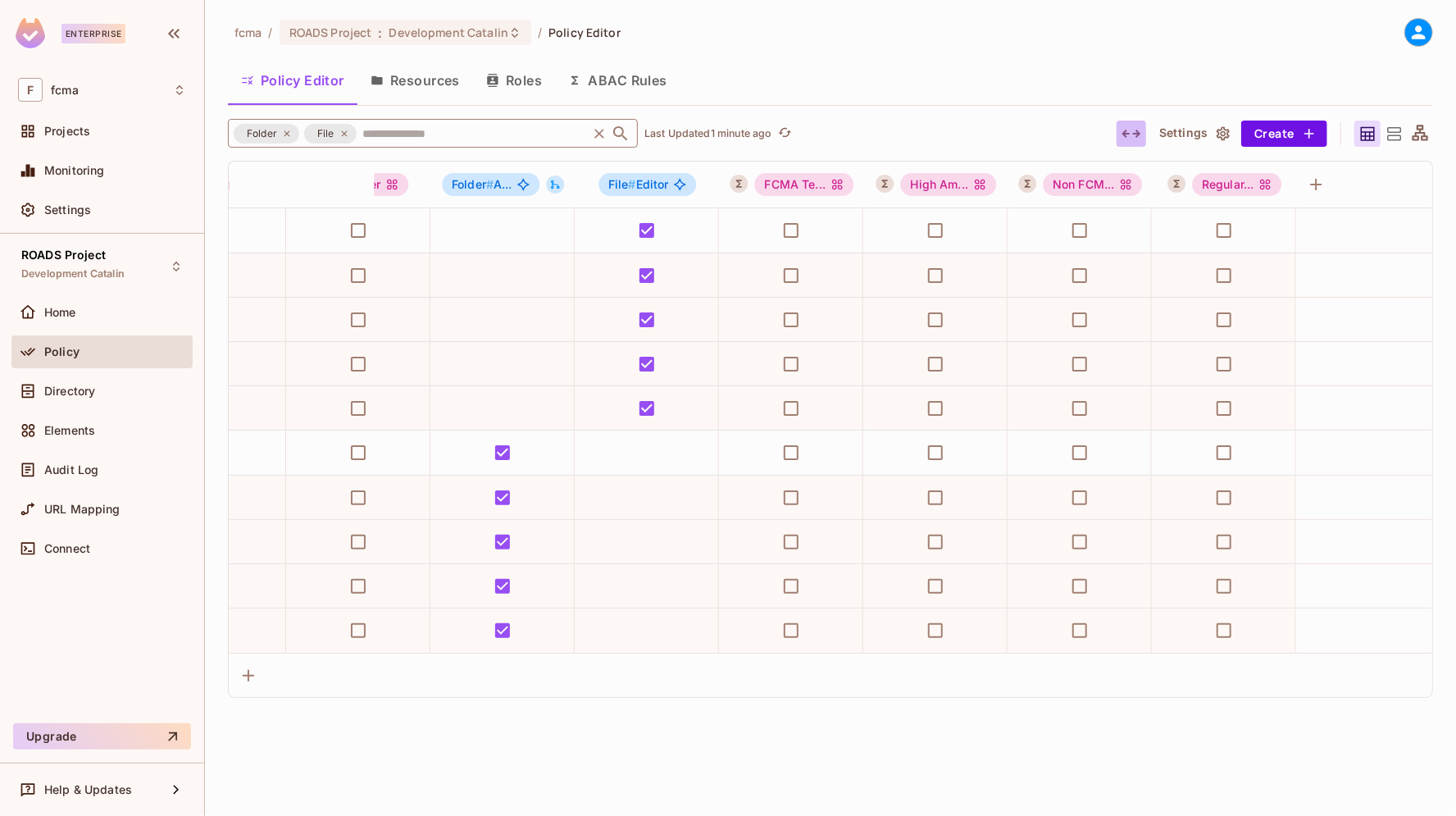
click at [1133, 131] on icon "button" at bounding box center [1132, 133] width 19 height 19
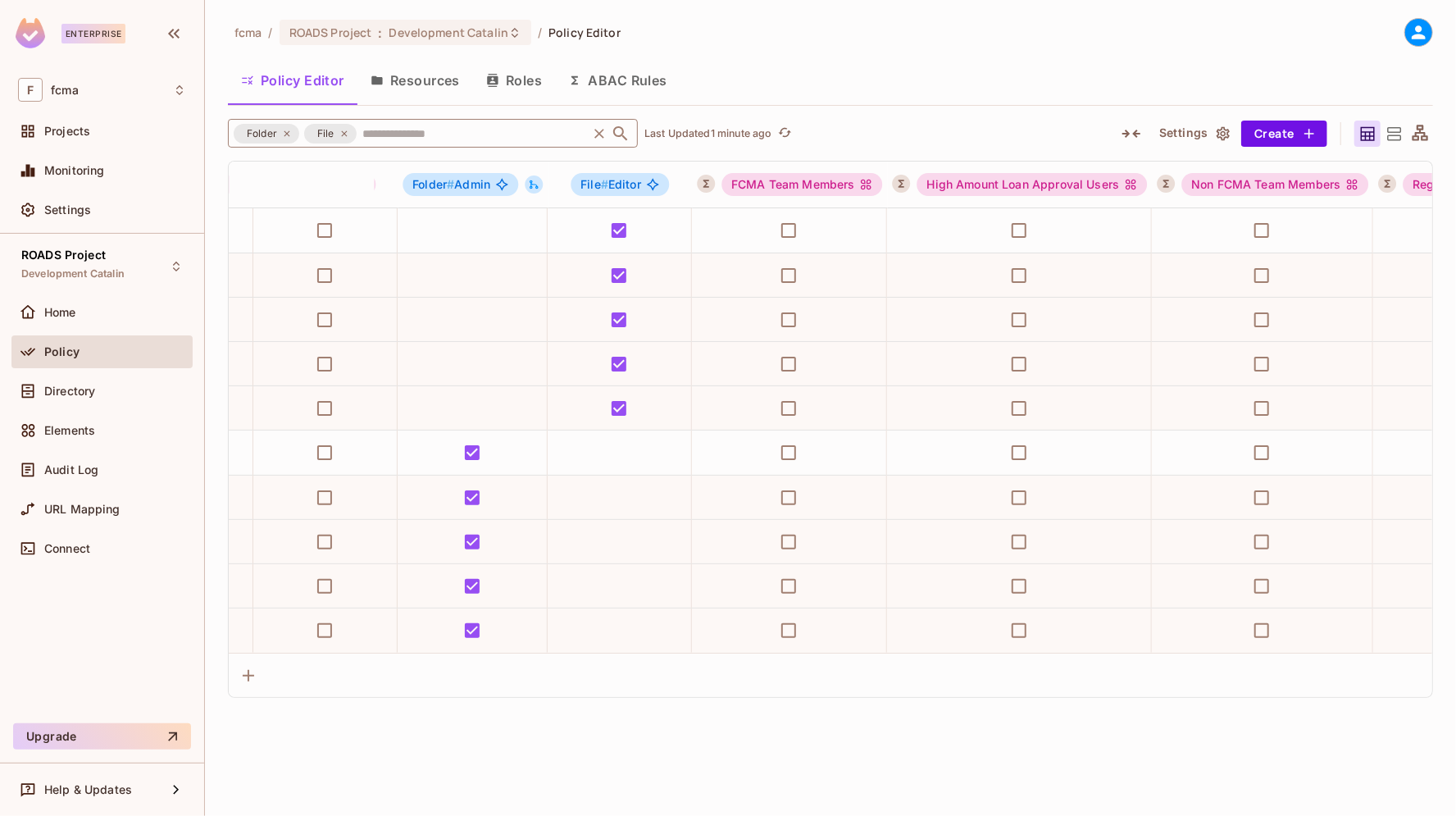
click at [1133, 131] on icon "button" at bounding box center [1132, 133] width 19 height 19
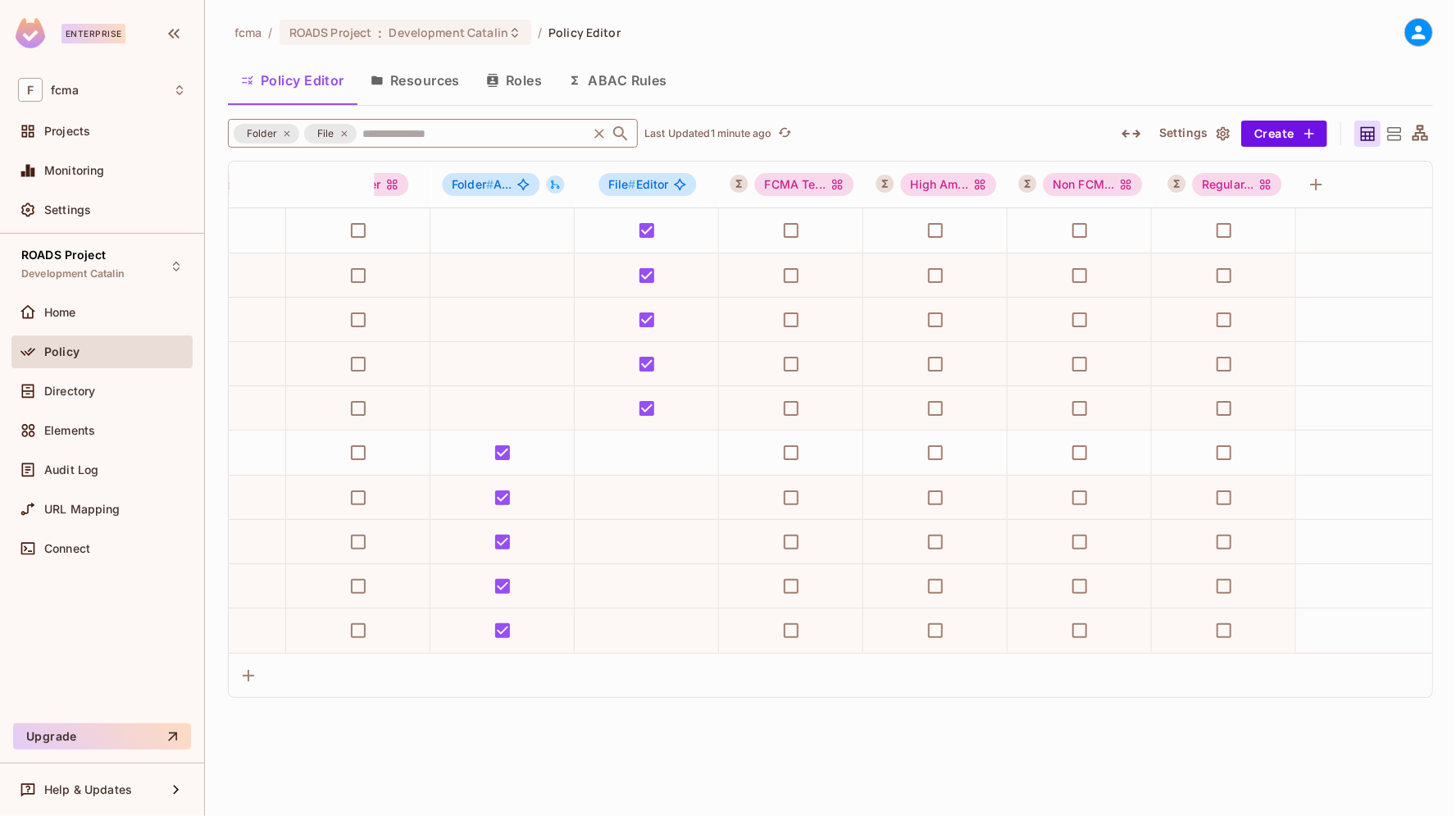
drag, startPoint x: 1127, startPoint y: 130, endPoint x: 1181, endPoint y: 34, distance: 110.1
click at [1181, 34] on div "fcma / ROADS Project : Development Catalin / Policy Editor" at bounding box center [830, 33] width 1205 height 29
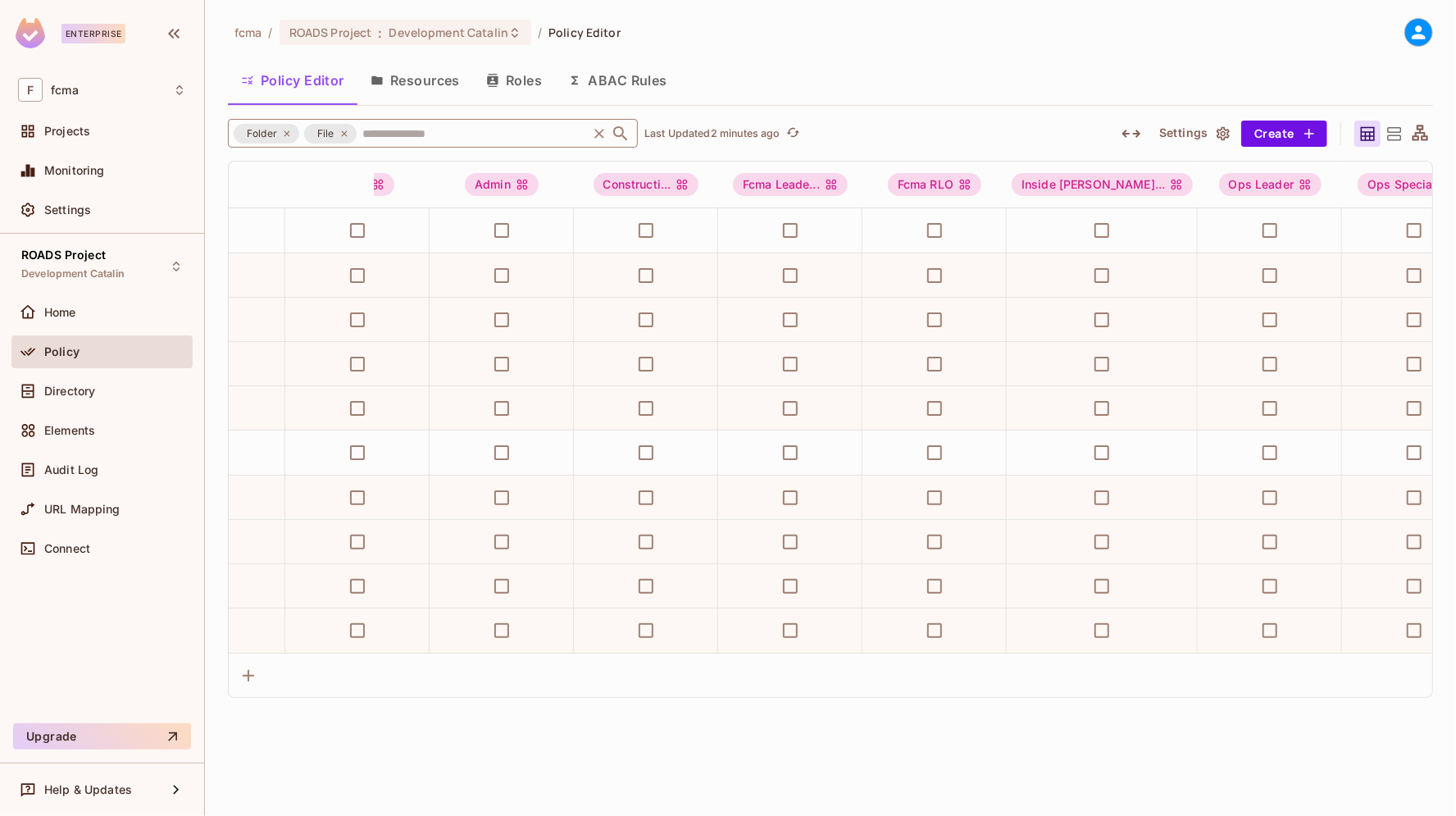
scroll to position [0, 0]
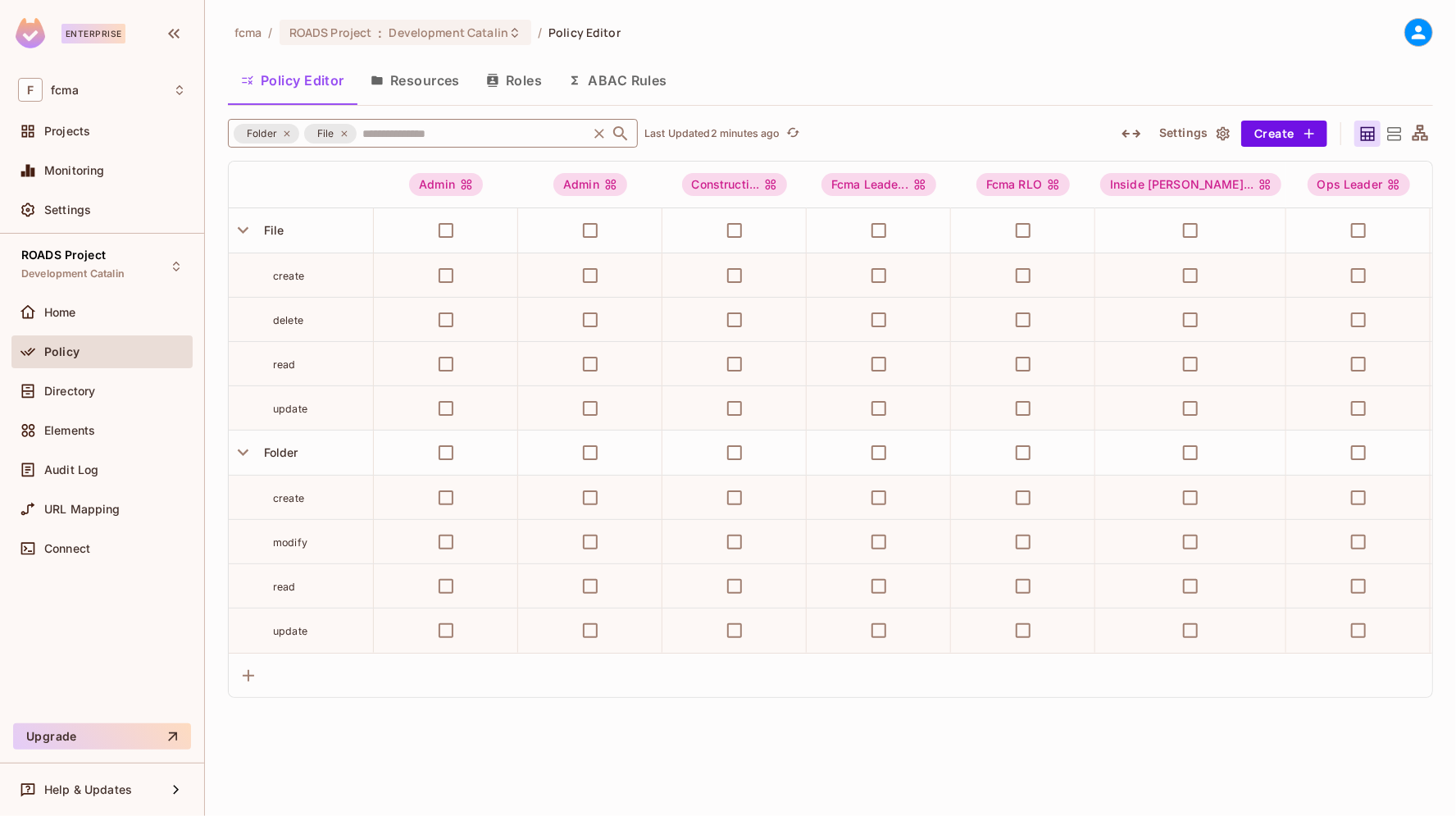
click at [655, 83] on button "ABAC Rules" at bounding box center [618, 81] width 125 height 41
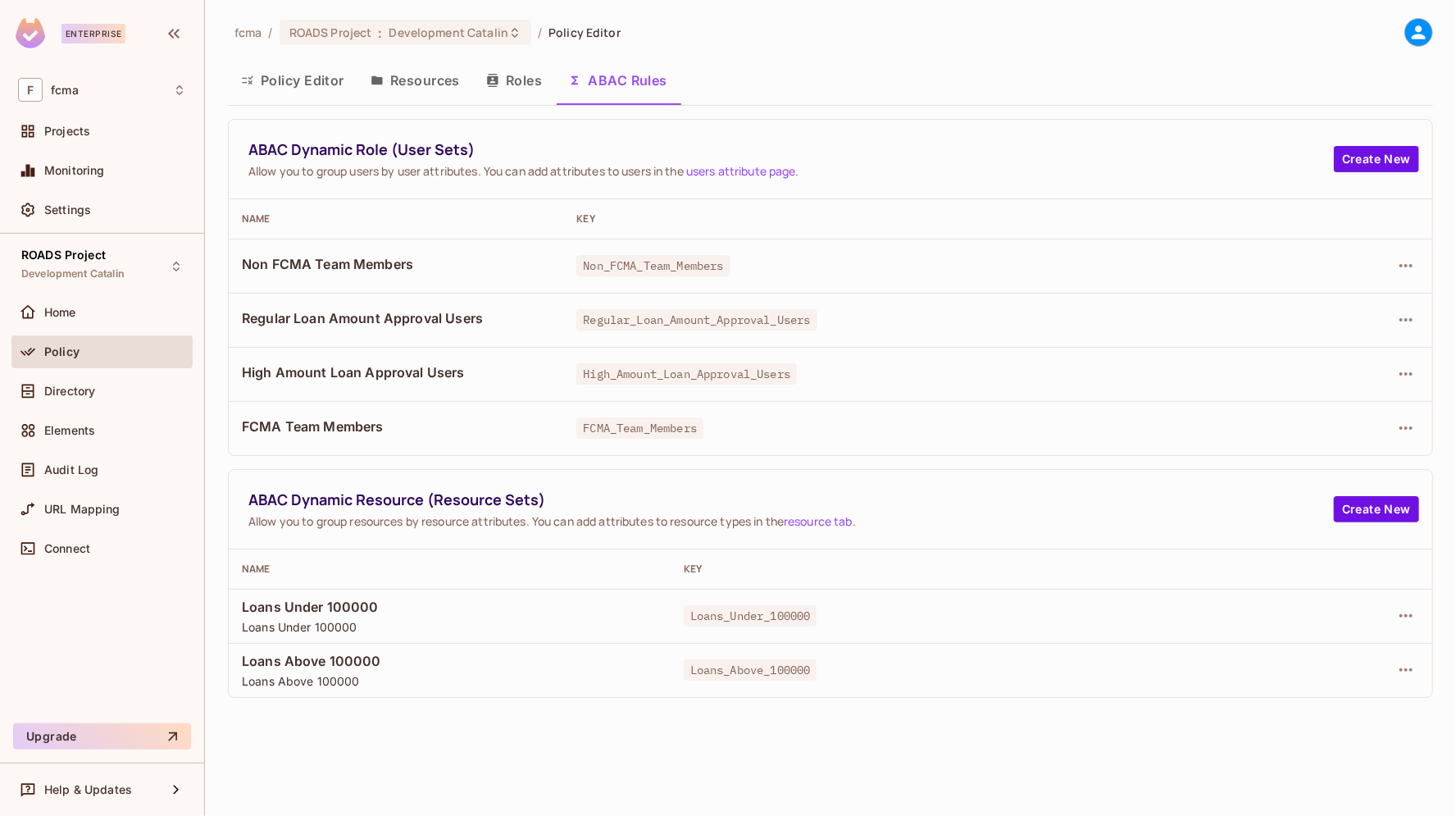
click at [282, 75] on button "Policy Editor" at bounding box center [292, 81] width 129 height 41
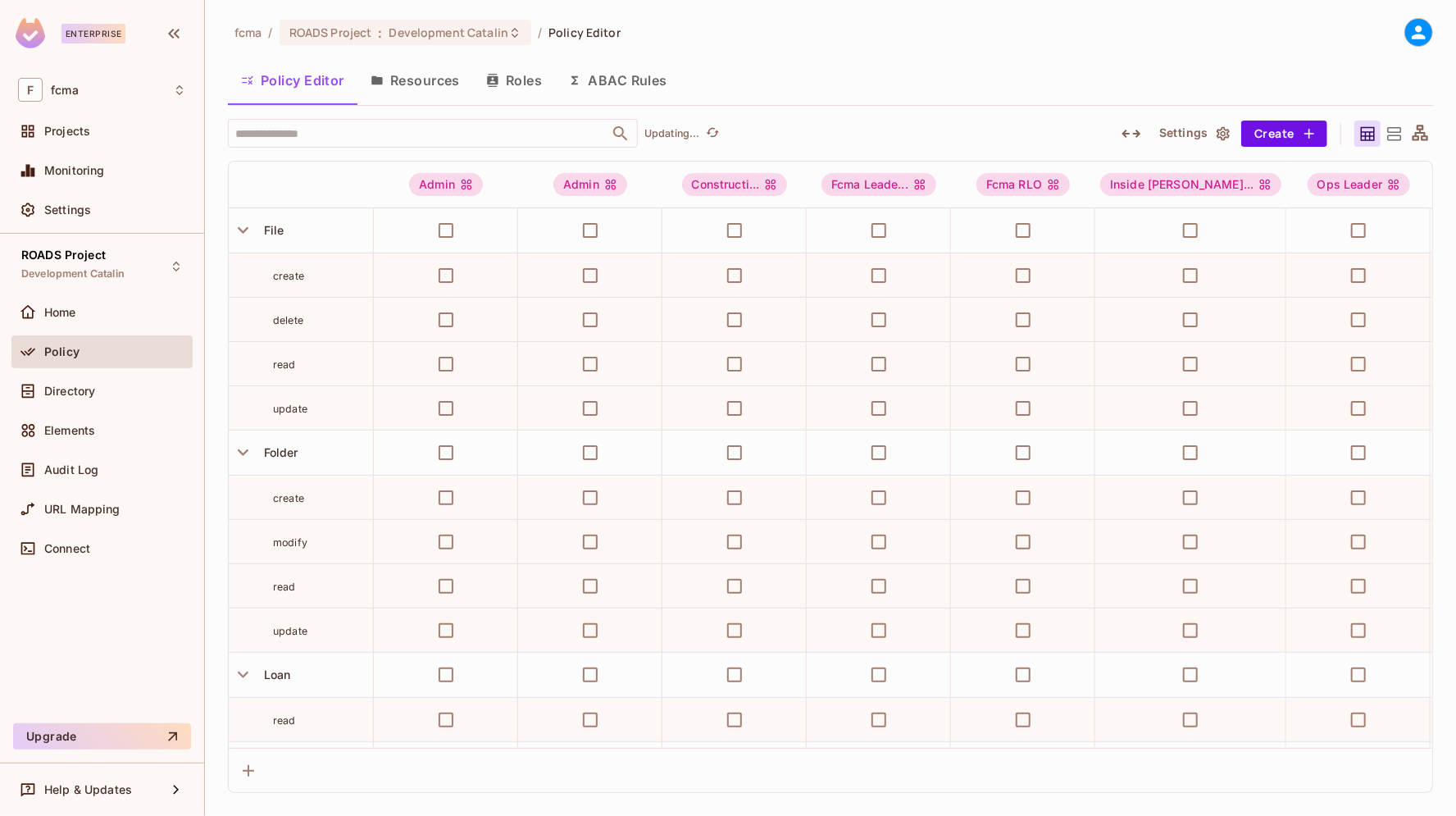
click at [1423, 132] on icon at bounding box center [1420, 133] width 20 height 20
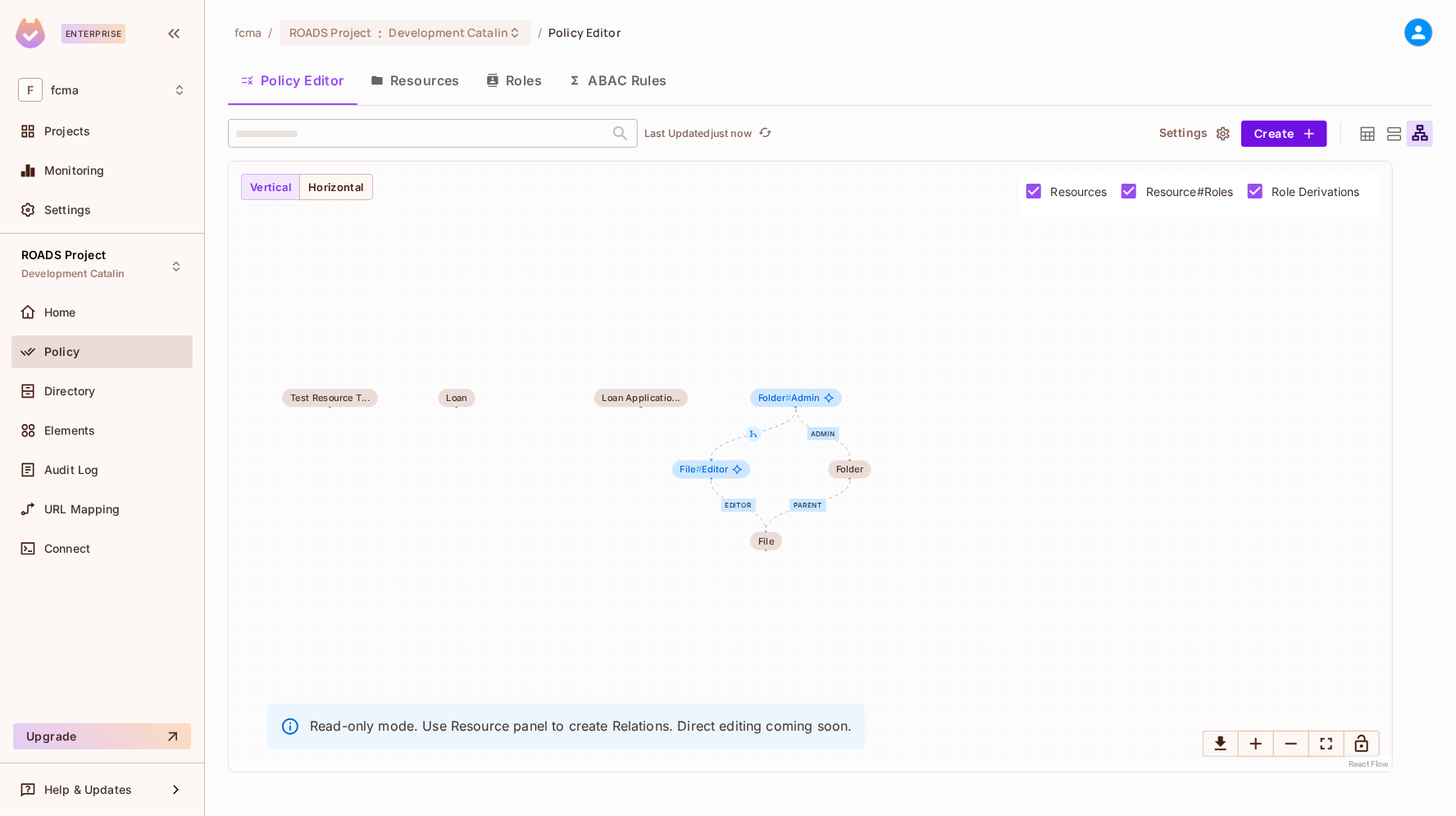
drag, startPoint x: 961, startPoint y: 509, endPoint x: 508, endPoint y: 506, distance: 453.0
click at [508, 506] on div "Editor parent Admin Test Resource LoanActivity PreQualificatio... Test Resource…" at bounding box center [811, 466] width 1164 height 610
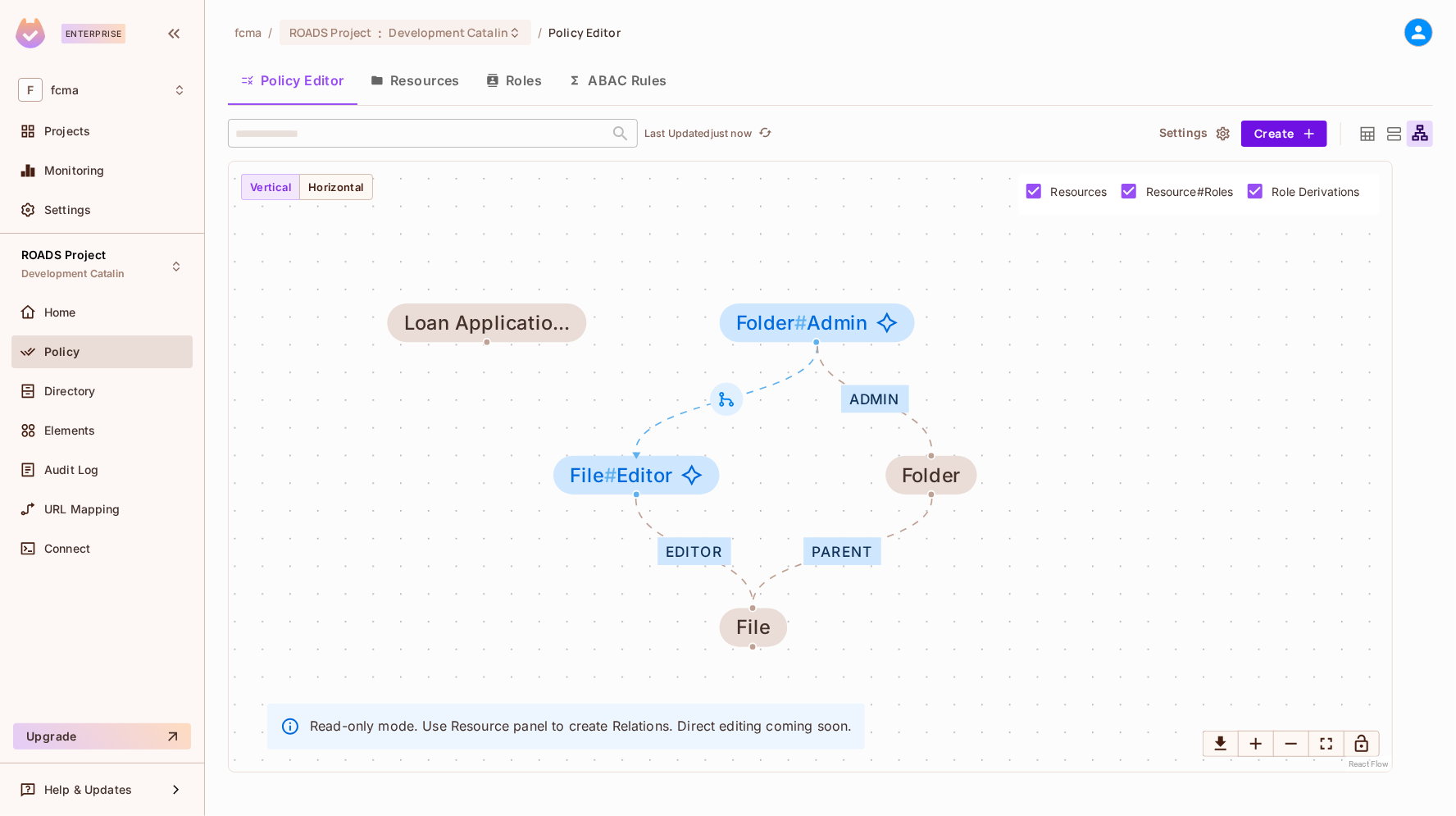
drag, startPoint x: 1319, startPoint y: 368, endPoint x: 1115, endPoint y: 406, distance: 207.5
click at [1115, 406] on div "Editor parent Admin Test Resource LoanActivity PreQualificatio... Test Resource…" at bounding box center [811, 466] width 1164 height 610
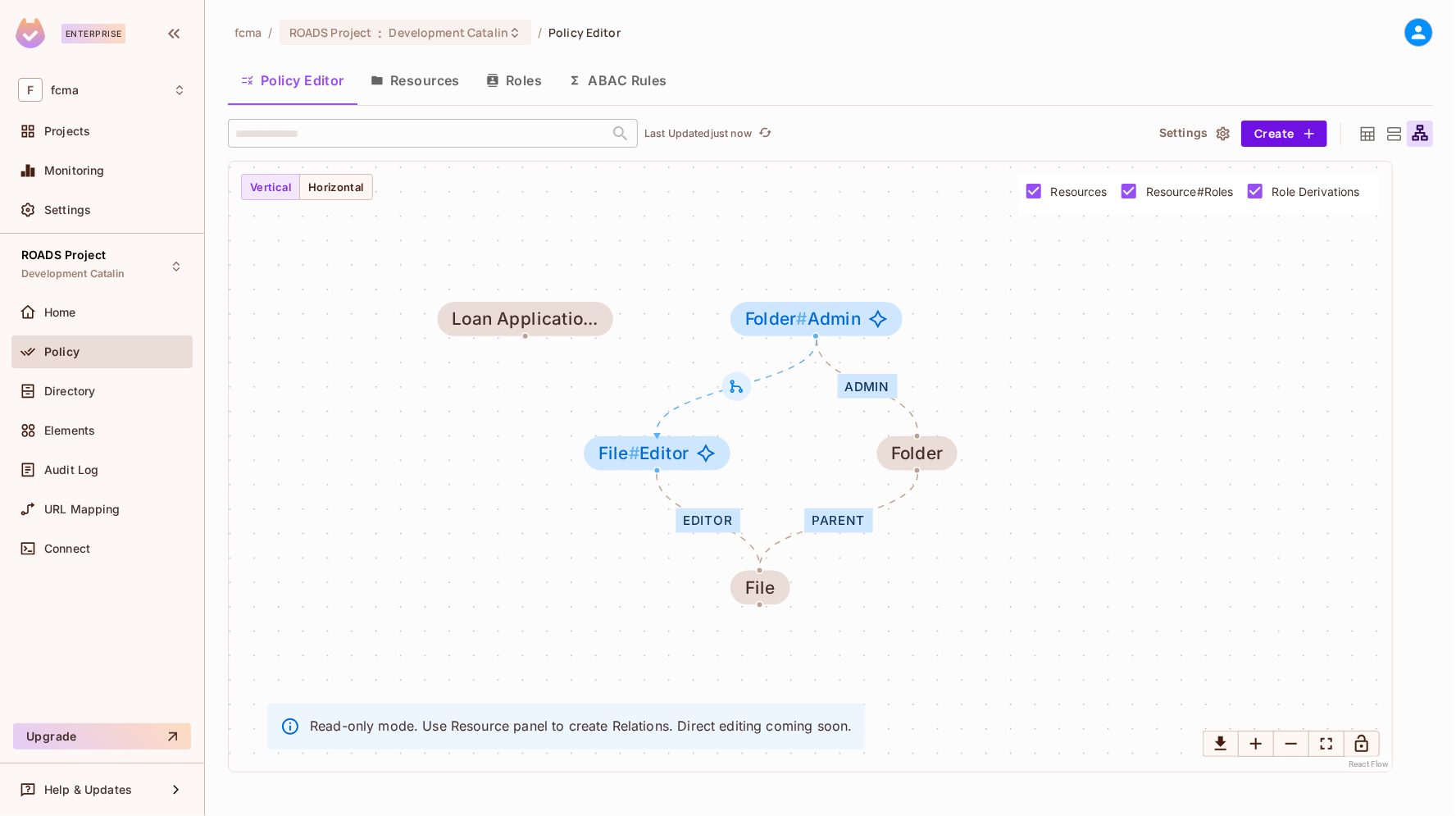
drag, startPoint x: 1124, startPoint y: 413, endPoint x: 1089, endPoint y: 398, distance: 38.1
click at [1089, 398] on div "Editor parent Admin Test Resource LoanActivity PreQualificatio... Test Resource…" at bounding box center [811, 466] width 1164 height 610
